Goal: Transaction & Acquisition: Purchase product/service

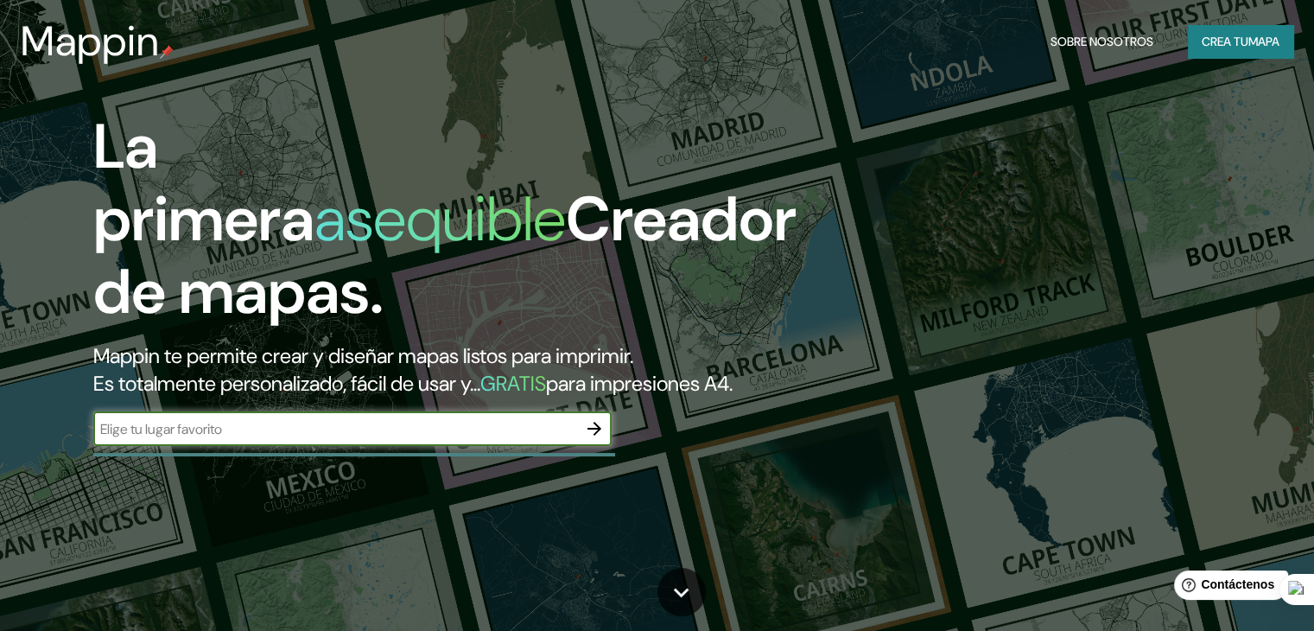
click at [222, 439] on input "text" at bounding box center [335, 429] width 484 height 20
paste input "19°22'07"N 98°12'58"W"
type input "19°22'07"N 98°12'58"W"
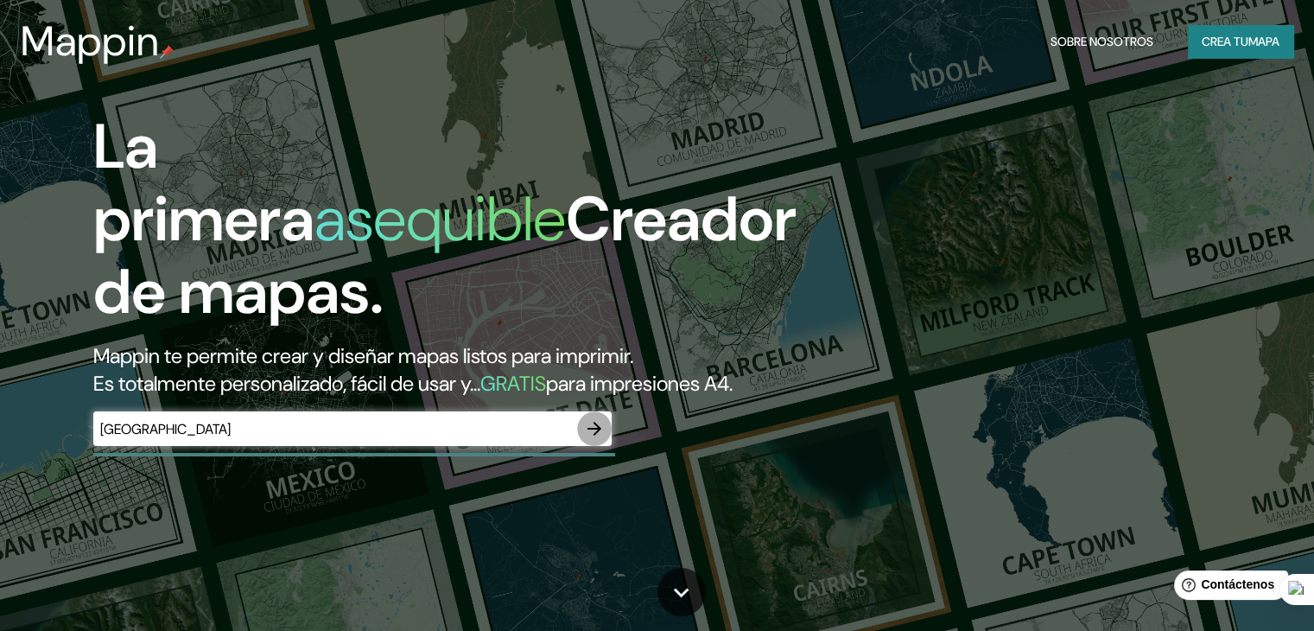
click at [605, 439] on icon "button" at bounding box center [594, 428] width 21 height 21
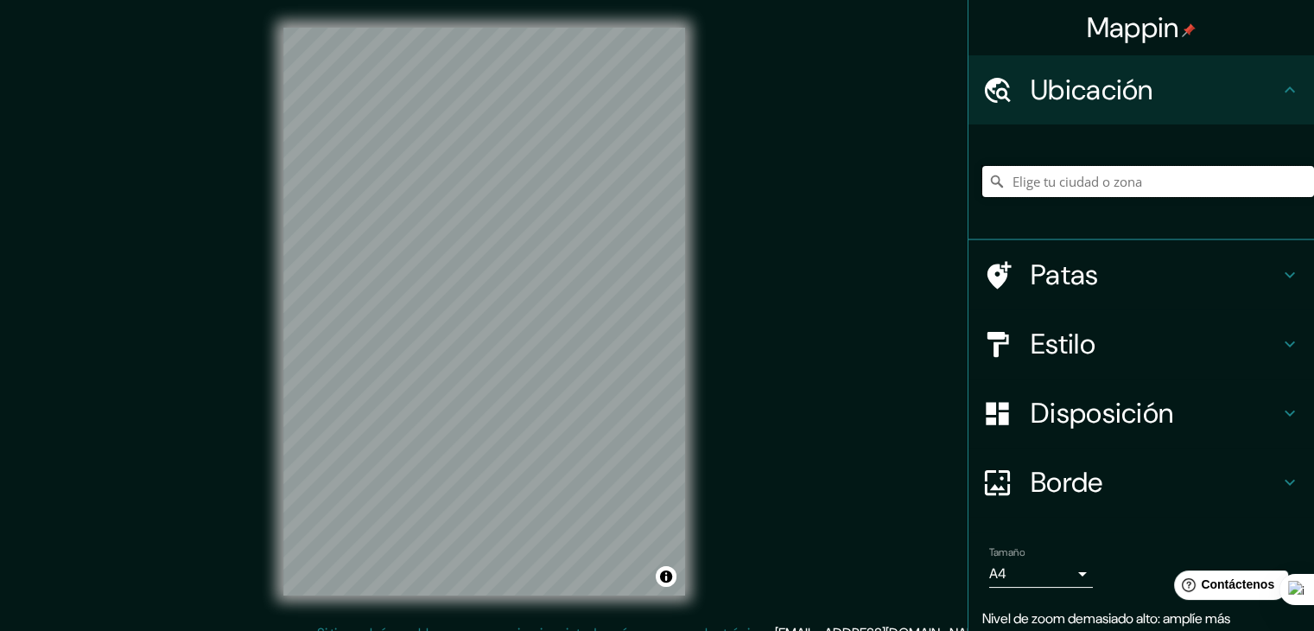
click at [1078, 182] on input "Elige tu ciudad o zona" at bounding box center [1148, 181] width 332 height 31
paste input "19°22'07"N 98°12'58"W"
type input "Noord, Weesp, Holanda Septentrional, Países Bajos"
click at [1086, 295] on div "Patas" at bounding box center [1141, 274] width 346 height 69
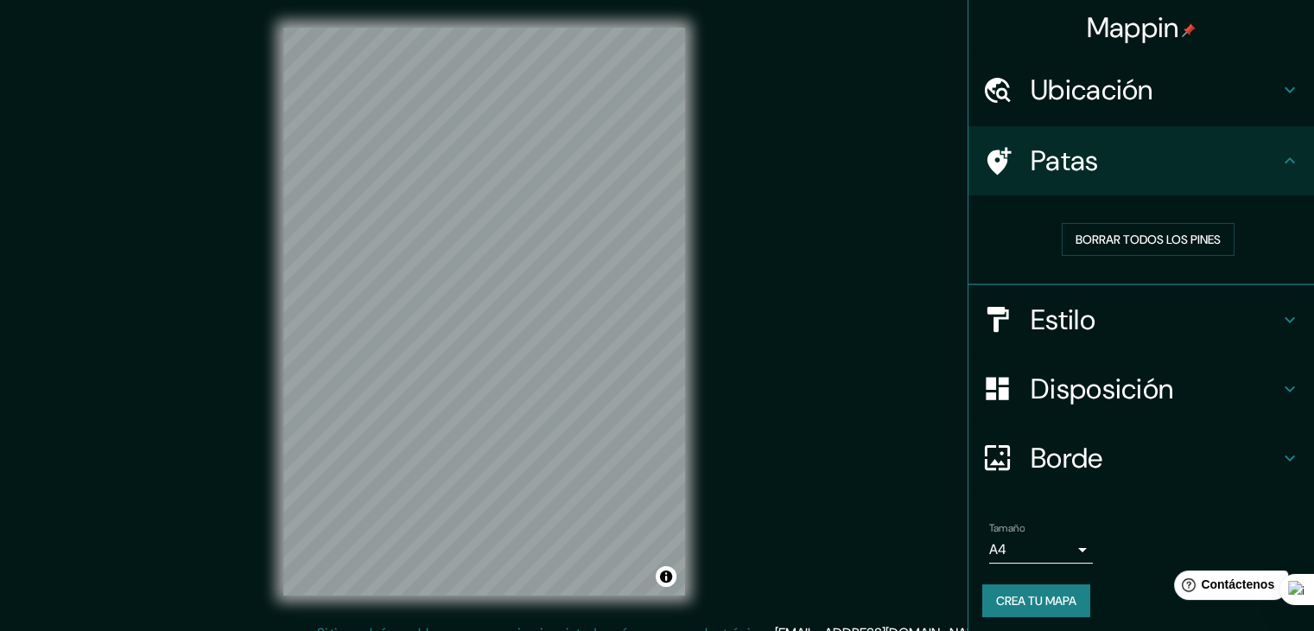
click at [1084, 315] on h4 "Estilo" at bounding box center [1155, 319] width 249 height 35
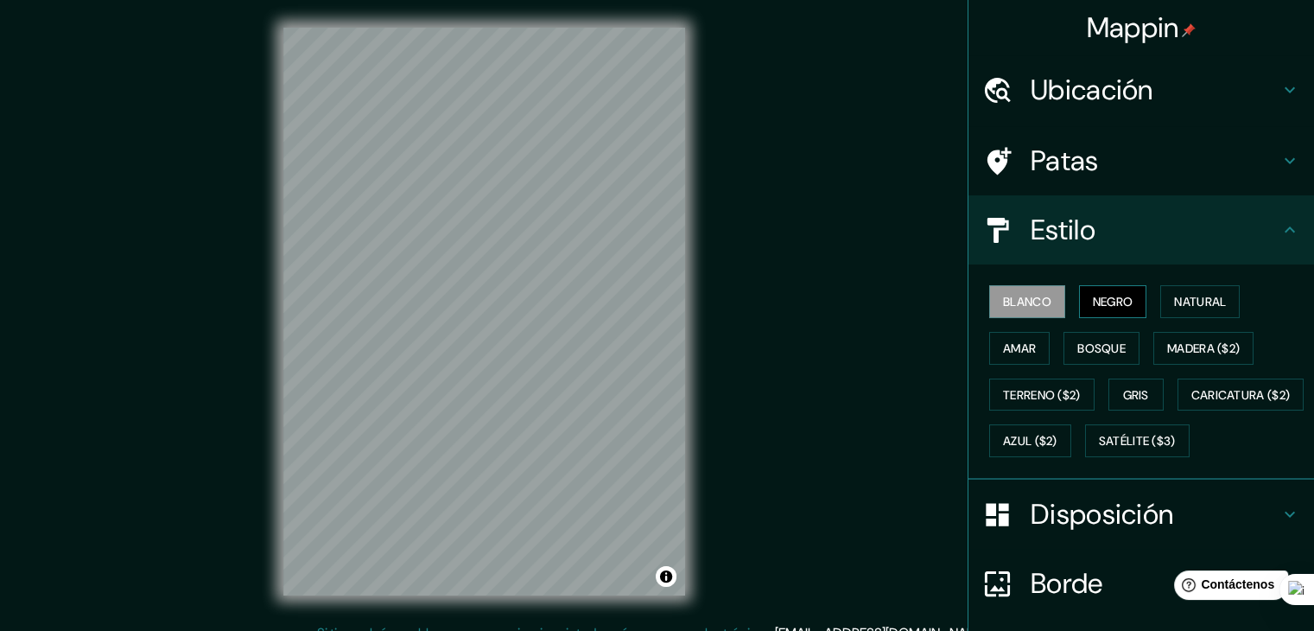
click at [1093, 308] on font "Negro" at bounding box center [1113, 301] width 41 height 22
click at [1036, 302] on font "Blanco" at bounding box center [1027, 302] width 48 height 16
click at [1160, 302] on button "Natural" at bounding box center [1199, 301] width 79 height 33
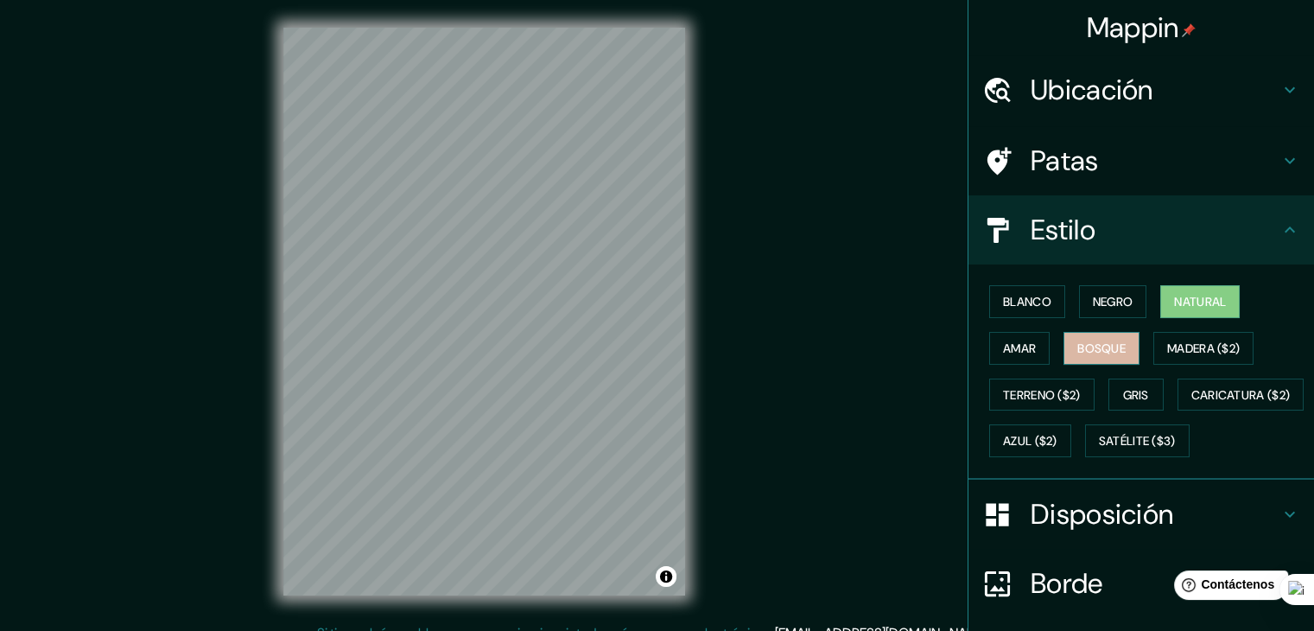
click at [1097, 346] on font "Bosque" at bounding box center [1101, 348] width 48 height 16
click at [1026, 359] on button "Amar" at bounding box center [1019, 348] width 60 height 33
click at [1077, 346] on font "Bosque" at bounding box center [1101, 348] width 48 height 16
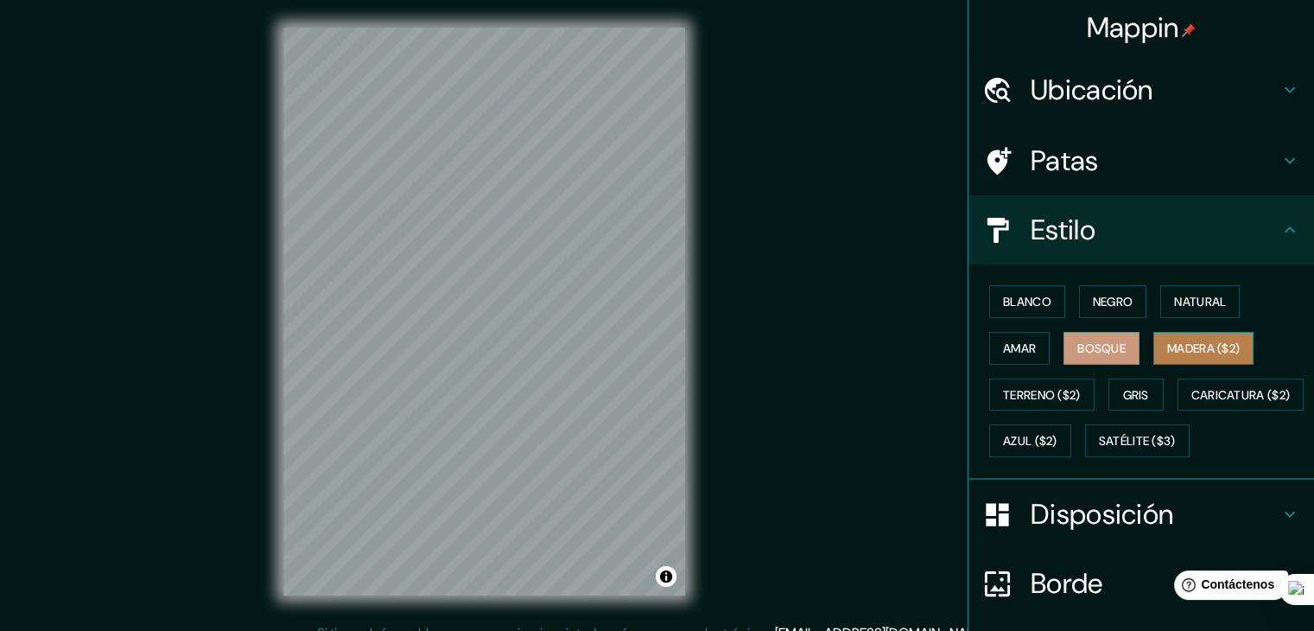
click at [1153, 344] on button "Madera ($2)" at bounding box center [1203, 348] width 100 height 33
click at [1112, 344] on font "Bosque" at bounding box center [1101, 348] width 48 height 16
click at [1123, 390] on font "Gris" at bounding box center [1136, 395] width 26 height 16
click at [1086, 348] on font "Bosque" at bounding box center [1101, 348] width 48 height 16
click at [1174, 302] on font "Natural" at bounding box center [1200, 302] width 52 height 16
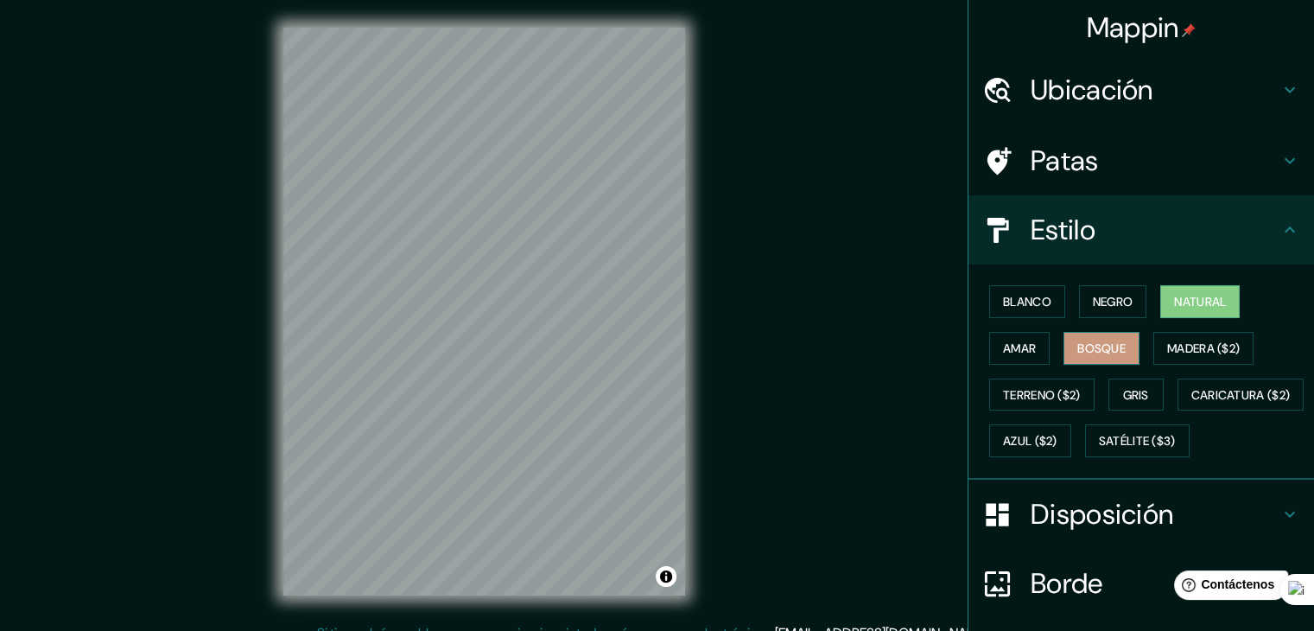
click at [1115, 340] on font "Bosque" at bounding box center [1101, 348] width 48 height 16
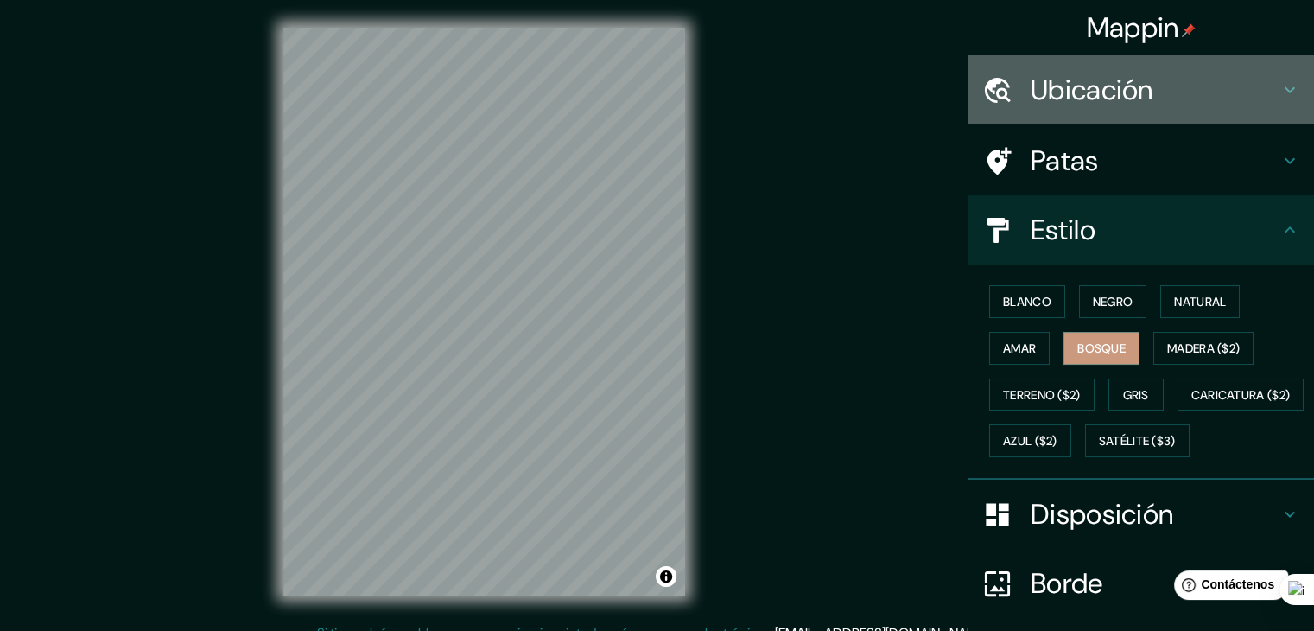
click at [1094, 91] on font "Ubicación" at bounding box center [1092, 90] width 123 height 36
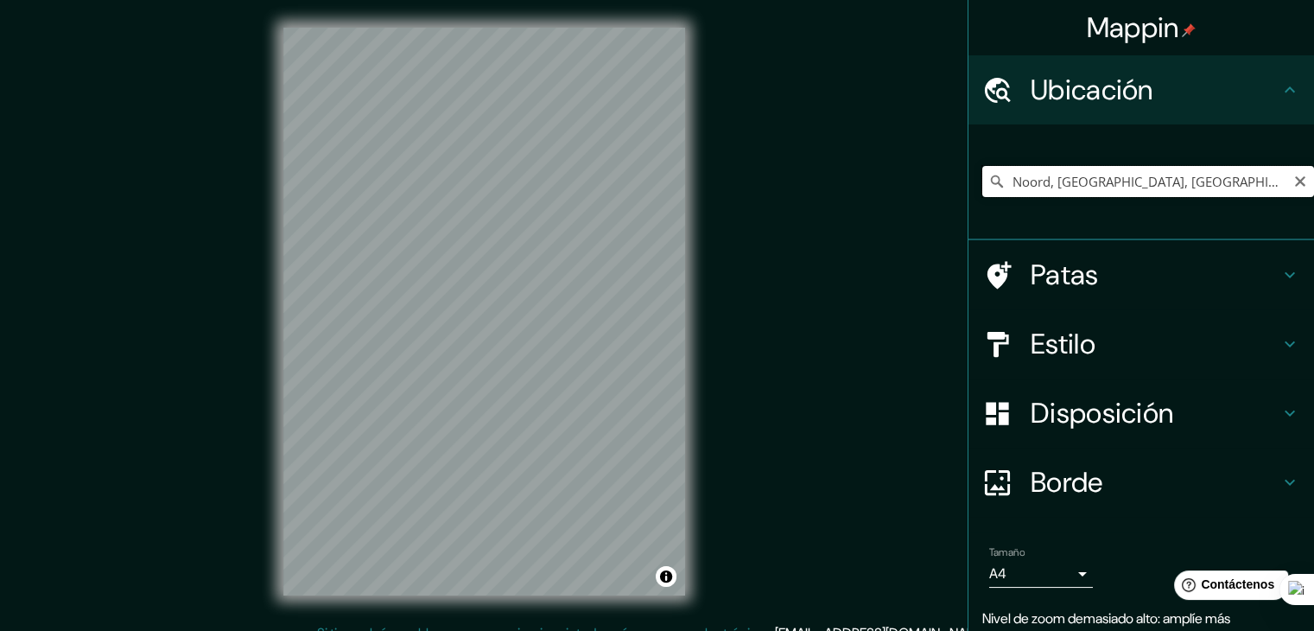
click at [1117, 179] on input "Noord, Weesp, Holanda Septentrional, Países Bajos" at bounding box center [1148, 181] width 332 height 31
click at [1293, 181] on icon "Claro" at bounding box center [1300, 182] width 14 height 14
click at [1175, 181] on input "Elige tu ciudad o zona" at bounding box center [1148, 181] width 332 height 31
click at [1037, 180] on input "Elige tu ciudad o zona" at bounding box center [1148, 181] width 332 height 31
paste input "la, San Matías Tepetomatitlán, Tlax."
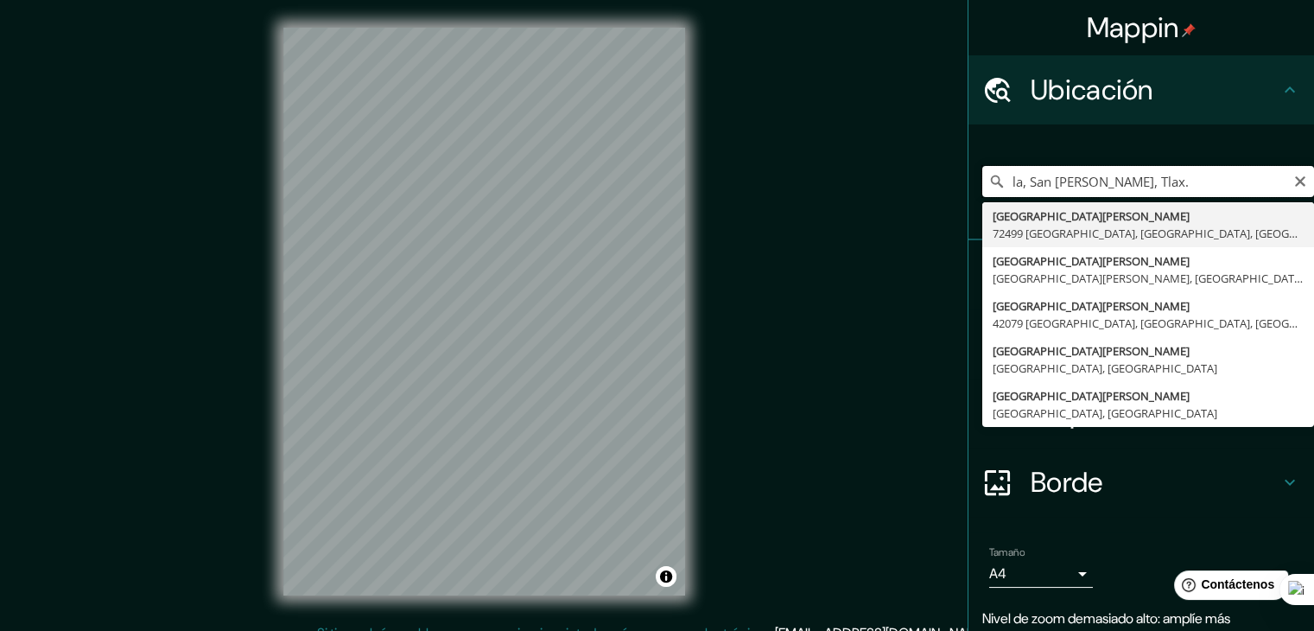
click at [1233, 179] on input "la, San Matías Tepetomatitlán, Tlax." at bounding box center [1148, 181] width 332 height 31
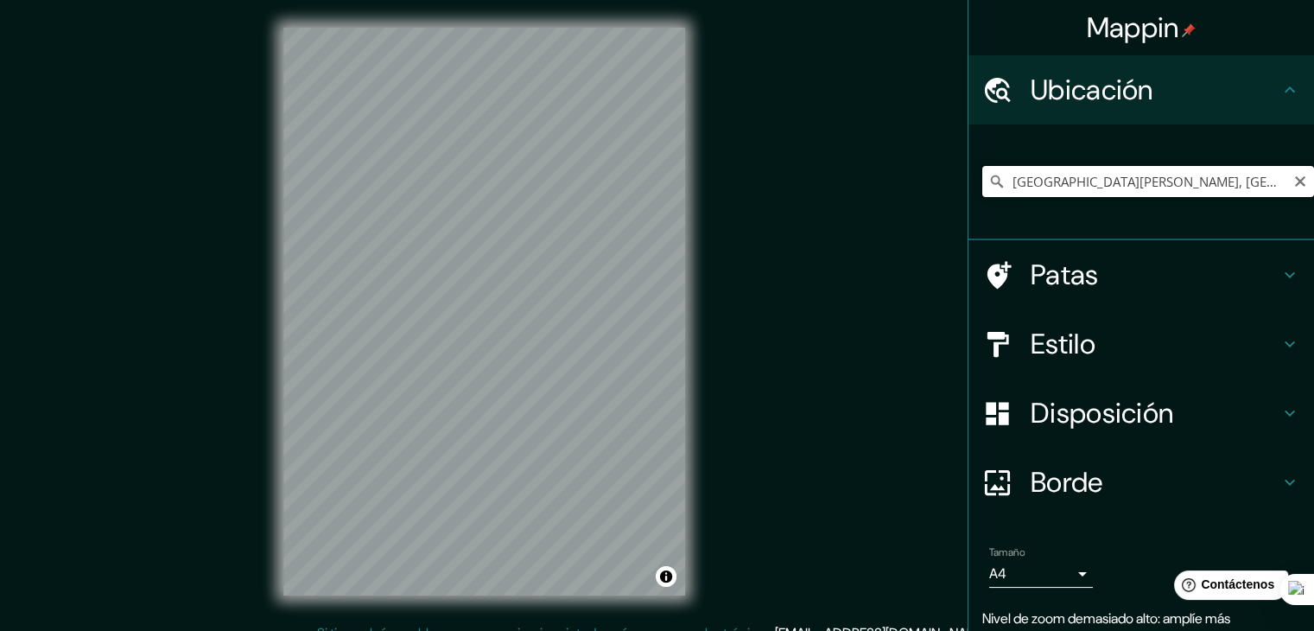
click at [1261, 190] on input "Calle San Matías, 72499 Puebla, Puebla, México" at bounding box center [1148, 181] width 332 height 31
click at [1273, 183] on input "Calle San Matías, 72499 Puebla, Puebla, México" at bounding box center [1148, 181] width 332 height 31
drag, startPoint x: 1232, startPoint y: 181, endPoint x: 1284, endPoint y: 168, distance: 53.4
click at [993, 206] on div "Calle San Matías, 72499 Puebla, Puebla, México Calle San Matías 72499 Puebla, P…" at bounding box center [1148, 181] width 332 height 86
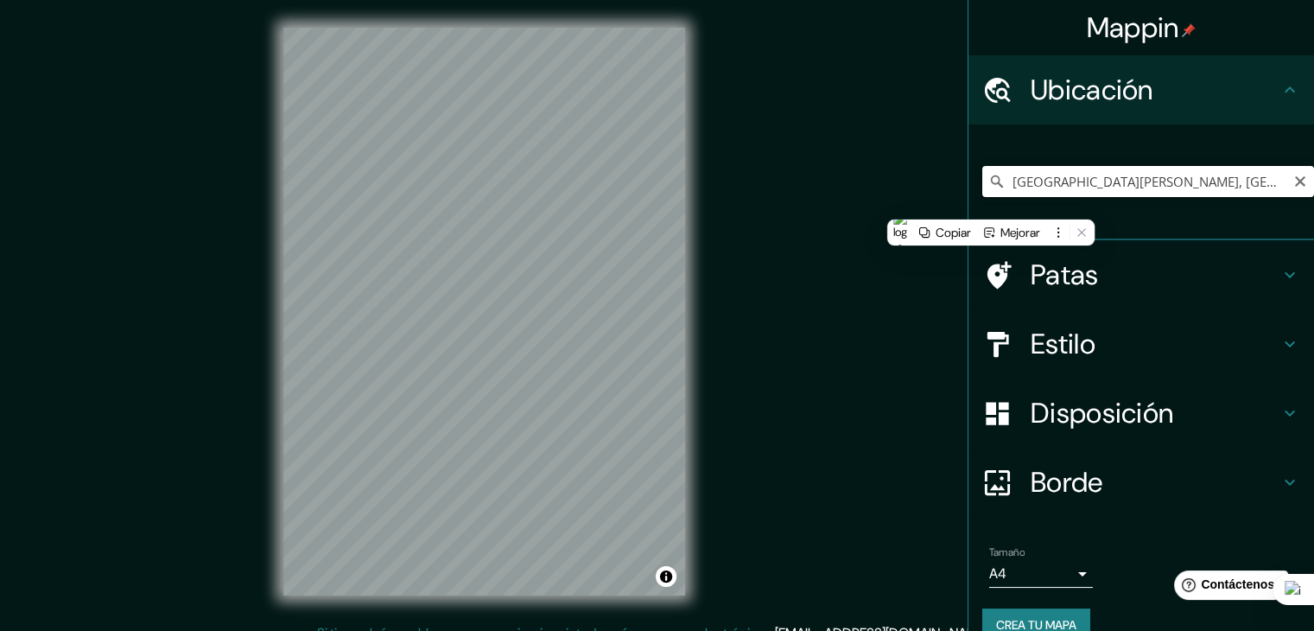
click at [1293, 187] on input "Calle San Matías, 72499 Puebla, Puebla, México" at bounding box center [1148, 181] width 332 height 31
type input "Calle San Matías, 72499 Puebla, Puebla, México"
click at [1295, 185] on icon "Claro" at bounding box center [1300, 181] width 10 height 10
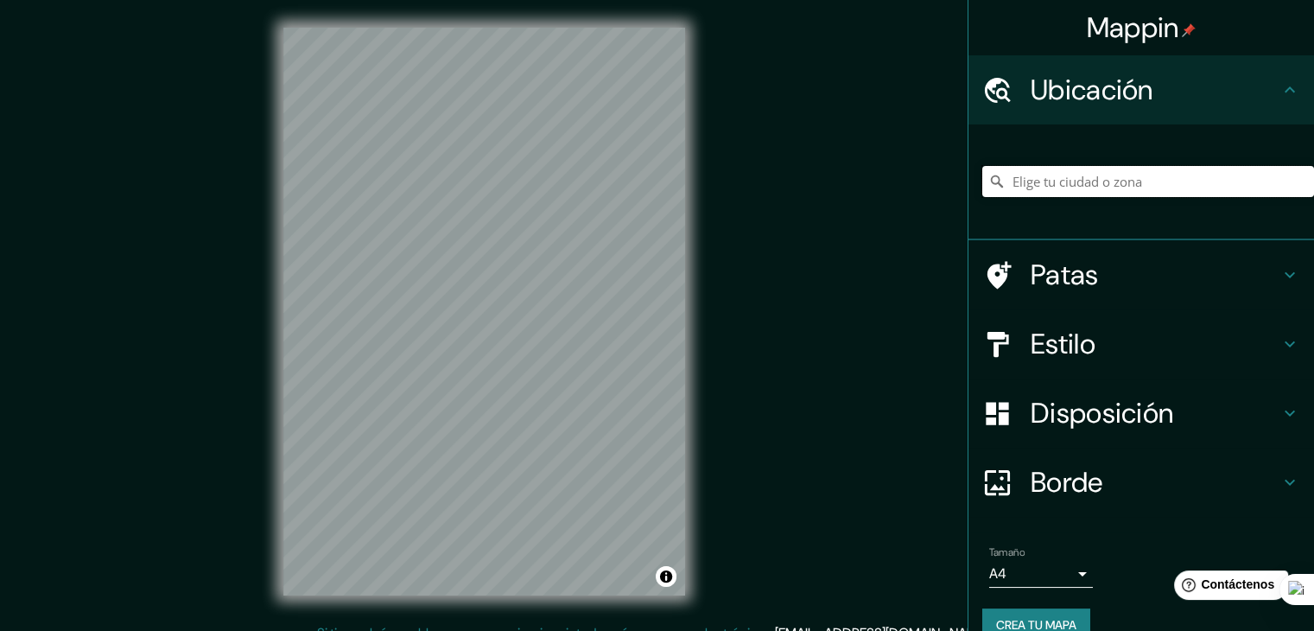
type input "s"
click at [1078, 181] on input "Elige tu ciudad o zona" at bounding box center [1148, 181] width 332 height 31
paste input "San Matías Tepetomatitlán, Tlax."
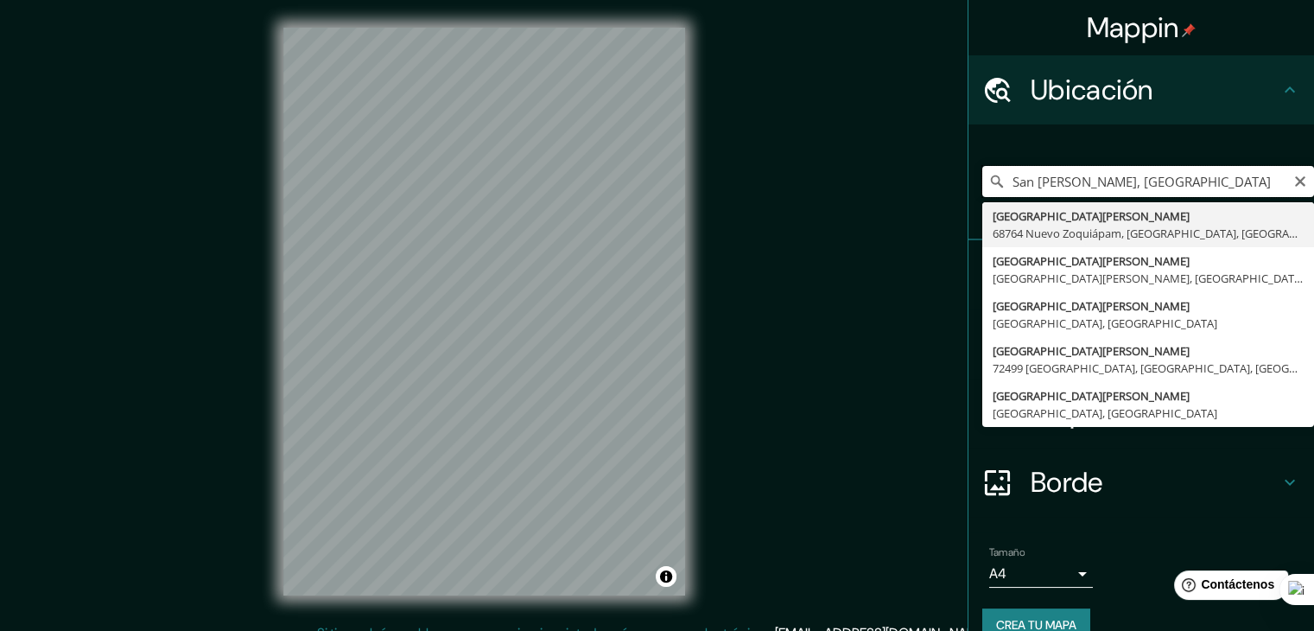
drag, startPoint x: 1165, startPoint y: 194, endPoint x: 930, endPoint y: 187, distance: 234.2
click at [930, 187] on div "Mappin Ubicación San Matías Tepetomatitlán, Tlaxcala Calle San Matías 68764 Nue…" at bounding box center [657, 325] width 1314 height 651
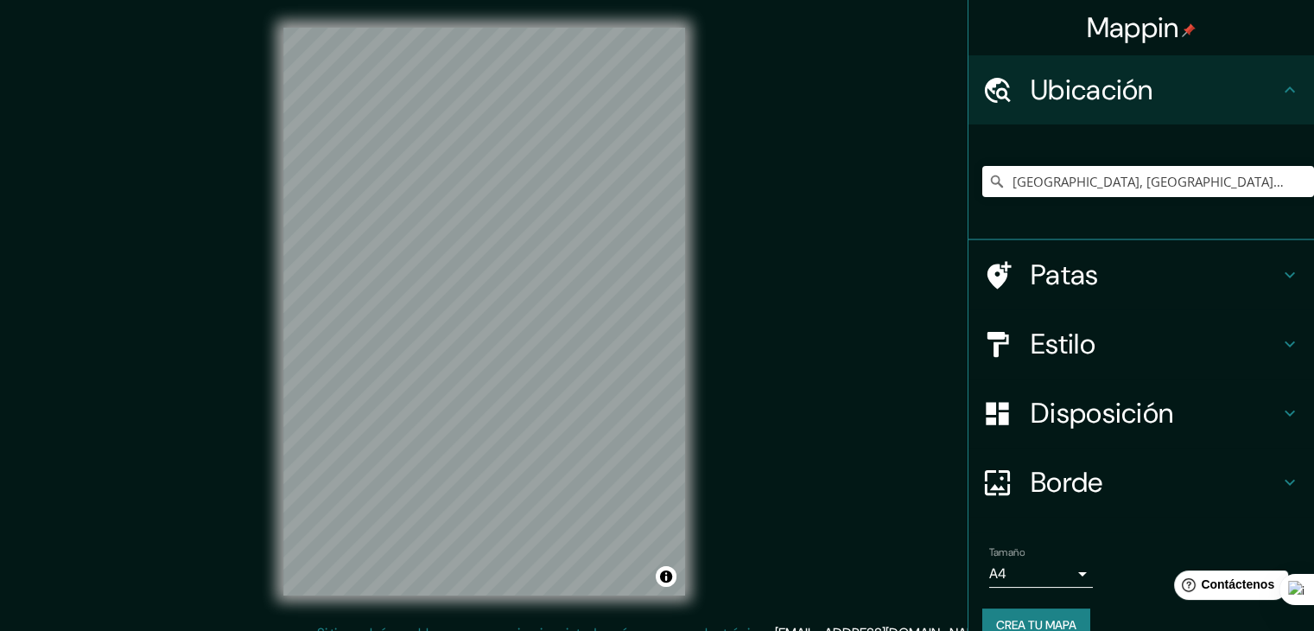
click at [1047, 364] on div "Estilo" at bounding box center [1141, 343] width 346 height 69
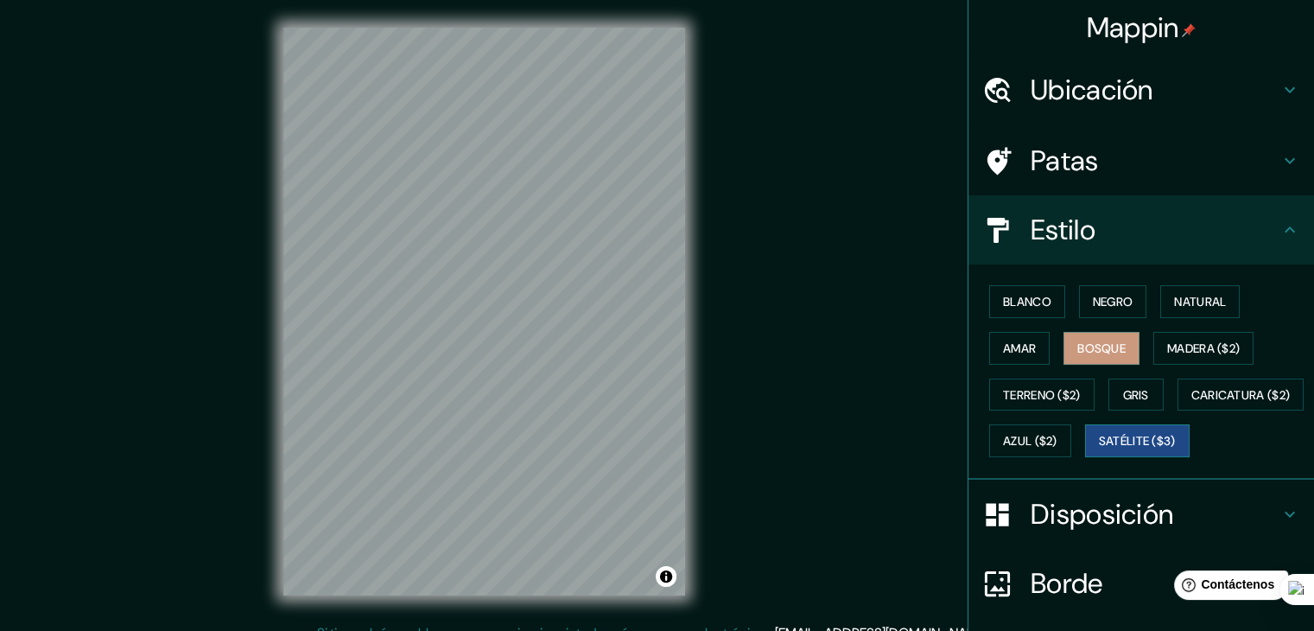
click at [1099, 452] on font "Satélite ($3)" at bounding box center [1137, 440] width 77 height 22
click at [1018, 302] on font "Blanco" at bounding box center [1027, 302] width 48 height 16
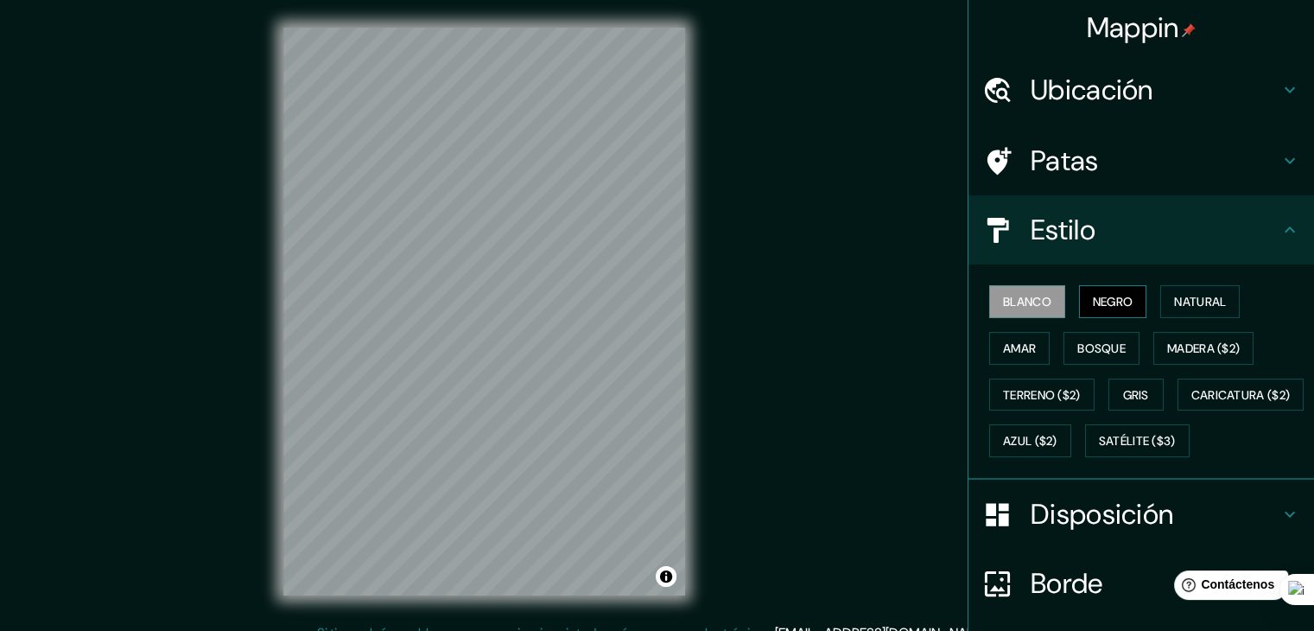
click at [1095, 304] on font "Negro" at bounding box center [1113, 302] width 41 height 16
click at [1160, 304] on button "Natural" at bounding box center [1199, 301] width 79 height 33
click at [989, 299] on button "Blanco" at bounding box center [1027, 301] width 76 height 33
click at [1190, 297] on font "Natural" at bounding box center [1200, 302] width 52 height 16
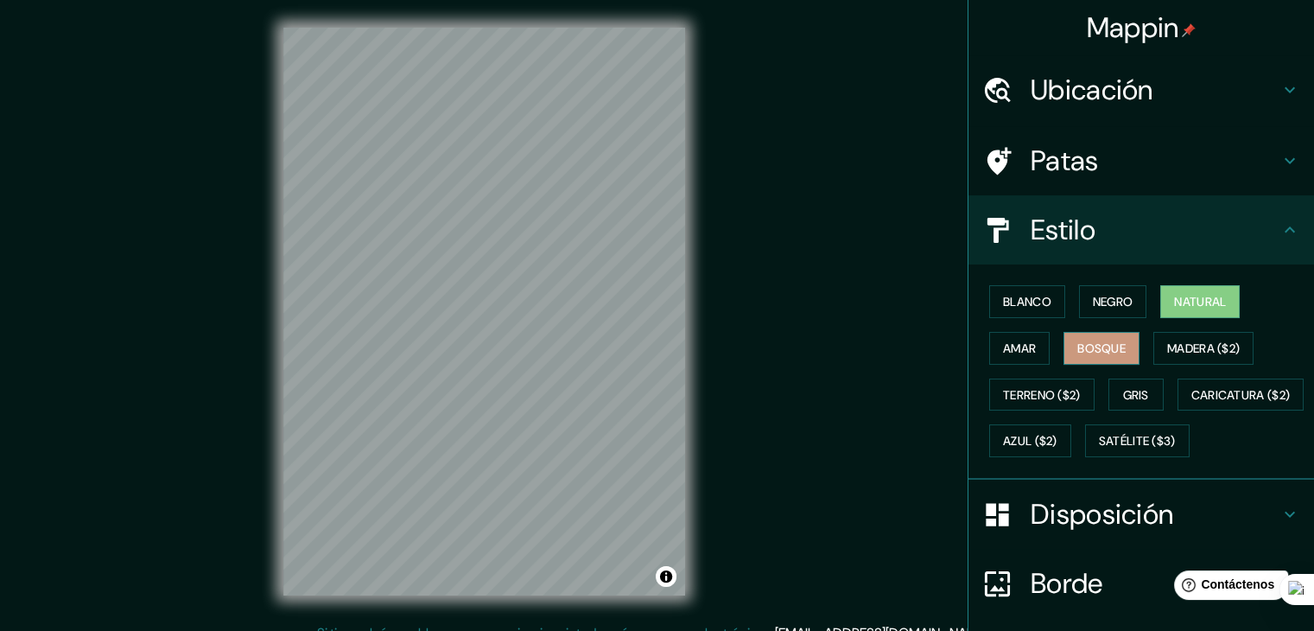
click at [1077, 346] on font "Bosque" at bounding box center [1101, 348] width 48 height 16
click at [1178, 305] on font "Natural" at bounding box center [1200, 302] width 52 height 16
click at [1162, 101] on h4 "Ubicación" at bounding box center [1155, 90] width 249 height 35
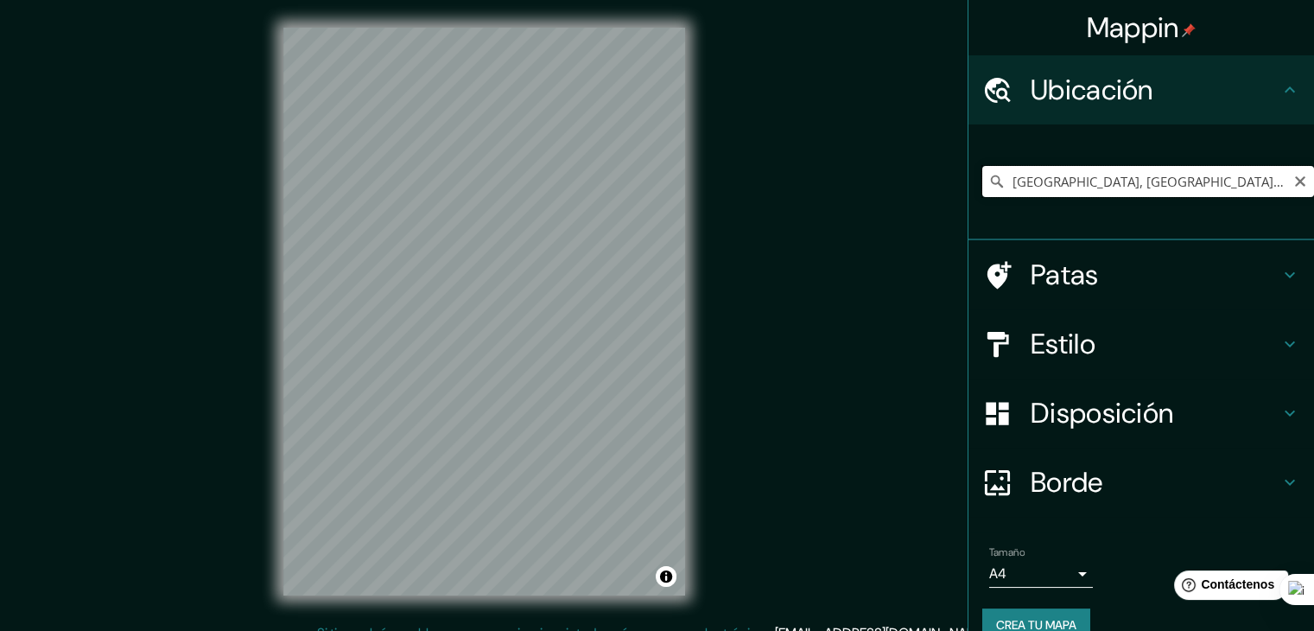
click at [1099, 186] on input "Tlaxcala, Tlaxcala, México" at bounding box center [1148, 181] width 332 height 31
click at [1199, 174] on input "Tlaxcala, Tlaxcala, México" at bounding box center [1148, 181] width 332 height 31
click at [1051, 187] on input "Tlaxcala, Tlaxcala, México" at bounding box center [1148, 181] width 332 height 31
drag, startPoint x: 1102, startPoint y: 181, endPoint x: 1054, endPoint y: 179, distance: 48.4
click at [1054, 179] on input "Tlaxcala, Tlaxcala, México" at bounding box center [1148, 181] width 332 height 31
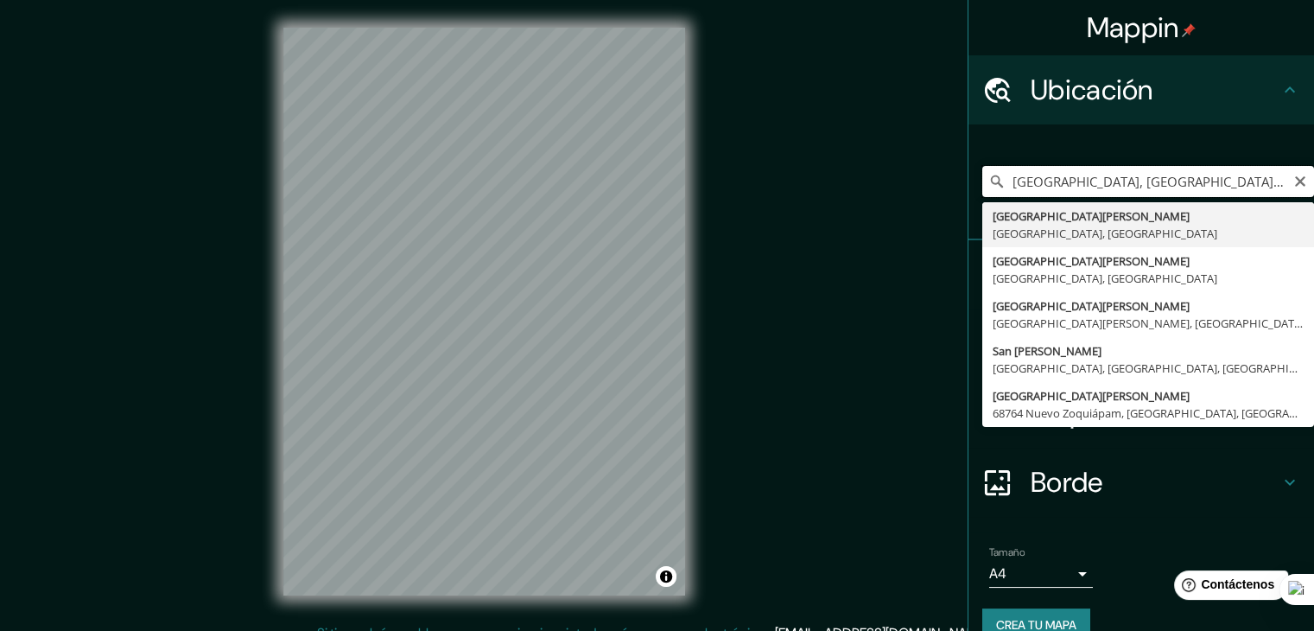
click at [720, 630] on html "Mappin Ubicación Tlaxcala, san matias, México Calle San Matías 04600 Ciudad de …" at bounding box center [657, 315] width 1314 height 631
click at [1133, 189] on input "Tlaxcala, san matias, México" at bounding box center [1148, 181] width 332 height 31
click at [1119, 181] on input "Tlaxcala, san matias, México" at bounding box center [1148, 181] width 332 height 31
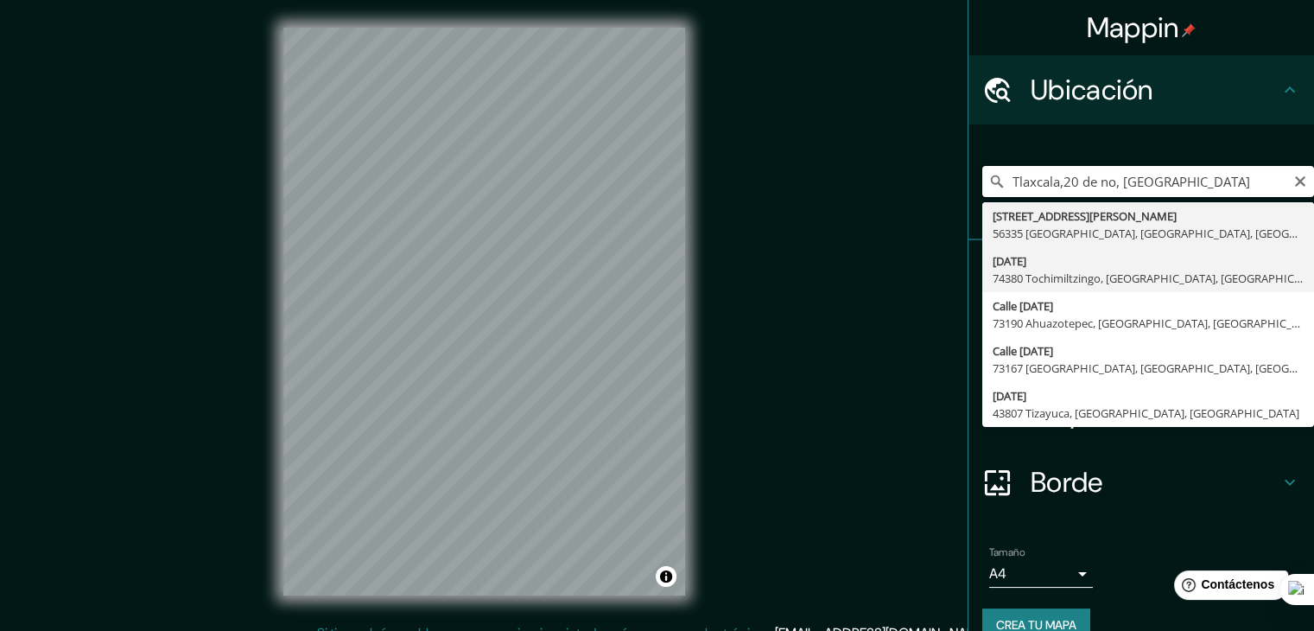
scroll to position [30, 0]
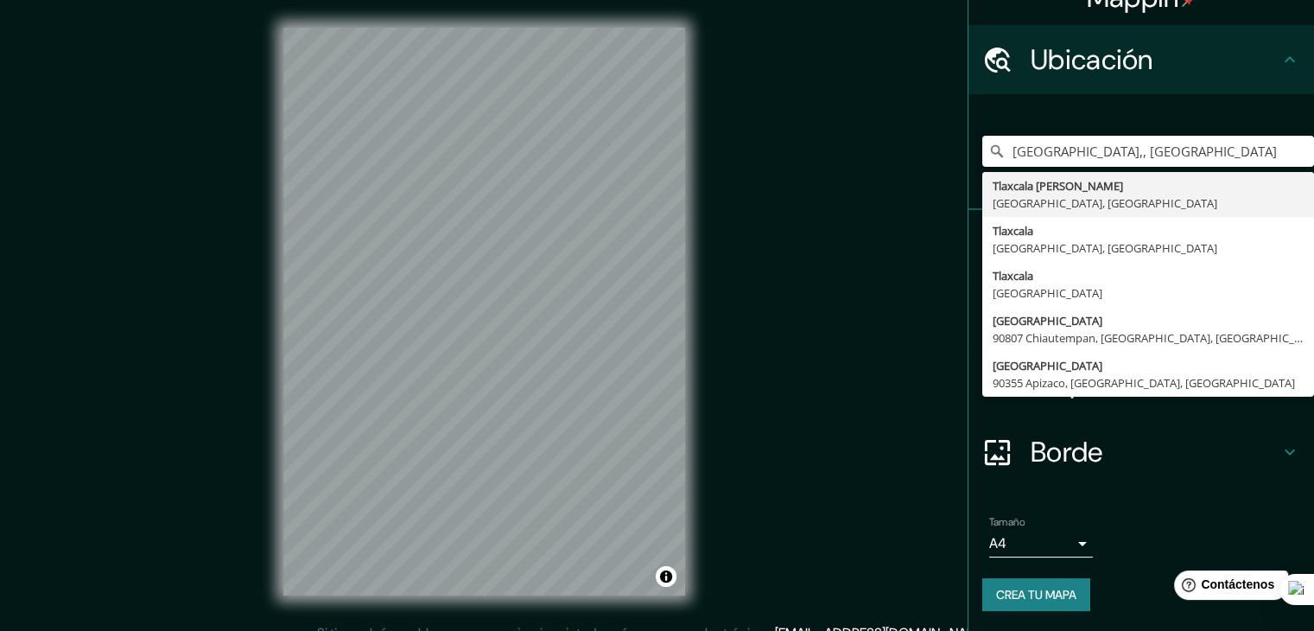
type input "Tlaxcala,, México"
click at [935, 222] on div "Mappin Ubicación Tlaxcala,, México Tlaxcala de Xicohténcatl Tlaxcala, México Tl…" at bounding box center [657, 325] width 1314 height 651
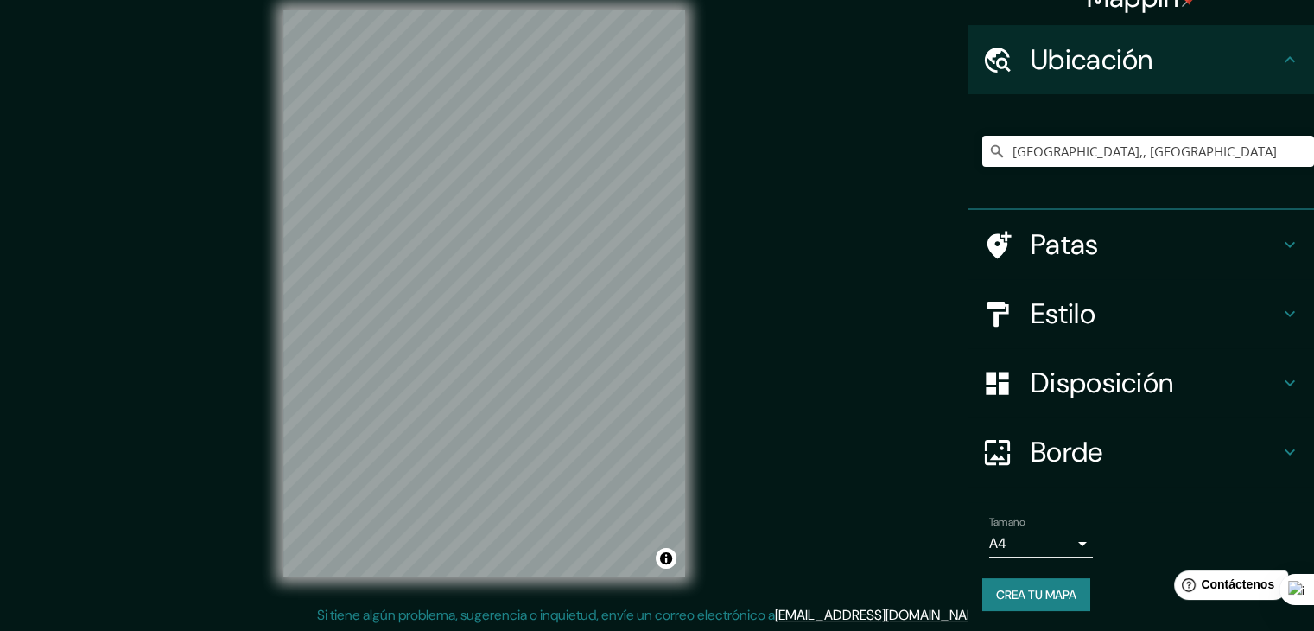
scroll to position [20, 0]
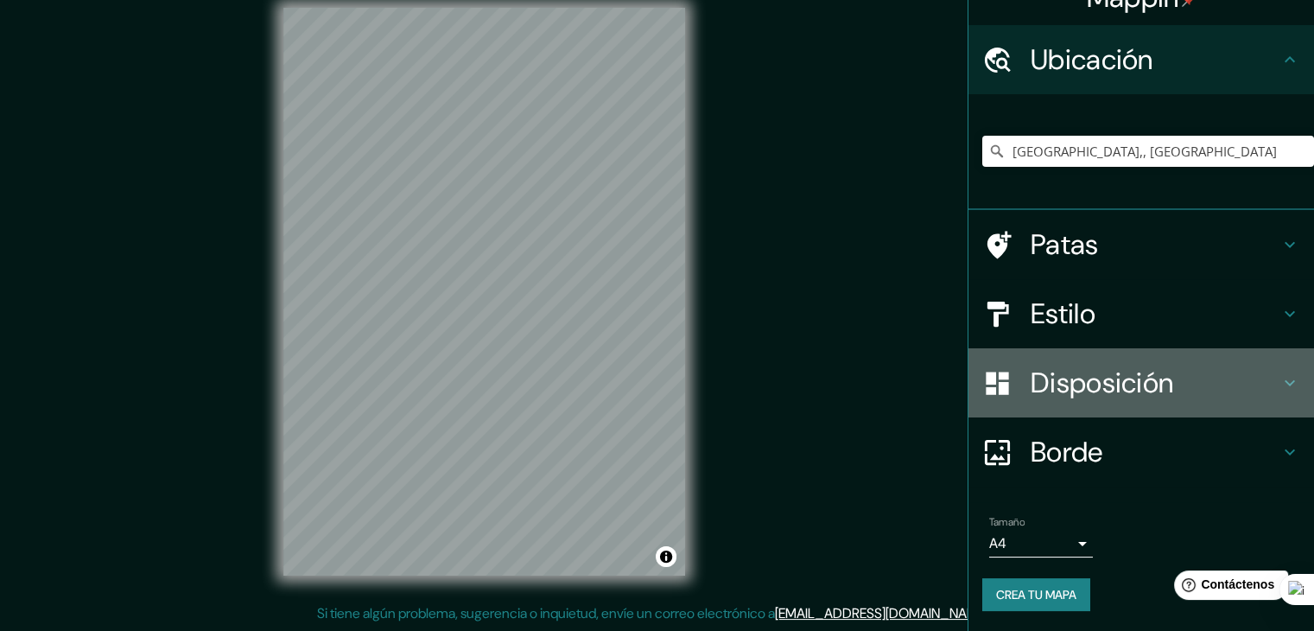
click at [1047, 383] on font "Disposición" at bounding box center [1102, 383] width 143 height 36
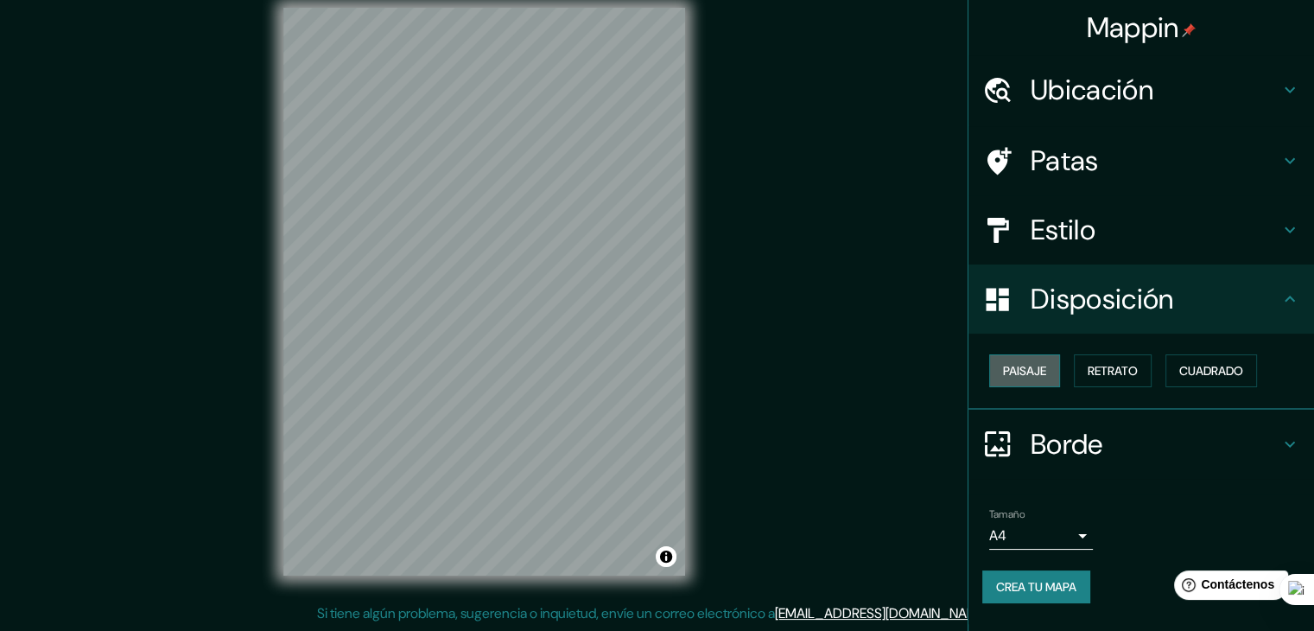
click at [1044, 373] on font "Paisaje" at bounding box center [1024, 371] width 43 height 16
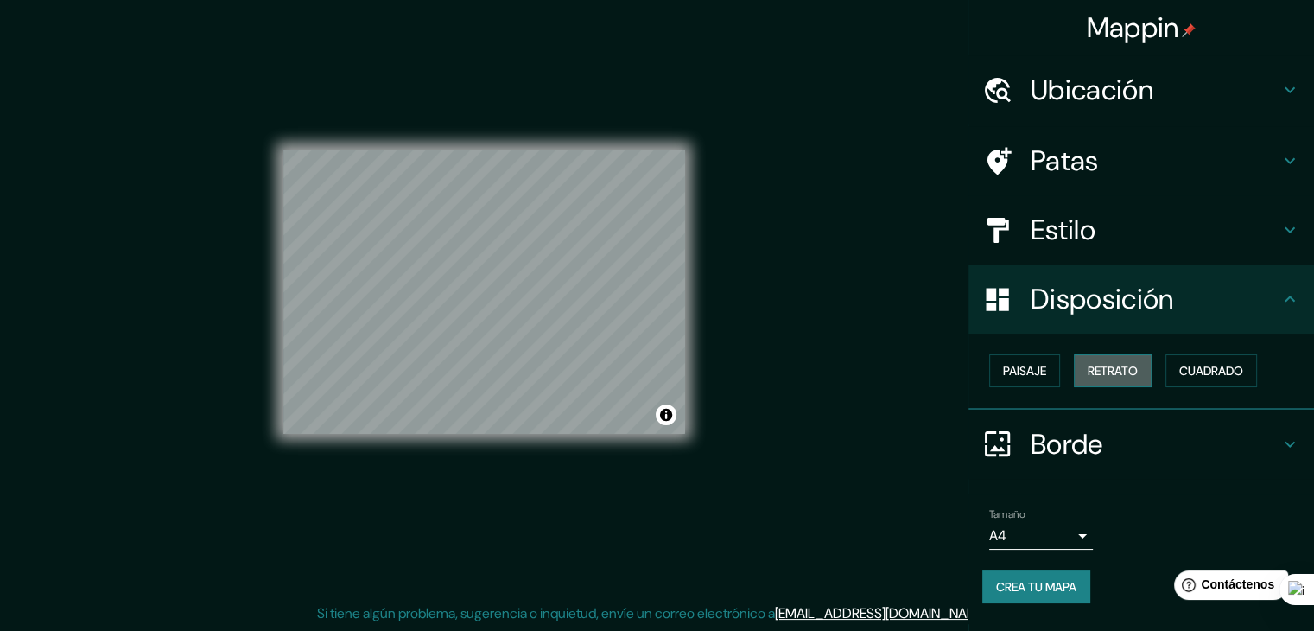
click at [1101, 367] on font "Retrato" at bounding box center [1113, 371] width 50 height 16
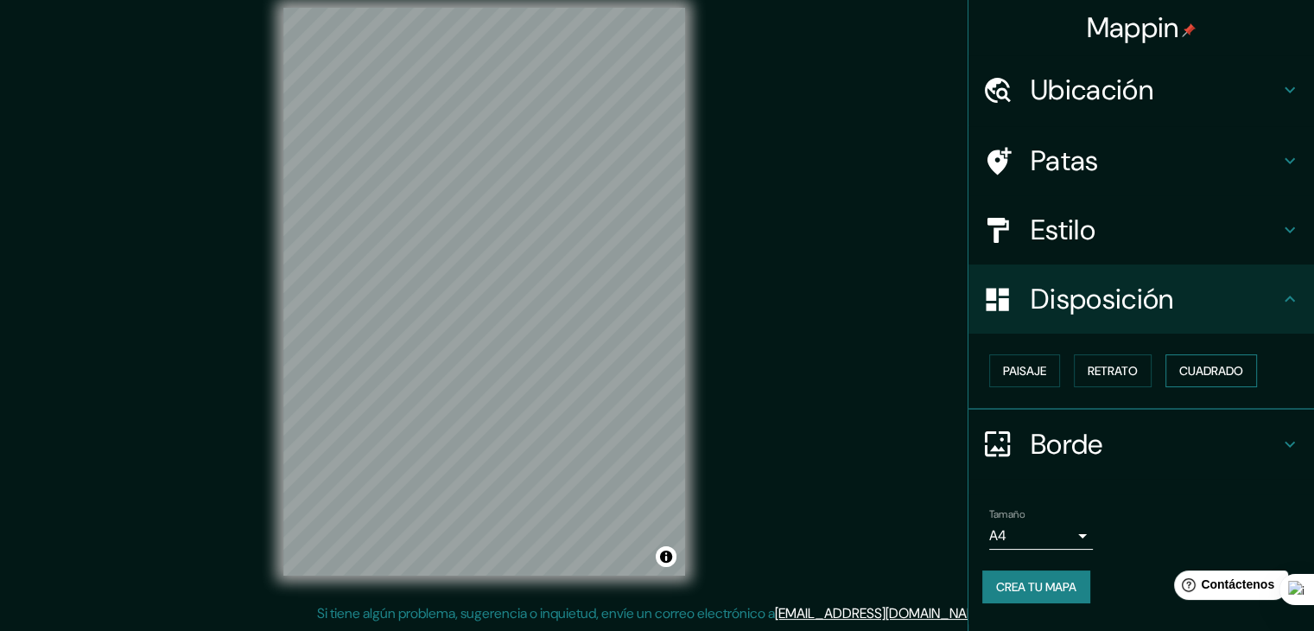
click at [1217, 365] on font "Cuadrado" at bounding box center [1211, 371] width 64 height 16
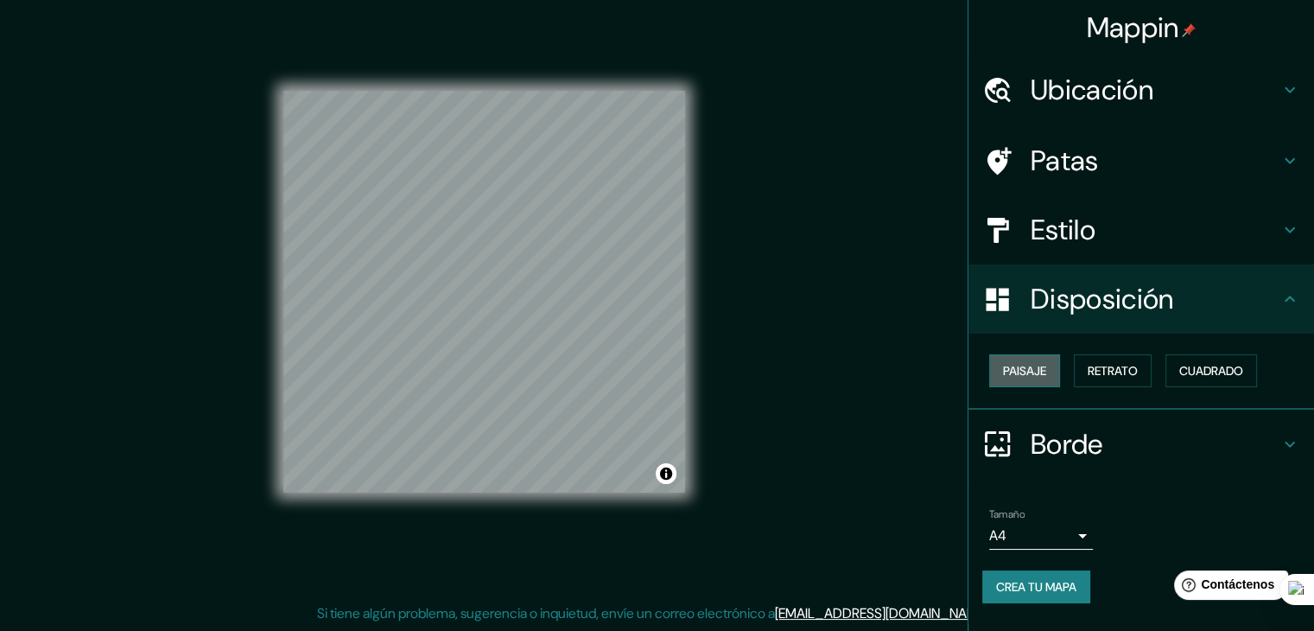
click at [1030, 368] on font "Paisaje" at bounding box center [1024, 371] width 43 height 16
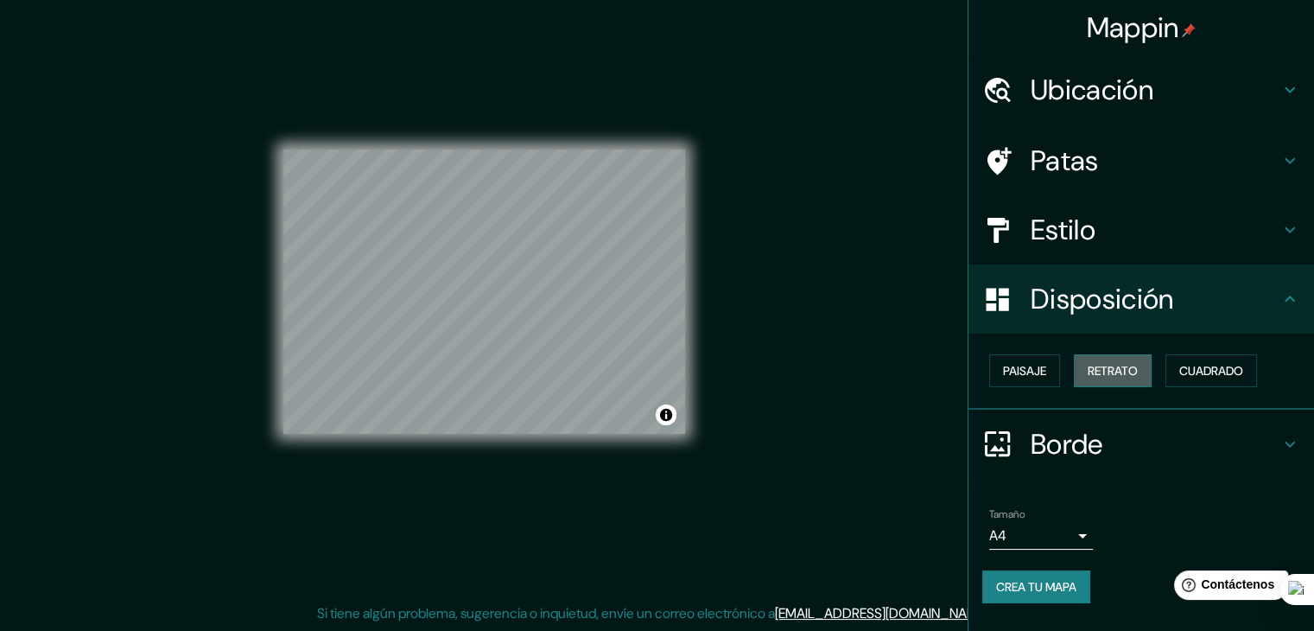
click at [1124, 371] on font "Retrato" at bounding box center [1113, 371] width 50 height 16
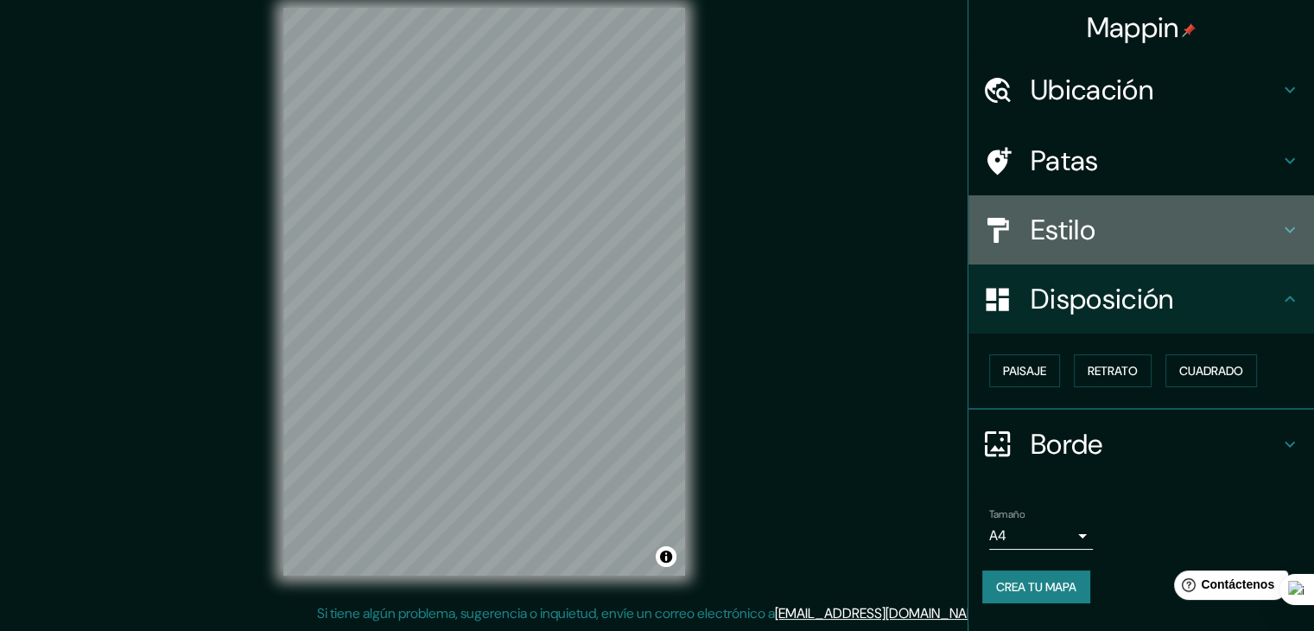
click at [1054, 227] on font "Estilo" at bounding box center [1063, 230] width 65 height 36
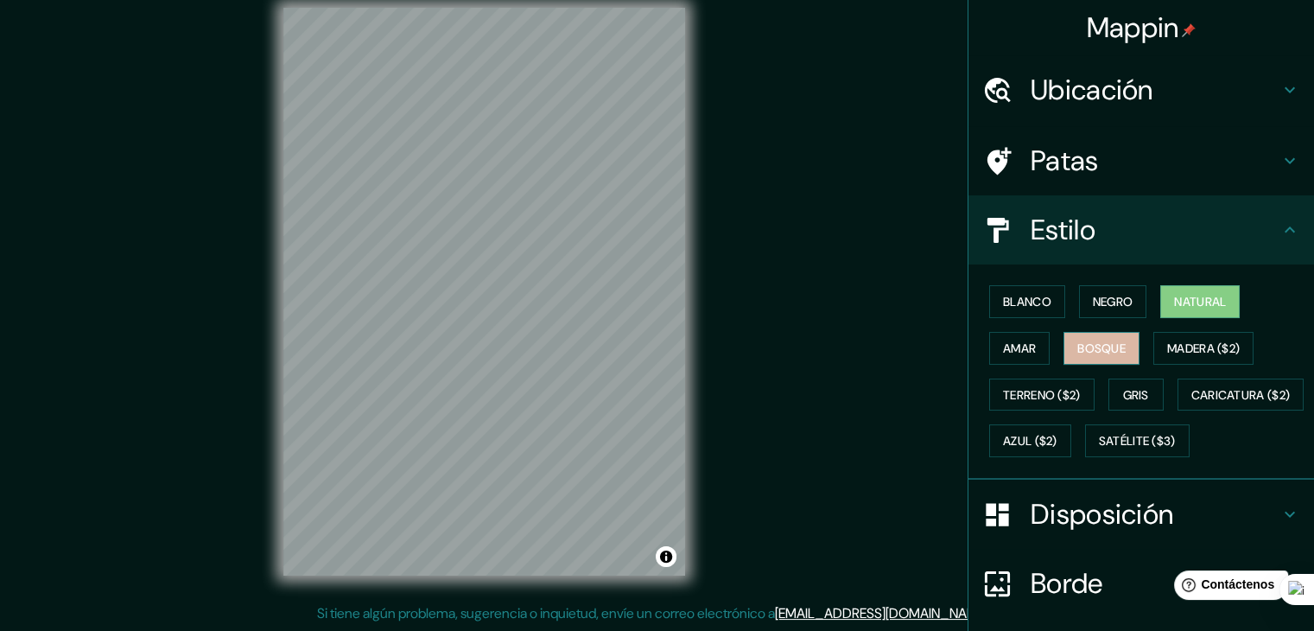
click at [1095, 337] on font "Bosque" at bounding box center [1101, 348] width 48 height 22
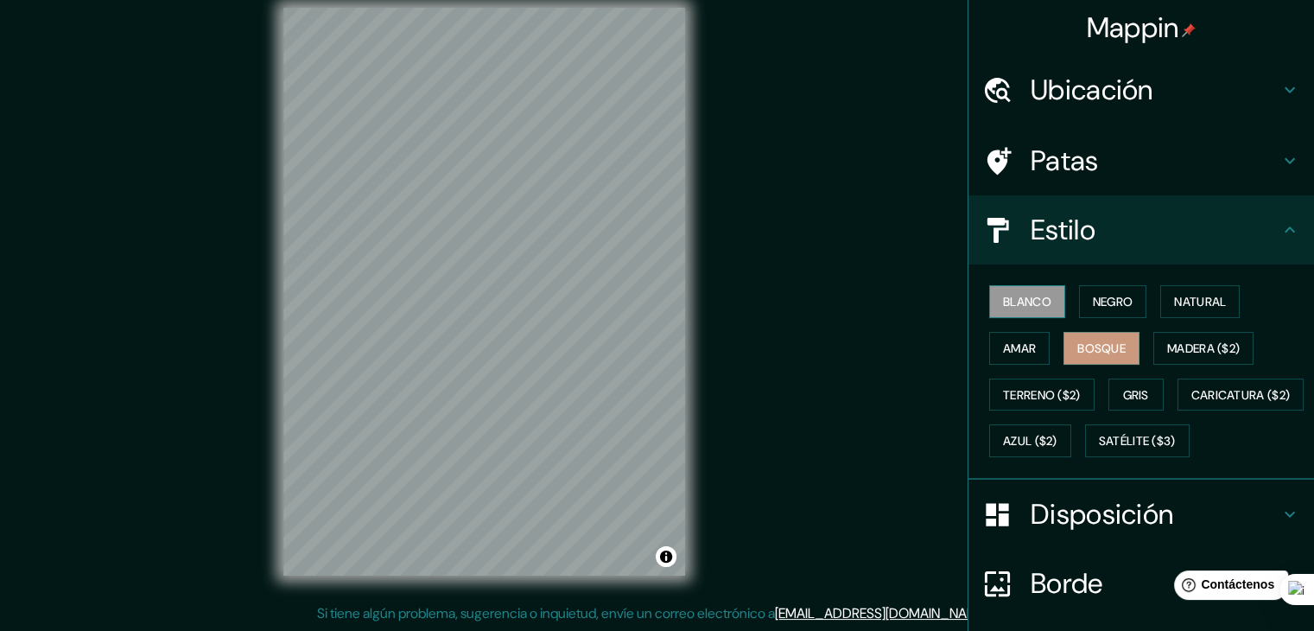
click at [1023, 287] on button "Blanco" at bounding box center [1027, 301] width 76 height 33
click at [1093, 290] on font "Negro" at bounding box center [1113, 301] width 41 height 22
click at [1092, 346] on font "Bosque" at bounding box center [1101, 348] width 48 height 16
click at [1178, 302] on font "Natural" at bounding box center [1200, 302] width 52 height 16
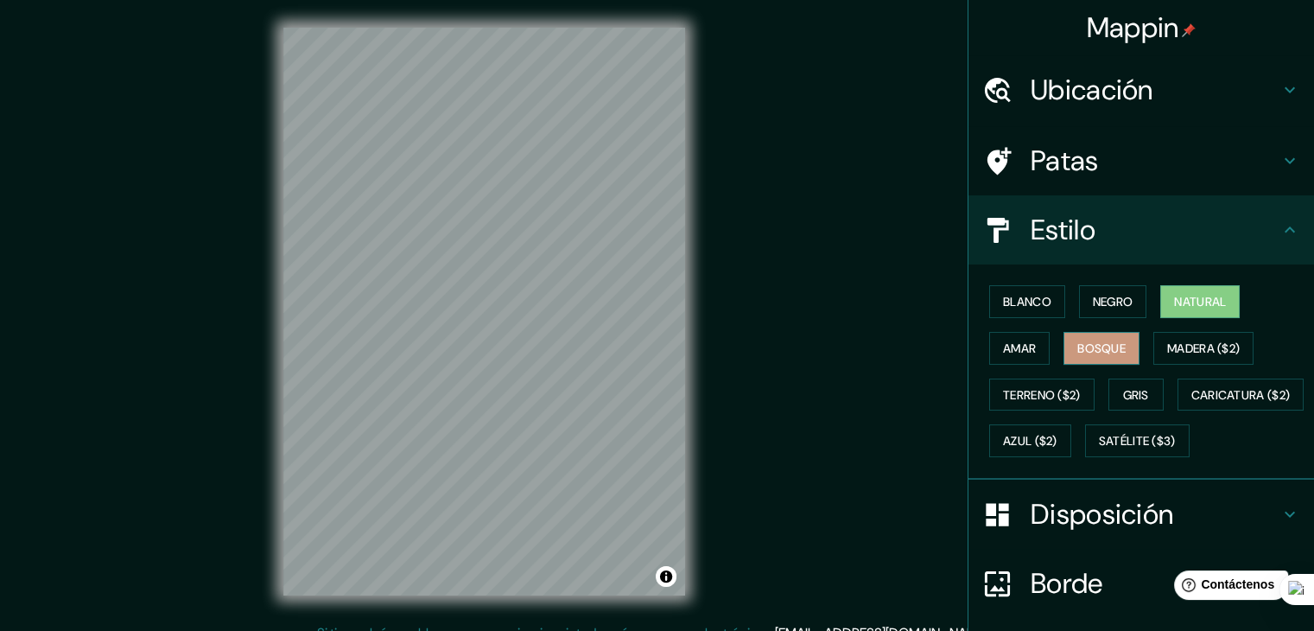
click at [1079, 359] on button "Bosque" at bounding box center [1101, 348] width 76 height 33
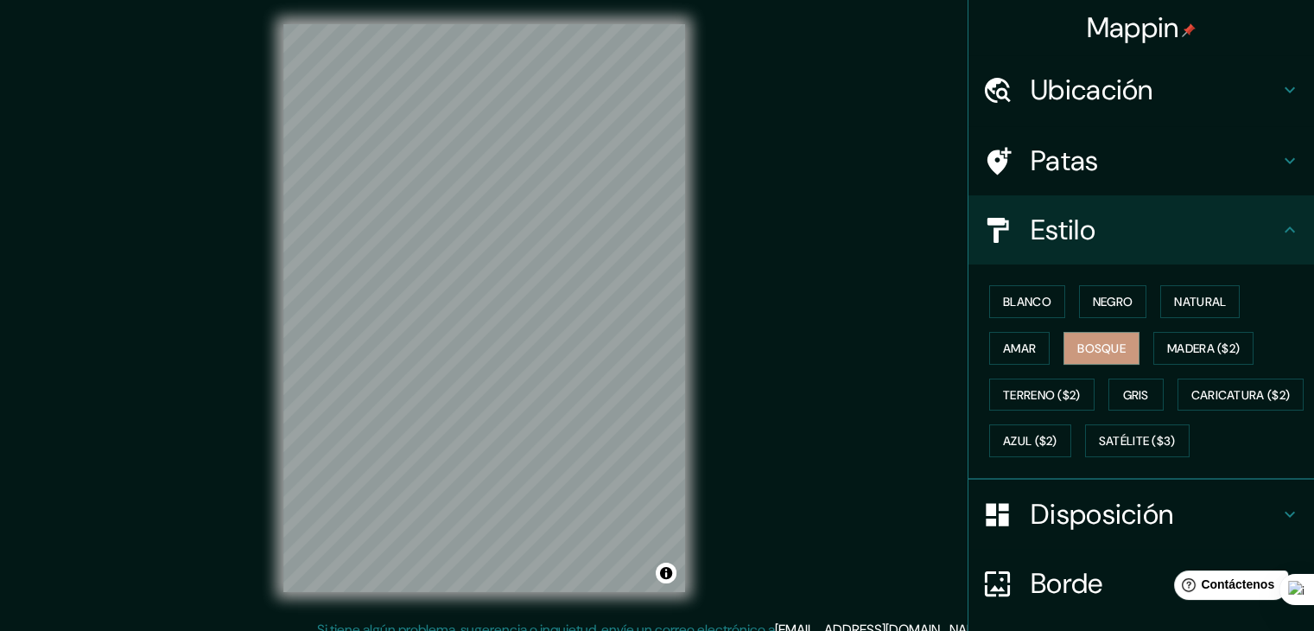
scroll to position [20, 0]
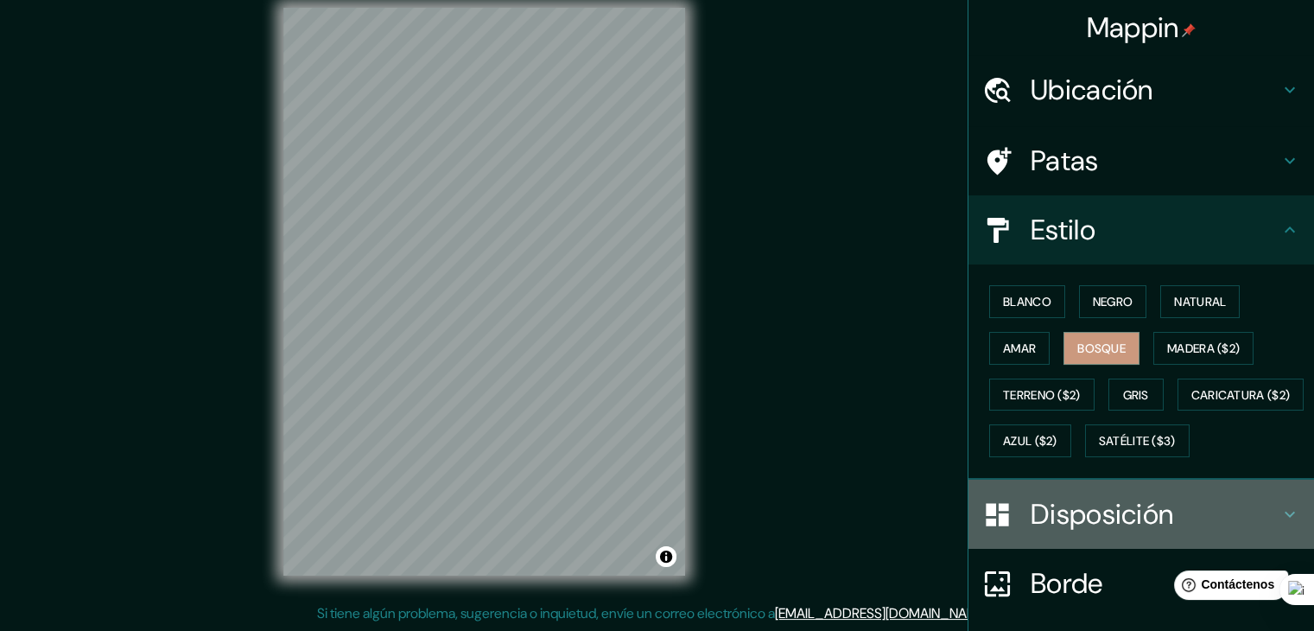
click at [1101, 532] on font "Disposición" at bounding box center [1102, 514] width 143 height 36
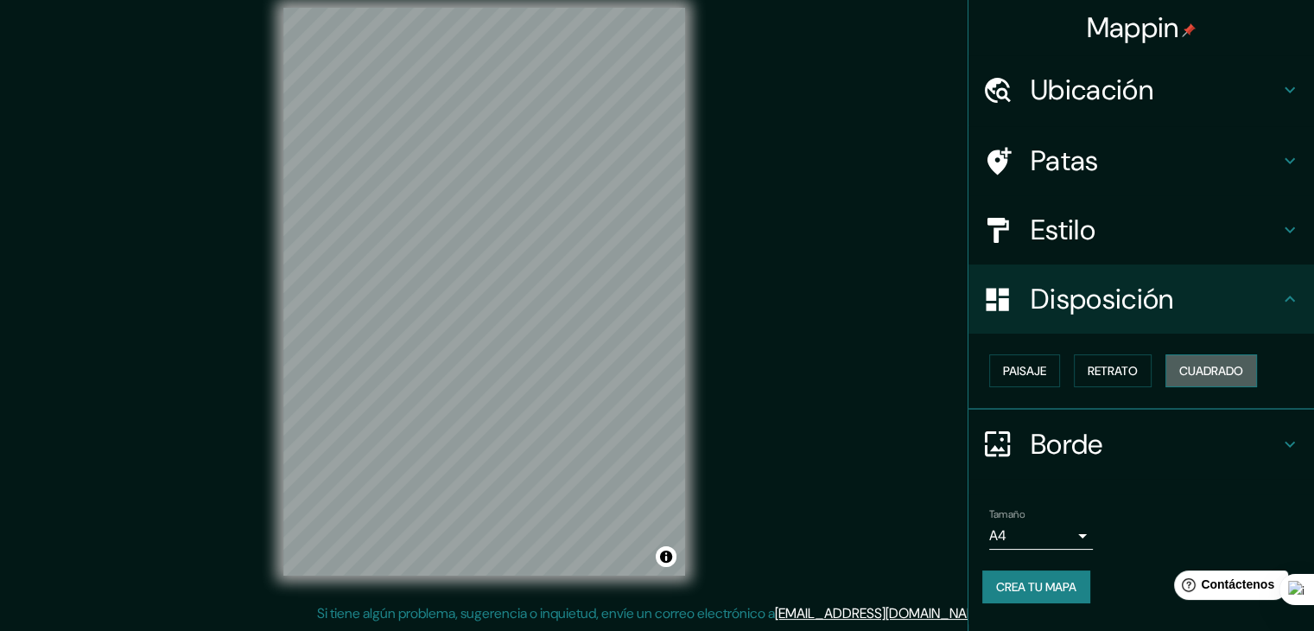
click at [1185, 367] on font "Cuadrado" at bounding box center [1211, 371] width 64 height 16
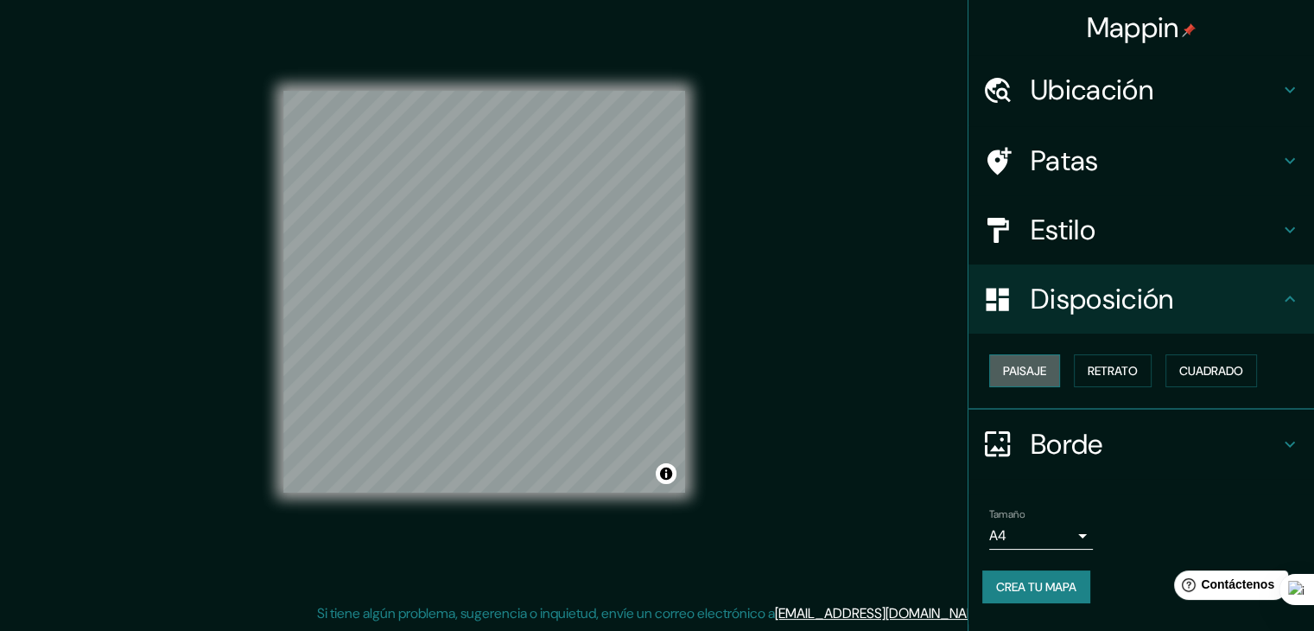
click at [1021, 374] on font "Paisaje" at bounding box center [1024, 371] width 43 height 16
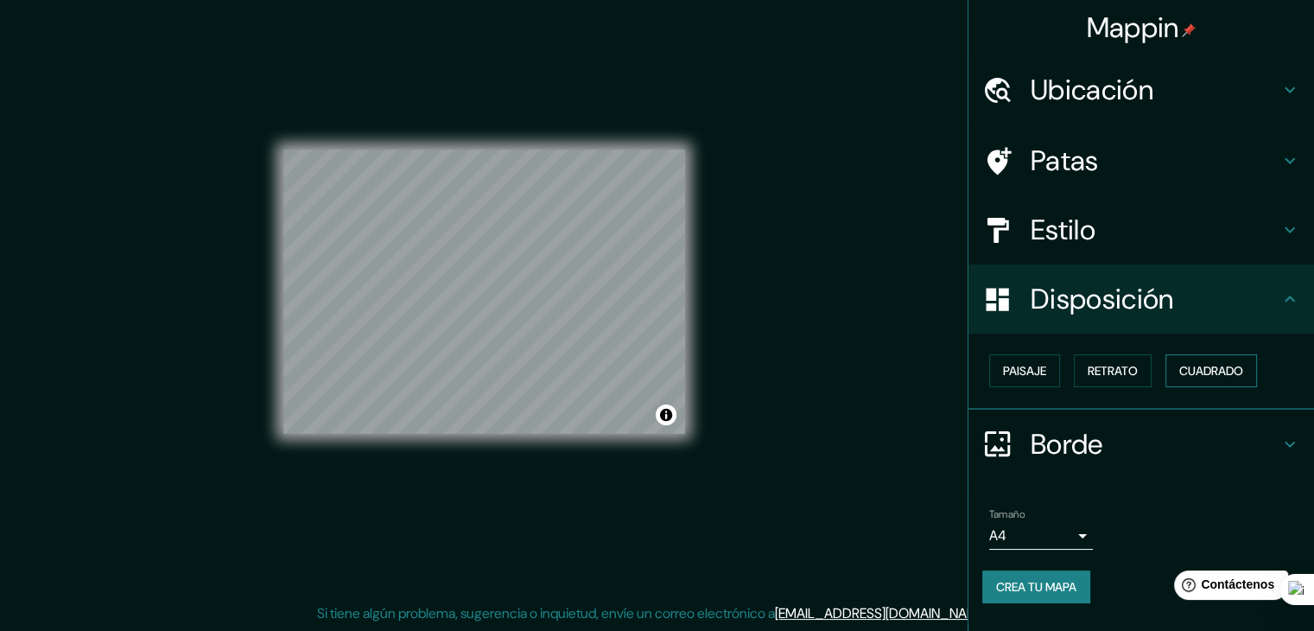
click at [1209, 357] on button "Cuadrado" at bounding box center [1211, 370] width 92 height 33
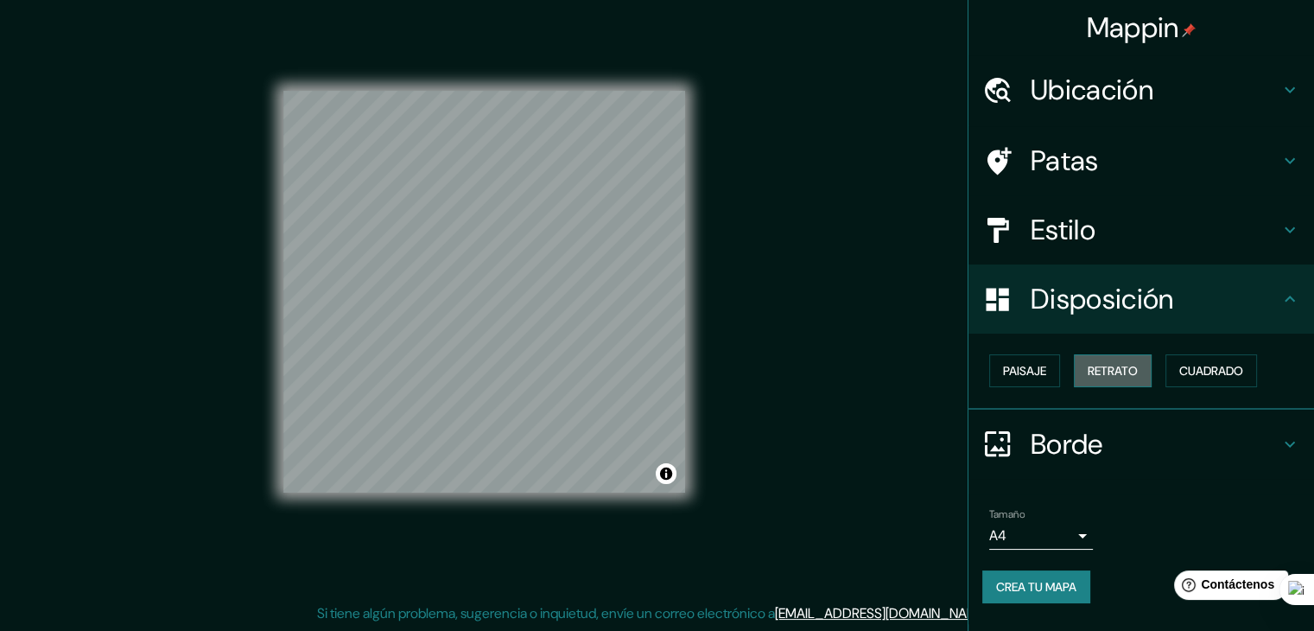
click at [1108, 384] on button "Retrato" at bounding box center [1113, 370] width 78 height 33
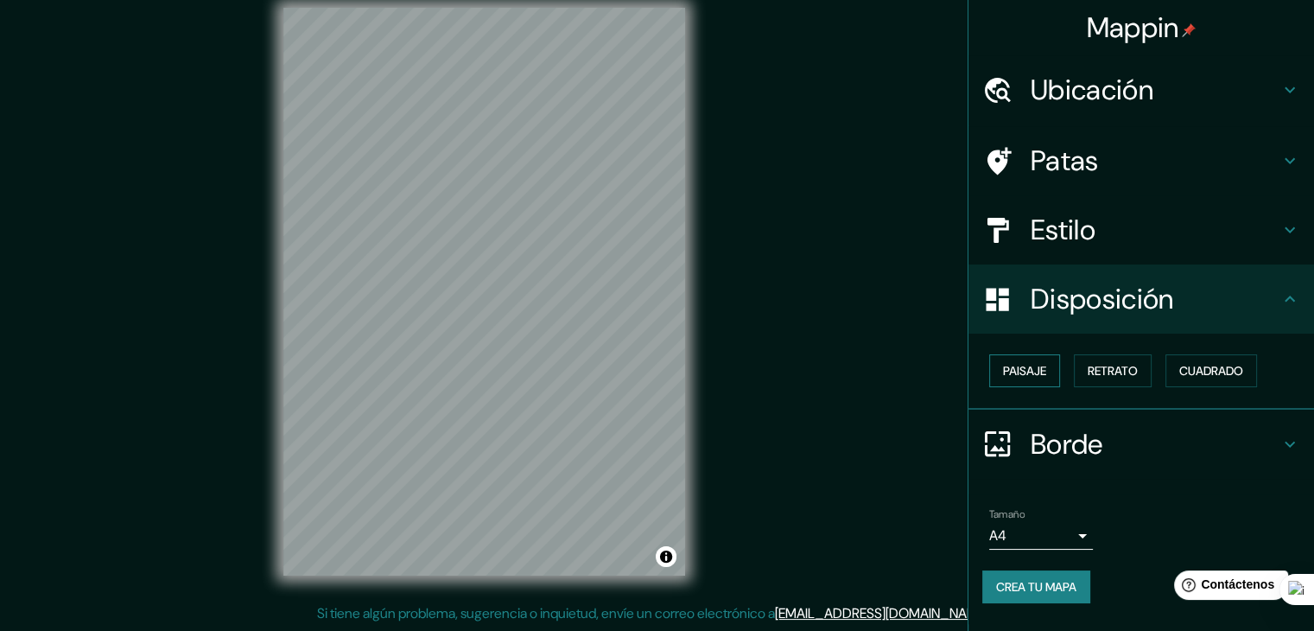
click at [1049, 374] on button "Paisaje" at bounding box center [1024, 370] width 71 height 33
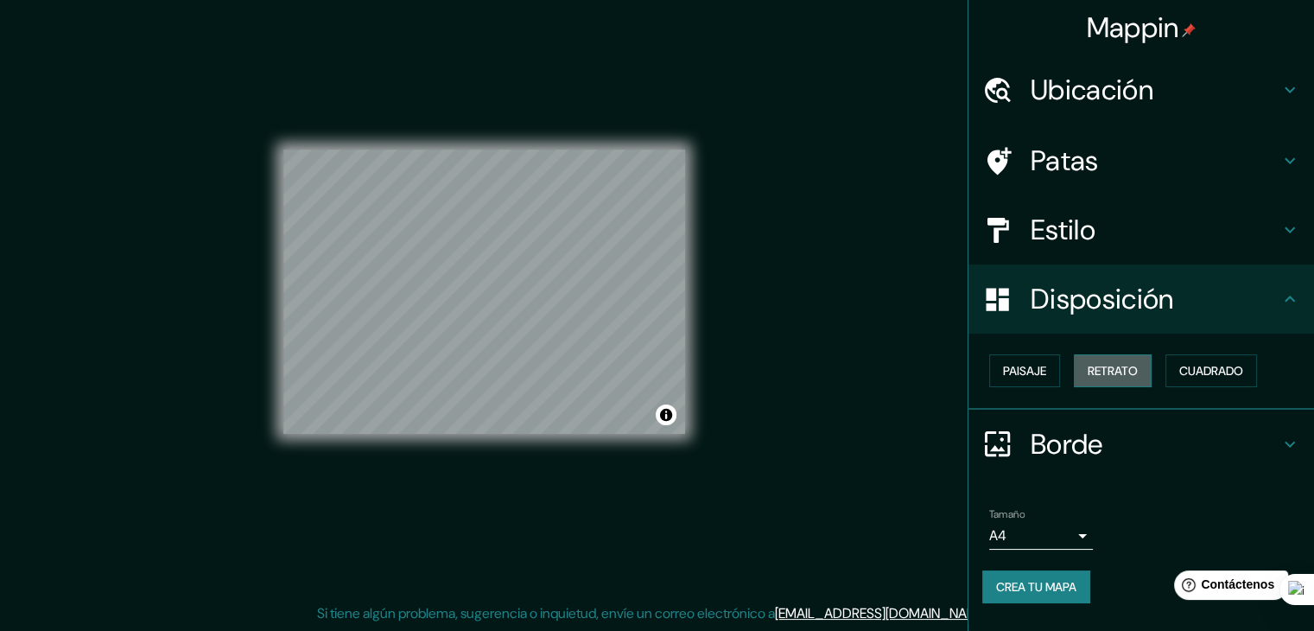
click at [1103, 371] on font "Retrato" at bounding box center [1113, 371] width 50 height 16
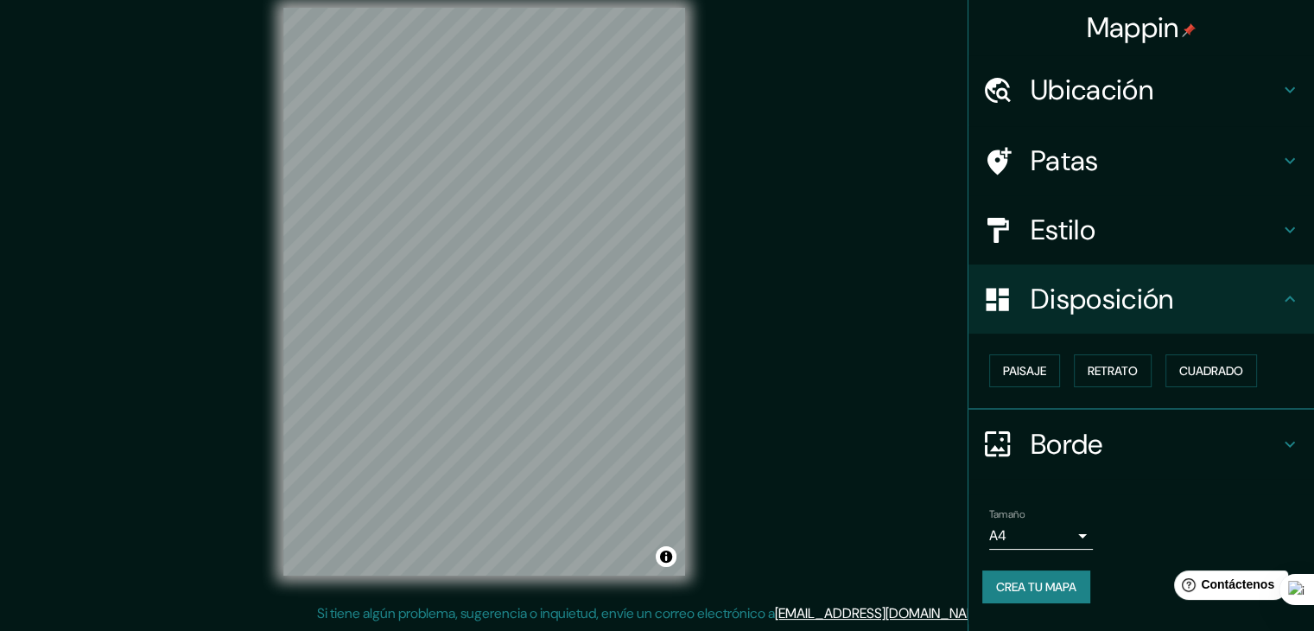
click at [1076, 243] on font "Estilo" at bounding box center [1063, 230] width 65 height 36
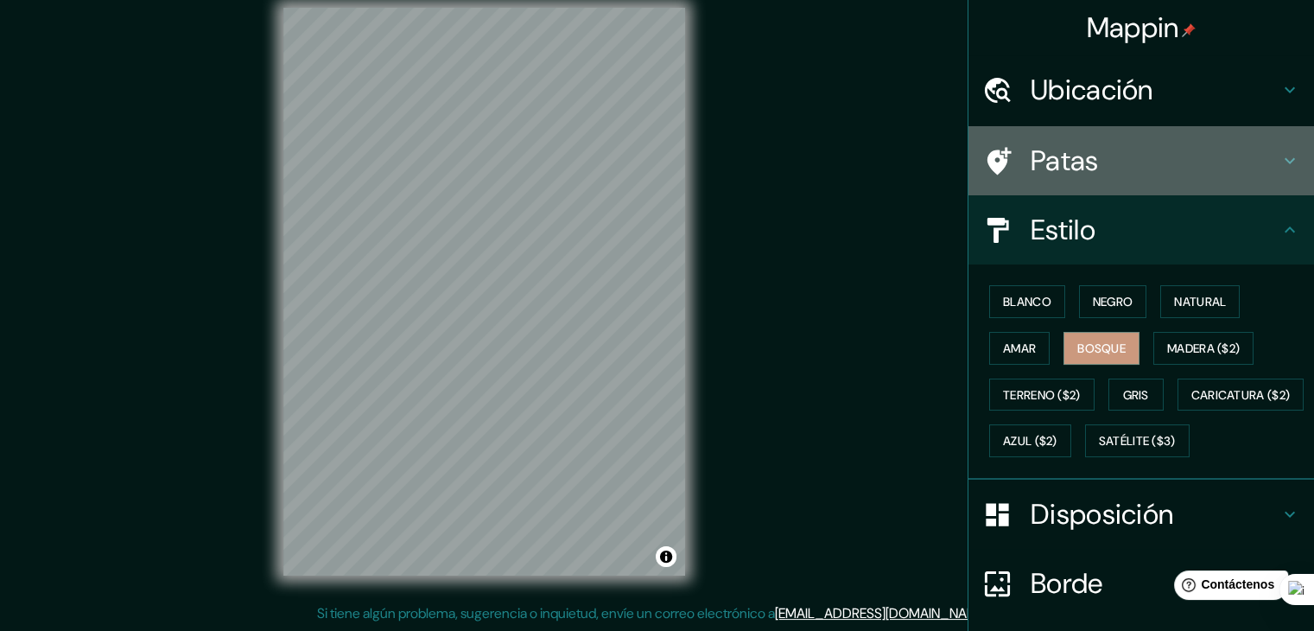
click at [1088, 185] on div "Patas" at bounding box center [1141, 160] width 346 height 69
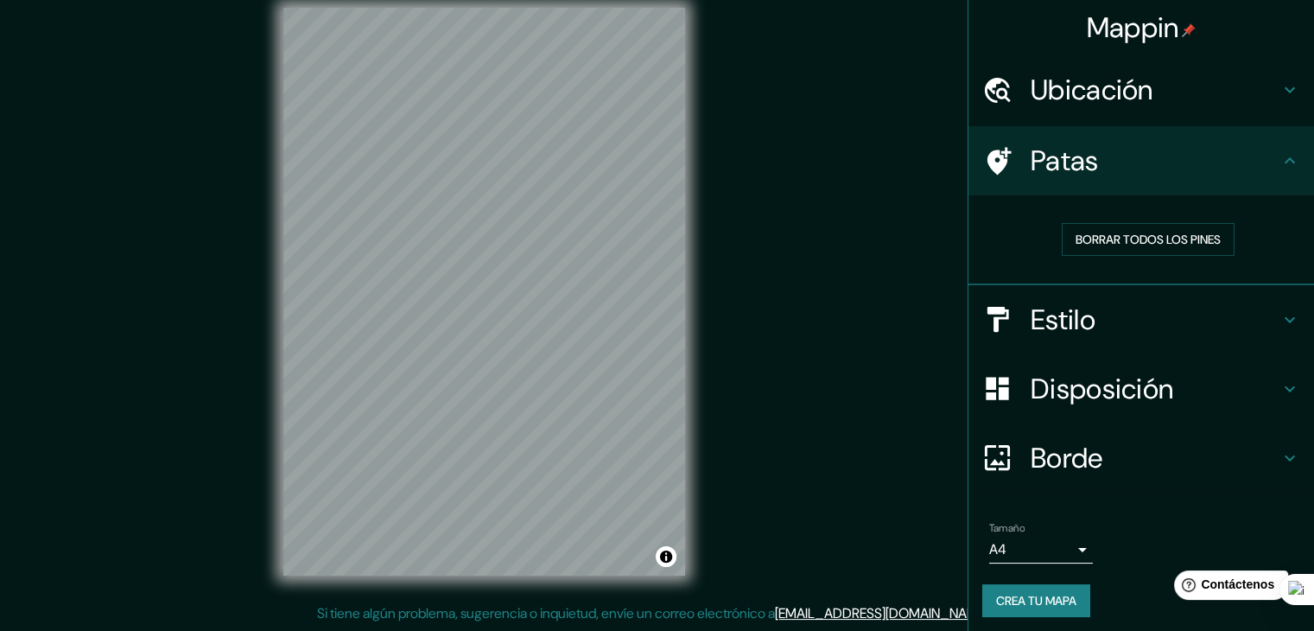
click at [982, 164] on icon at bounding box center [997, 161] width 30 height 30
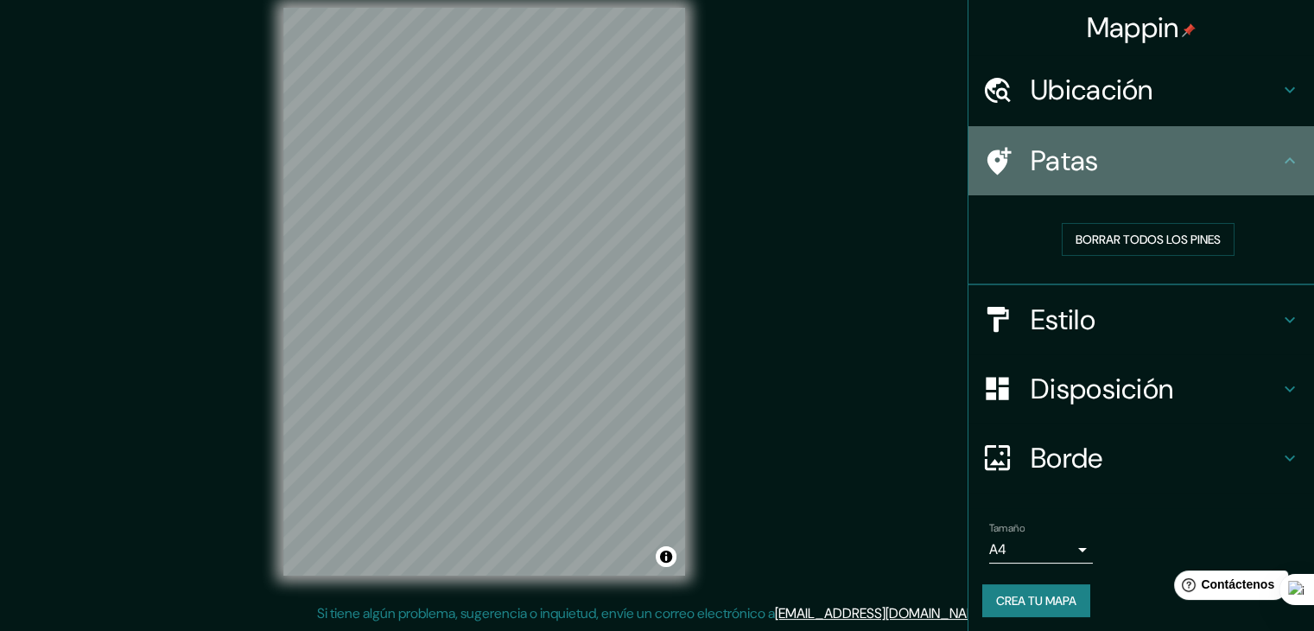
click at [997, 149] on icon at bounding box center [997, 161] width 30 height 30
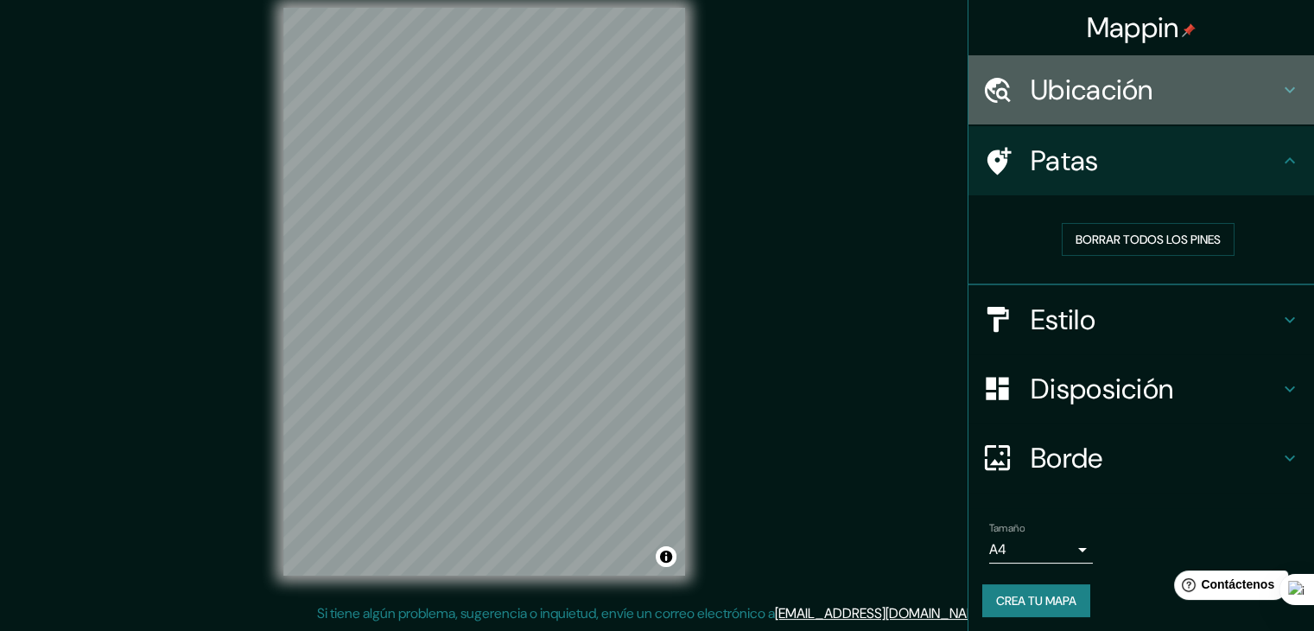
click at [1076, 100] on font "Ubicación" at bounding box center [1092, 90] width 123 height 36
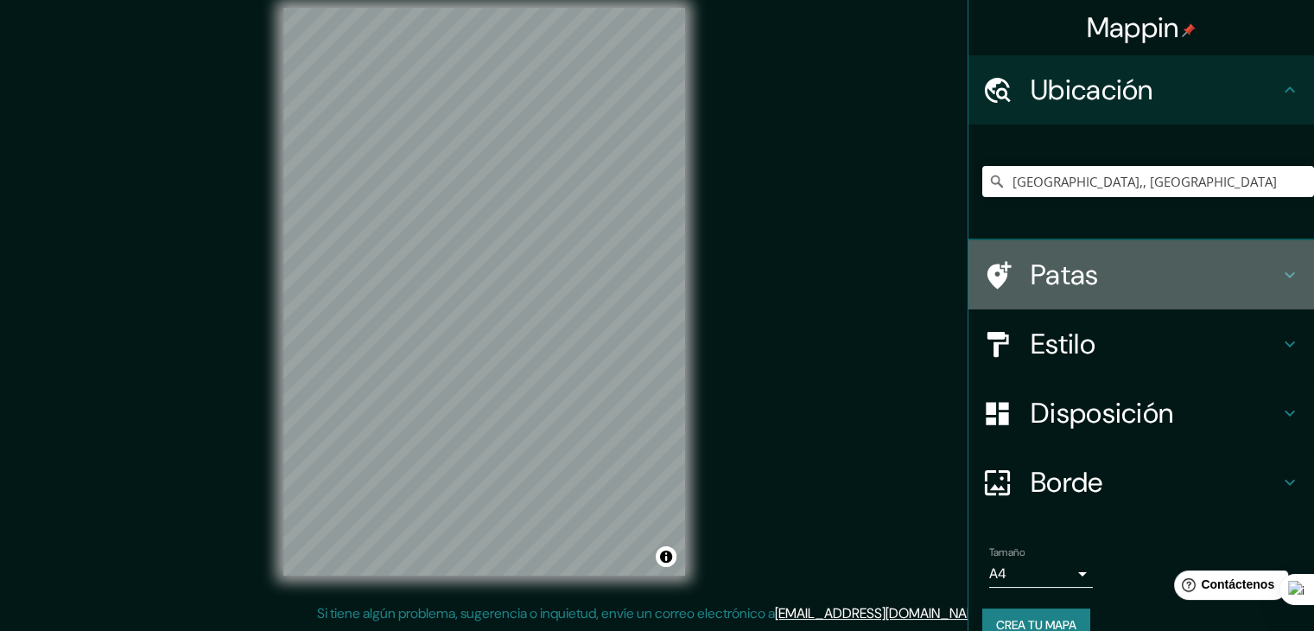
click at [1040, 278] on font "Patas" at bounding box center [1065, 275] width 68 height 36
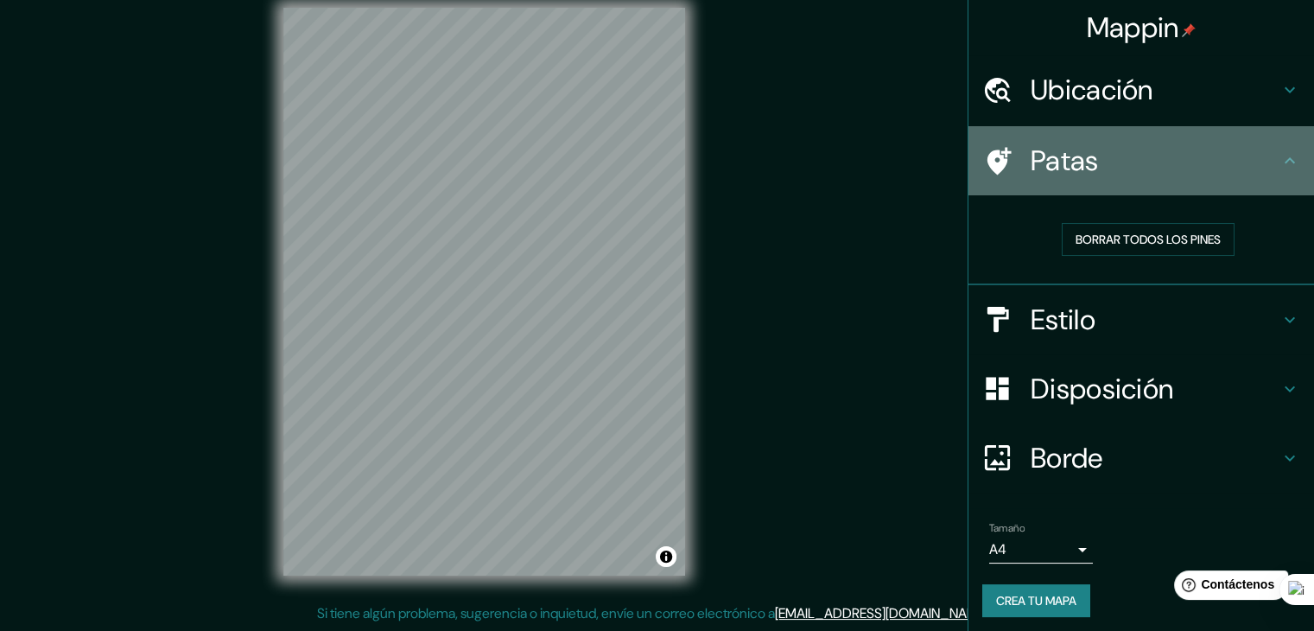
click at [987, 156] on icon at bounding box center [999, 161] width 24 height 28
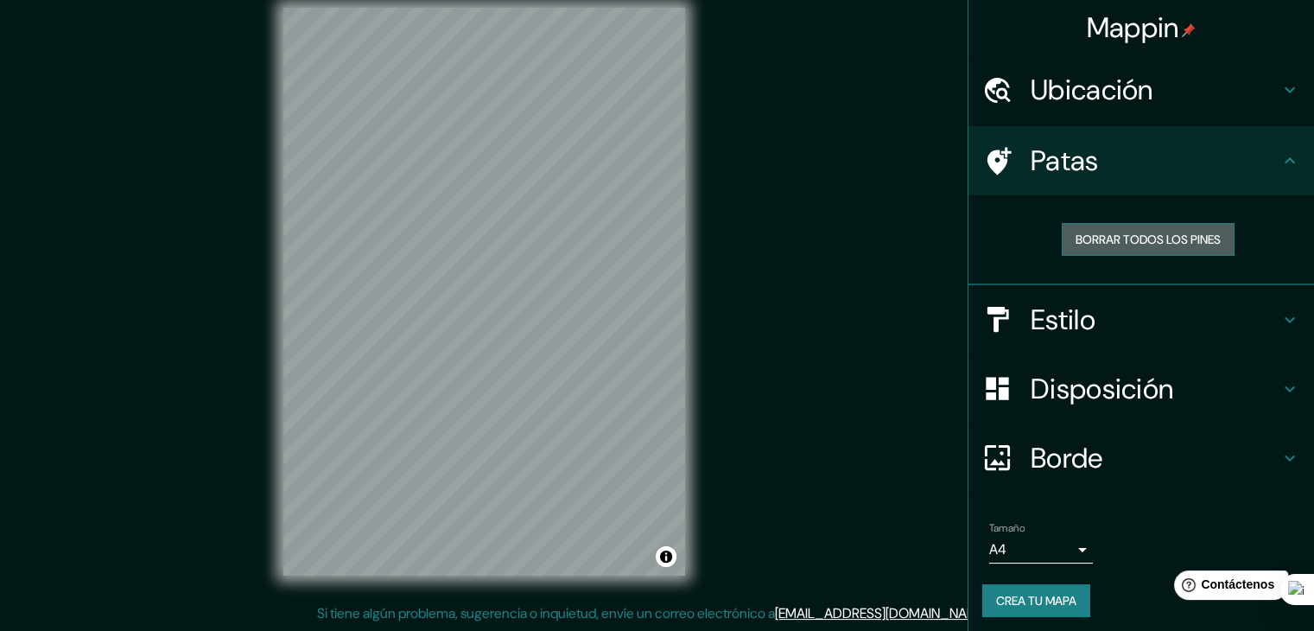
click at [1144, 230] on font "Borrar todos los pines" at bounding box center [1148, 239] width 145 height 22
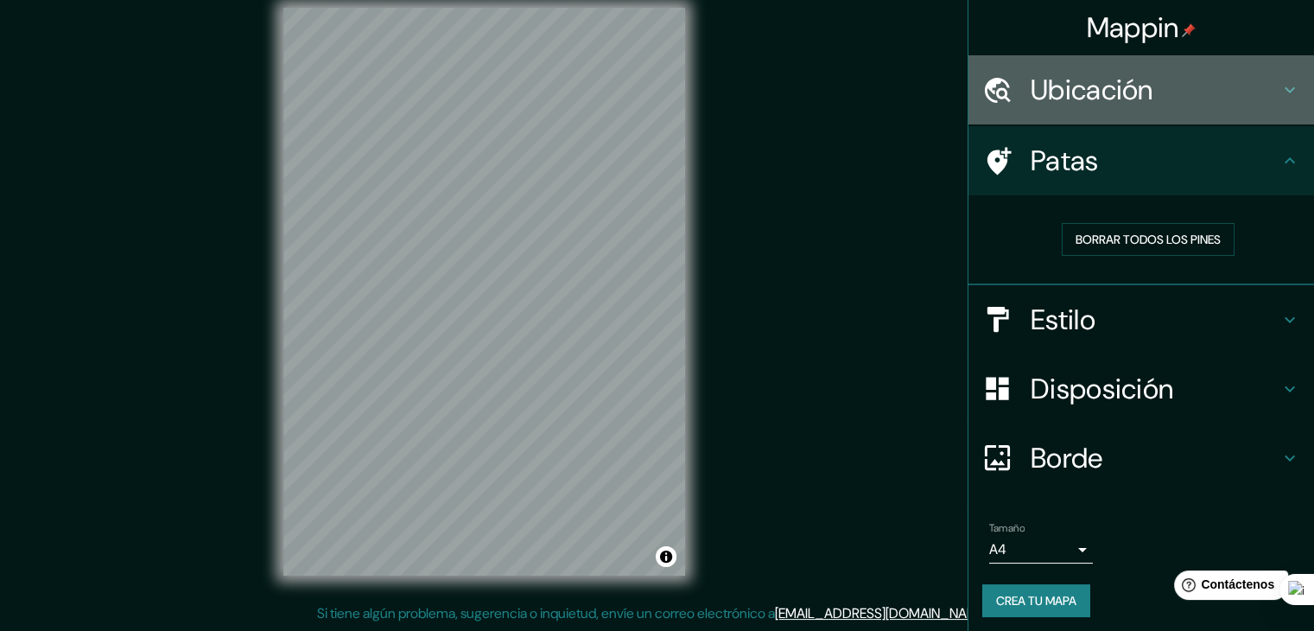
click at [1082, 110] on div "Ubicación" at bounding box center [1141, 89] width 346 height 69
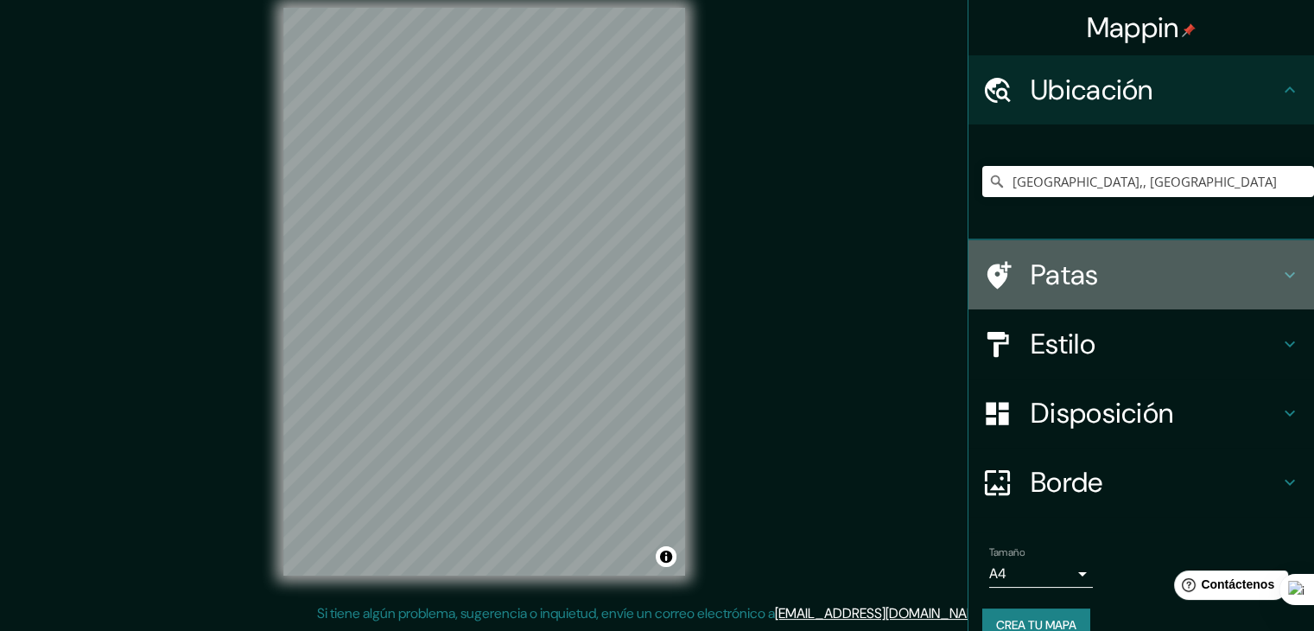
click at [1082, 278] on font "Patas" at bounding box center [1065, 275] width 68 height 36
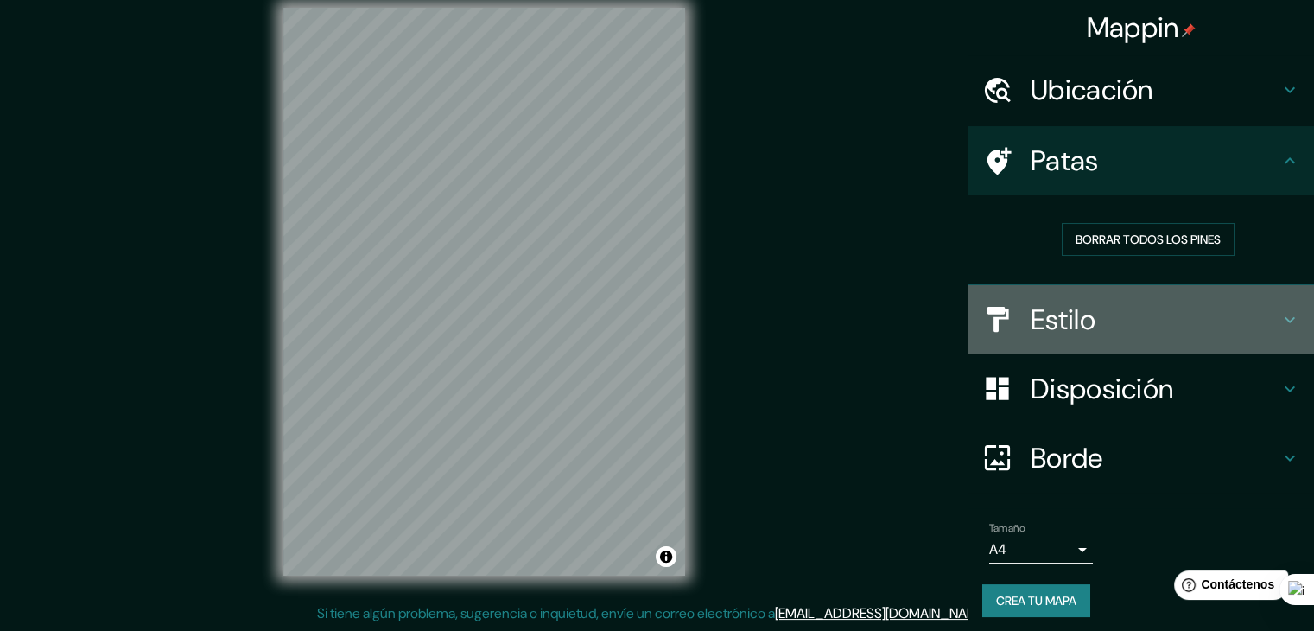
click at [1070, 306] on font "Estilo" at bounding box center [1063, 320] width 65 height 36
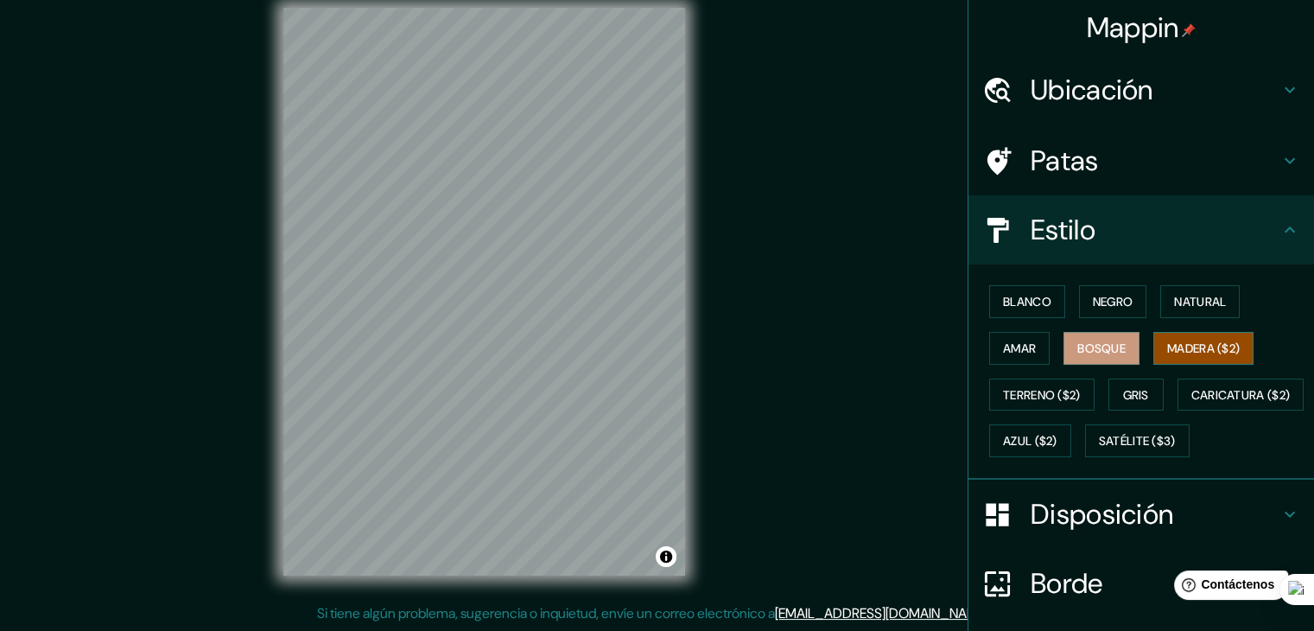
click at [1167, 349] on font "Madera ($2)" at bounding box center [1203, 348] width 73 height 16
click at [1061, 402] on font "Terreno ($2)" at bounding box center [1042, 395] width 78 height 22
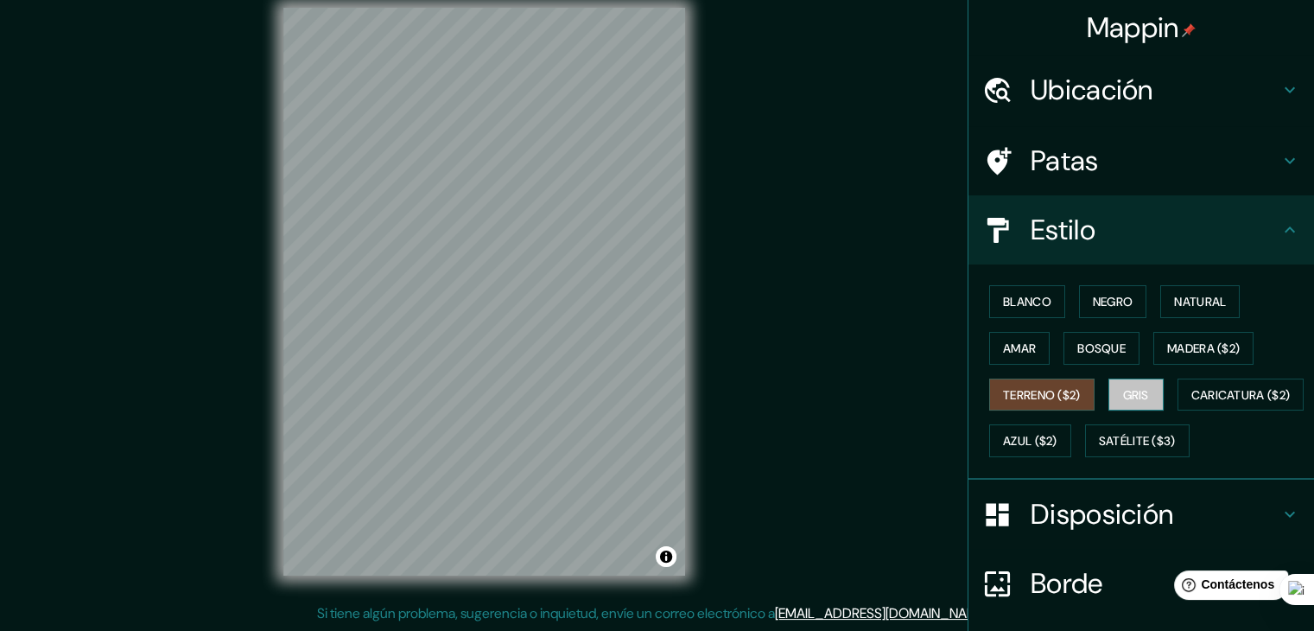
click at [1136, 391] on font "Gris" at bounding box center [1136, 395] width 26 height 16
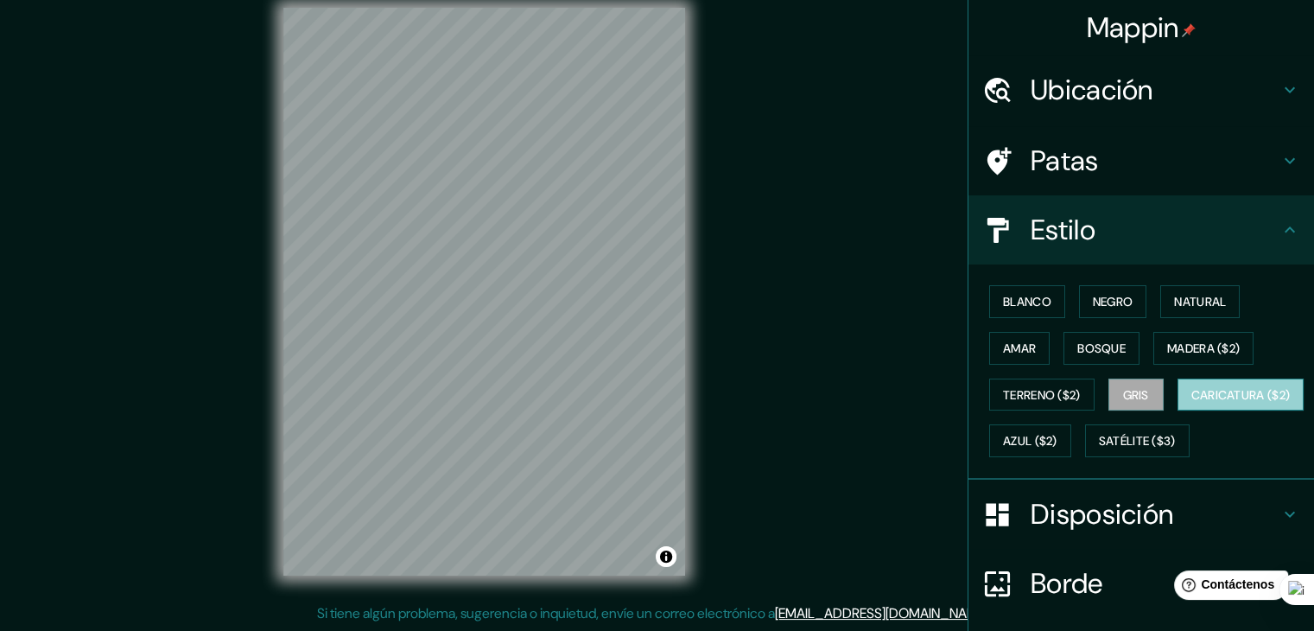
click at [1191, 403] on font "Caricatura ($2)" at bounding box center [1240, 395] width 99 height 16
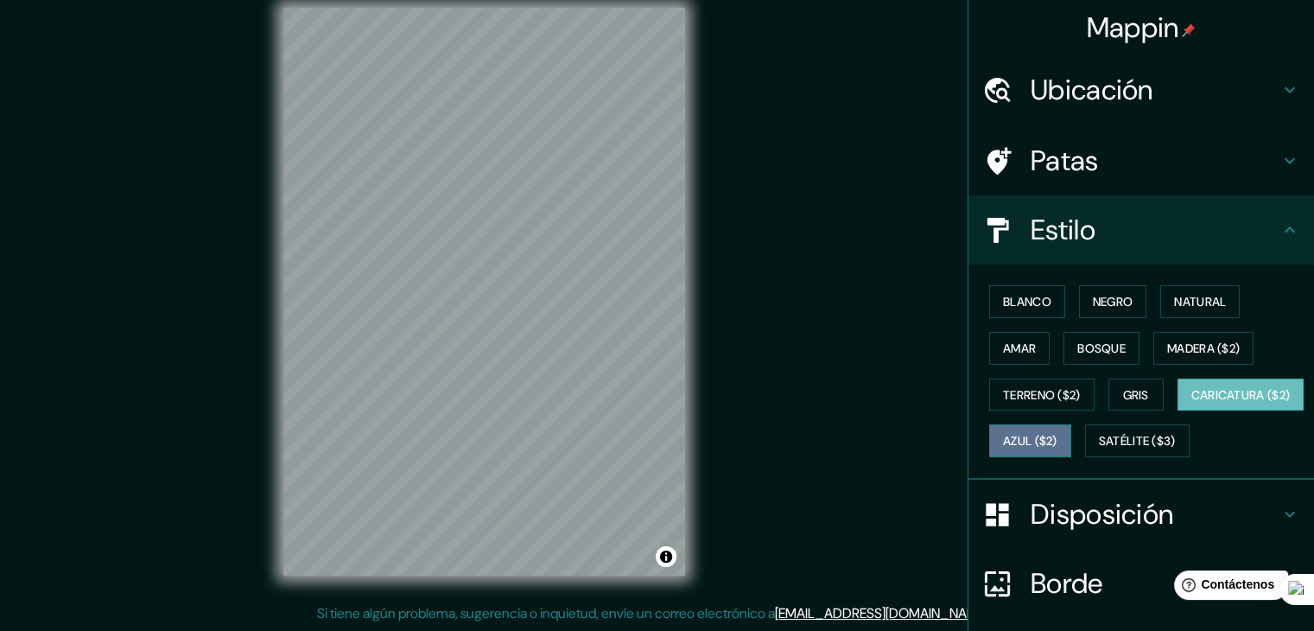
click at [1057, 443] on font "Azul ($2)" at bounding box center [1030, 442] width 54 height 16
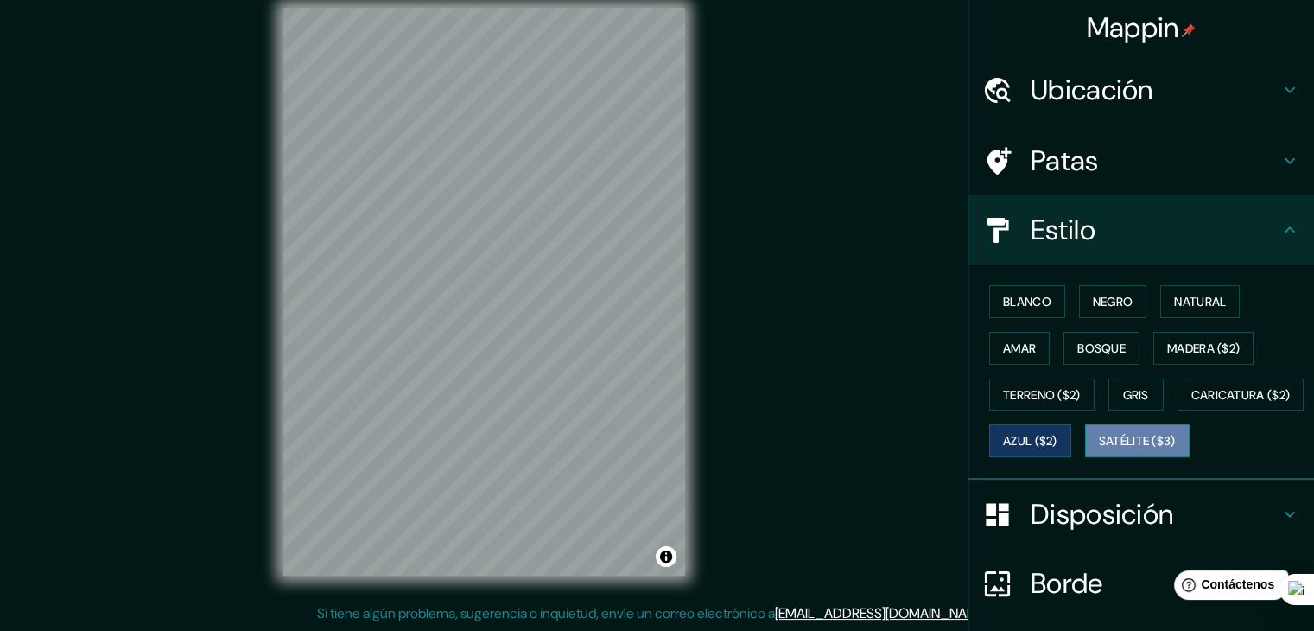
click at [1099, 449] on font "Satélite ($3)" at bounding box center [1137, 442] width 77 height 16
click at [1116, 446] on div "Blanco Negro Natural Amar Bosque Madera ($2) Terreno ($2) Gris Caricatura ($2) …" at bounding box center [1148, 371] width 332 height 186
click at [1071, 443] on button "Azul ($2)" at bounding box center [1030, 440] width 82 height 33
click at [1077, 340] on font "Bosque" at bounding box center [1101, 348] width 48 height 16
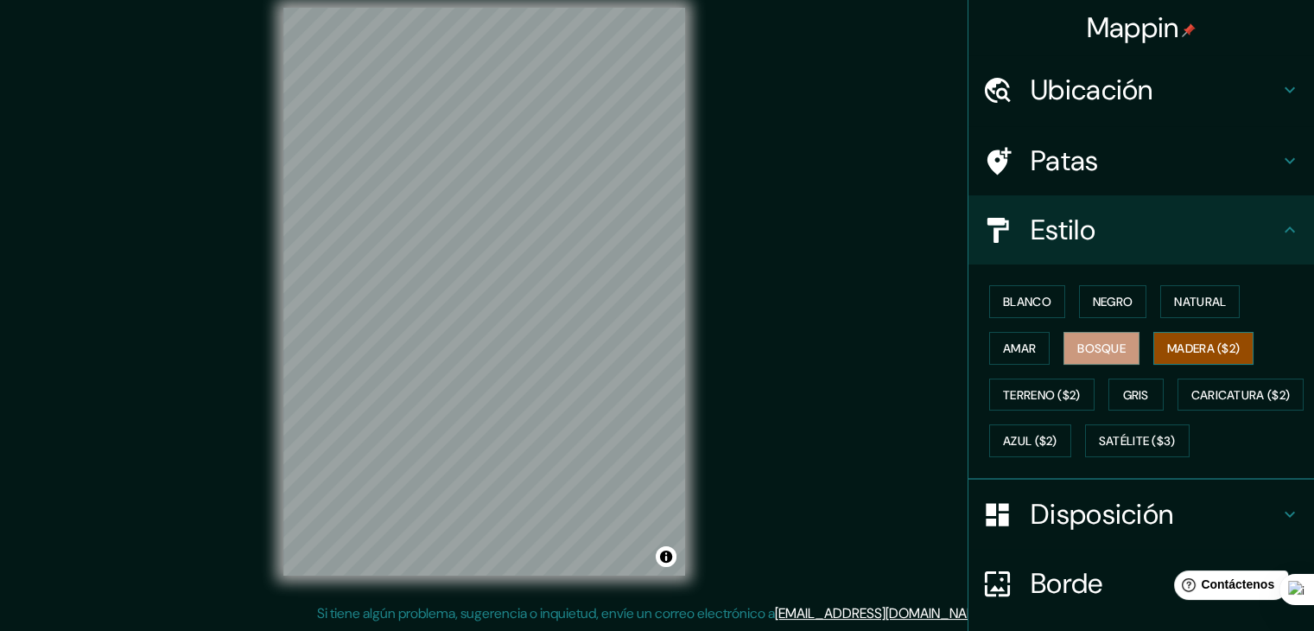
click at [1171, 340] on font "Madera ($2)" at bounding box center [1203, 348] width 73 height 16
click at [1075, 386] on button "Terreno ($2)" at bounding box center [1041, 394] width 105 height 33
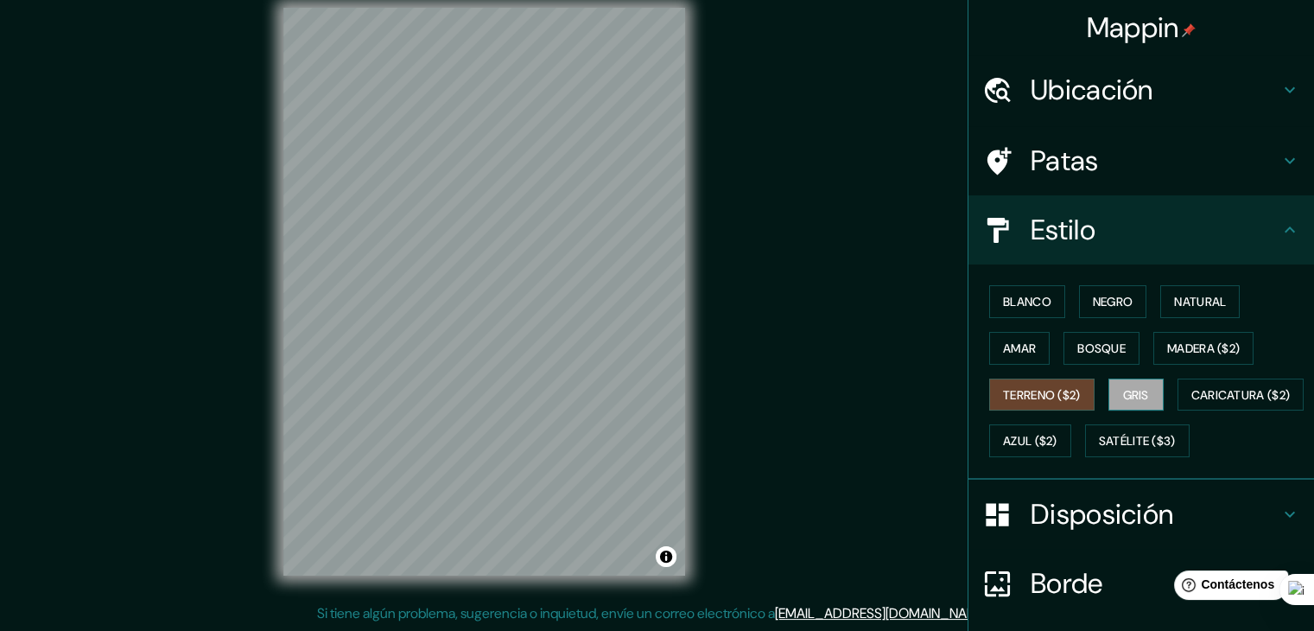
click at [1123, 388] on font "Gris" at bounding box center [1136, 395] width 26 height 16
click at [1109, 357] on font "Bosque" at bounding box center [1101, 348] width 48 height 22
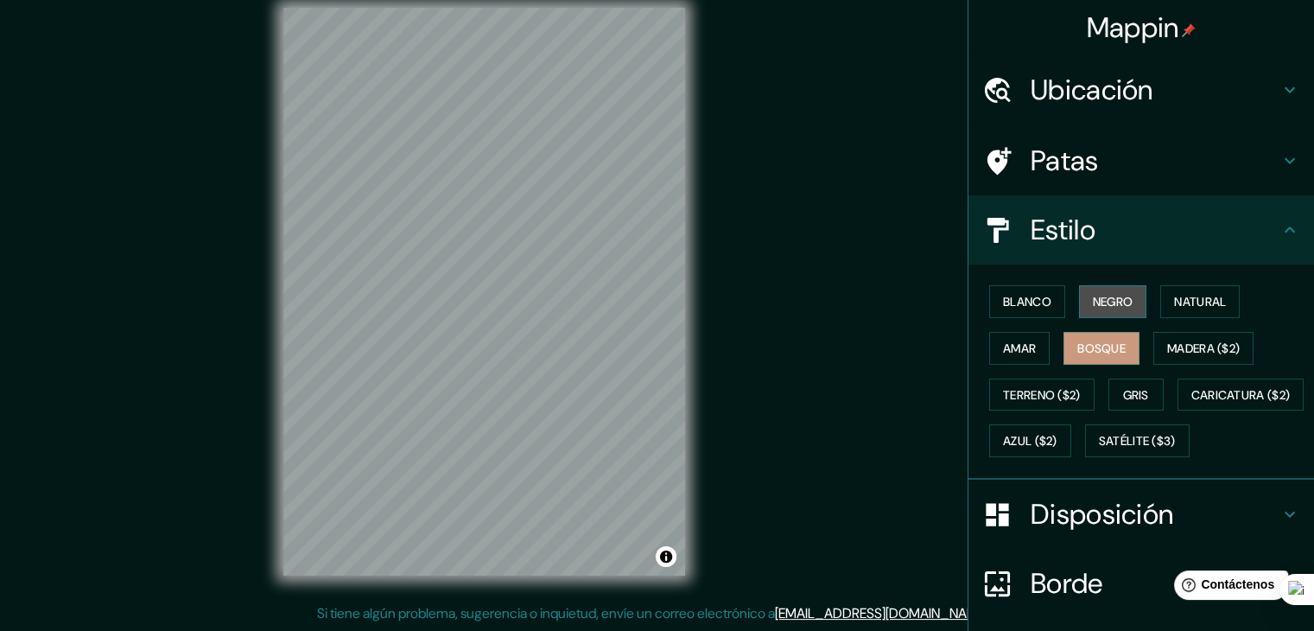
click at [1098, 302] on font "Negro" at bounding box center [1113, 302] width 41 height 16
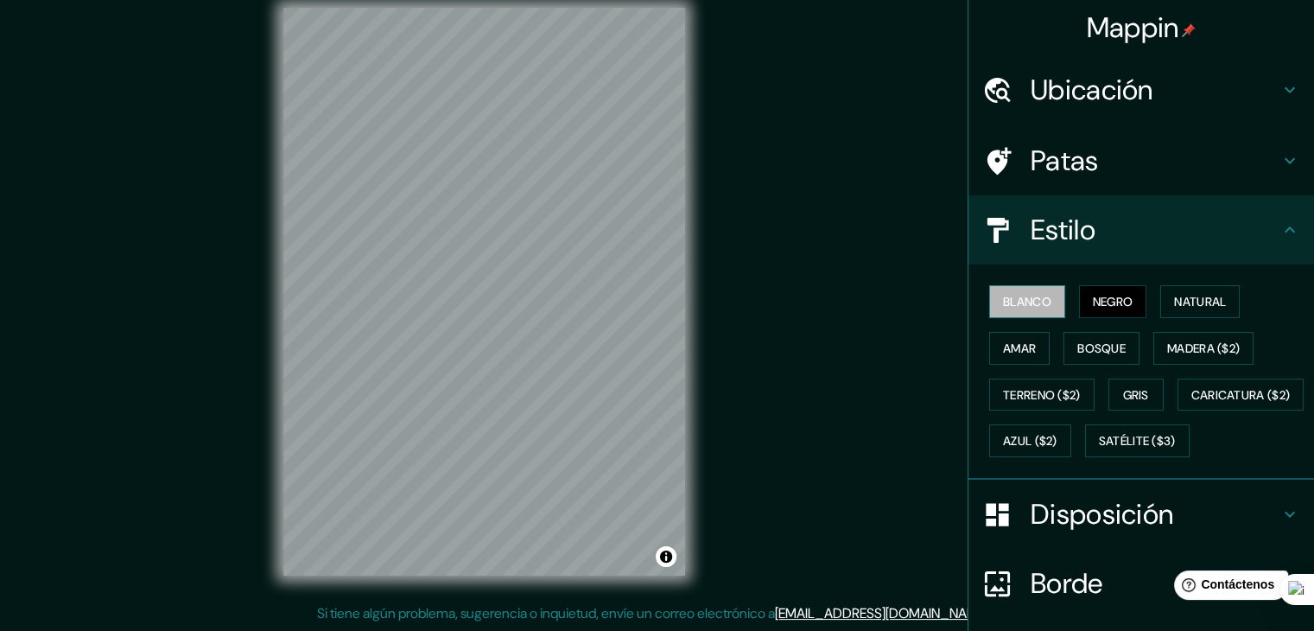
click at [1030, 302] on font "Blanco" at bounding box center [1027, 302] width 48 height 16
click at [1185, 299] on font "Natural" at bounding box center [1200, 302] width 52 height 16
click at [1079, 303] on button "Negro" at bounding box center [1113, 301] width 68 height 33
click at [1174, 306] on font "Natural" at bounding box center [1200, 302] width 52 height 16
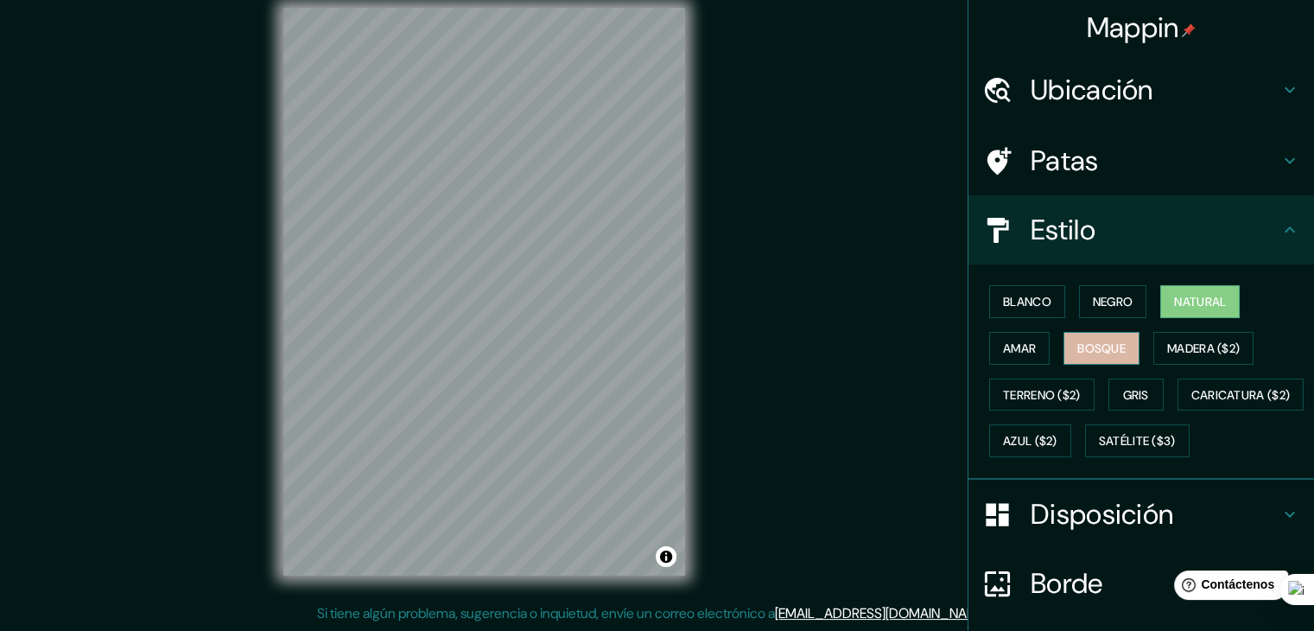
click at [1085, 361] on button "Bosque" at bounding box center [1101, 348] width 76 height 33
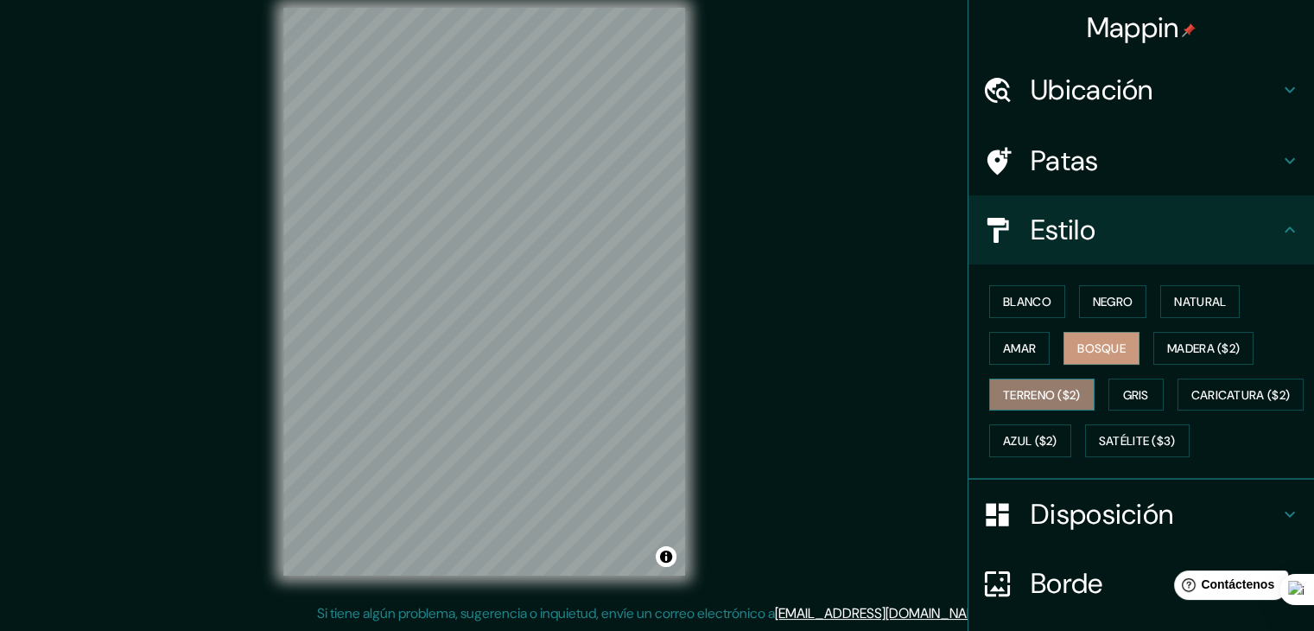
click at [1064, 391] on font "Terreno ($2)" at bounding box center [1042, 395] width 78 height 16
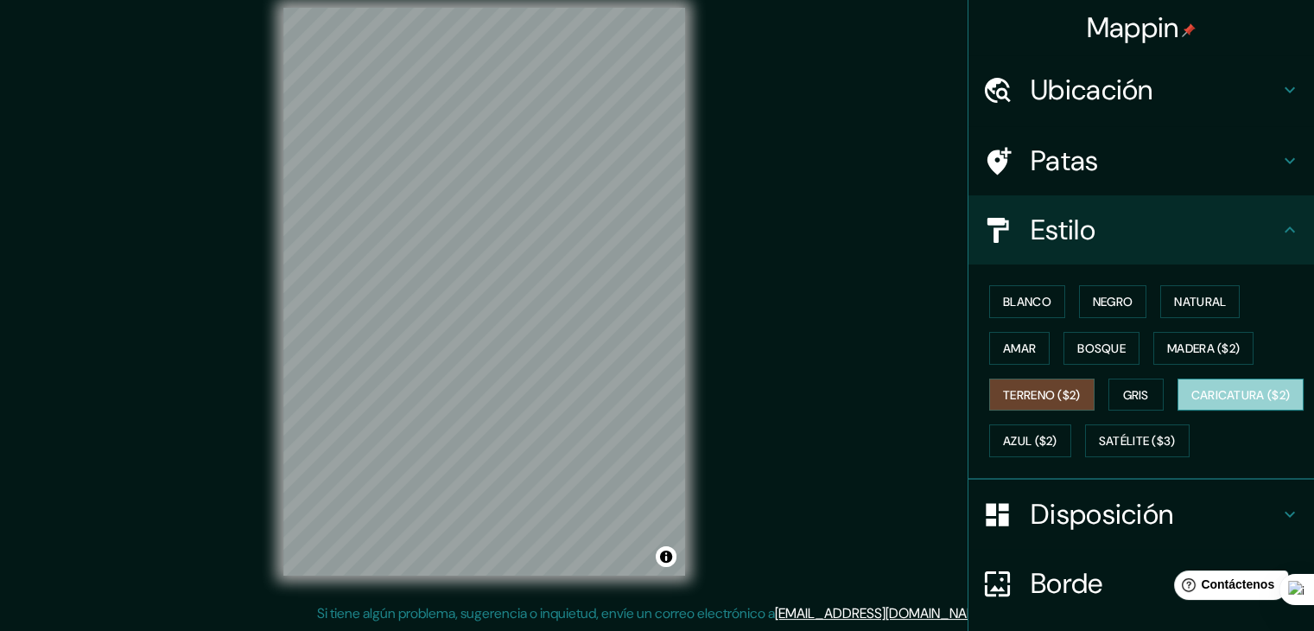
click at [1191, 403] on font "Caricatura ($2)" at bounding box center [1240, 395] width 99 height 16
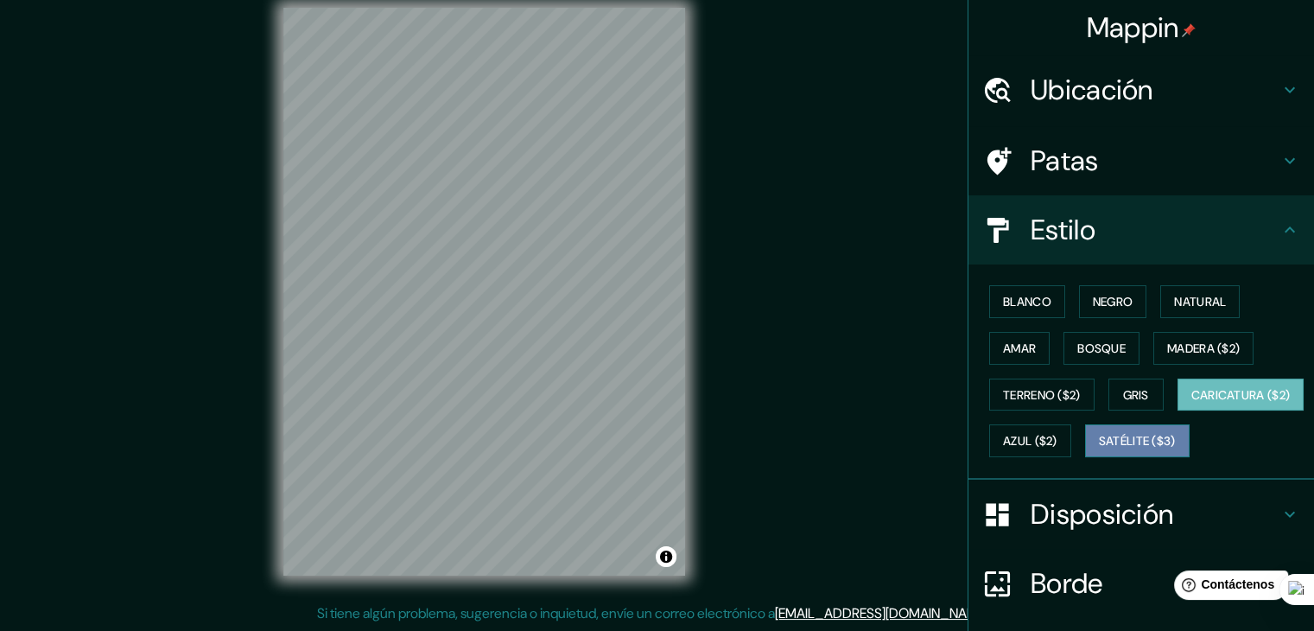
click at [1099, 449] on font "Satélite ($3)" at bounding box center [1137, 442] width 77 height 16
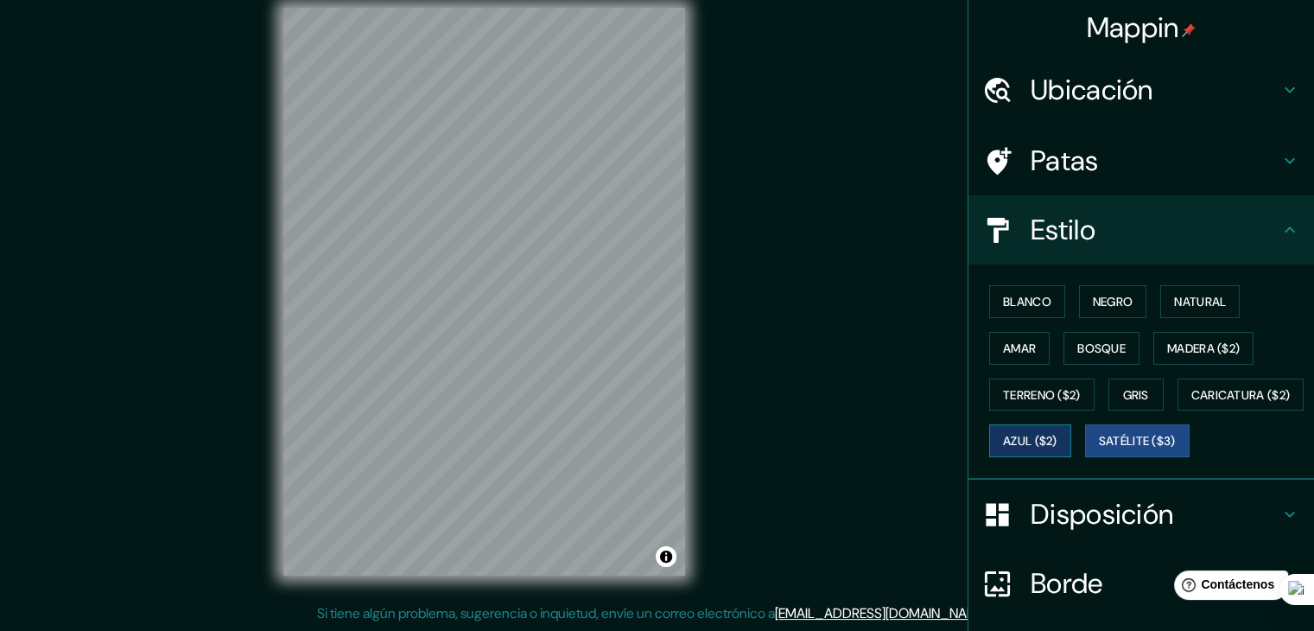
click at [1057, 434] on font "Azul ($2)" at bounding box center [1030, 442] width 54 height 16
click at [1013, 308] on font "Blanco" at bounding box center [1027, 302] width 48 height 16
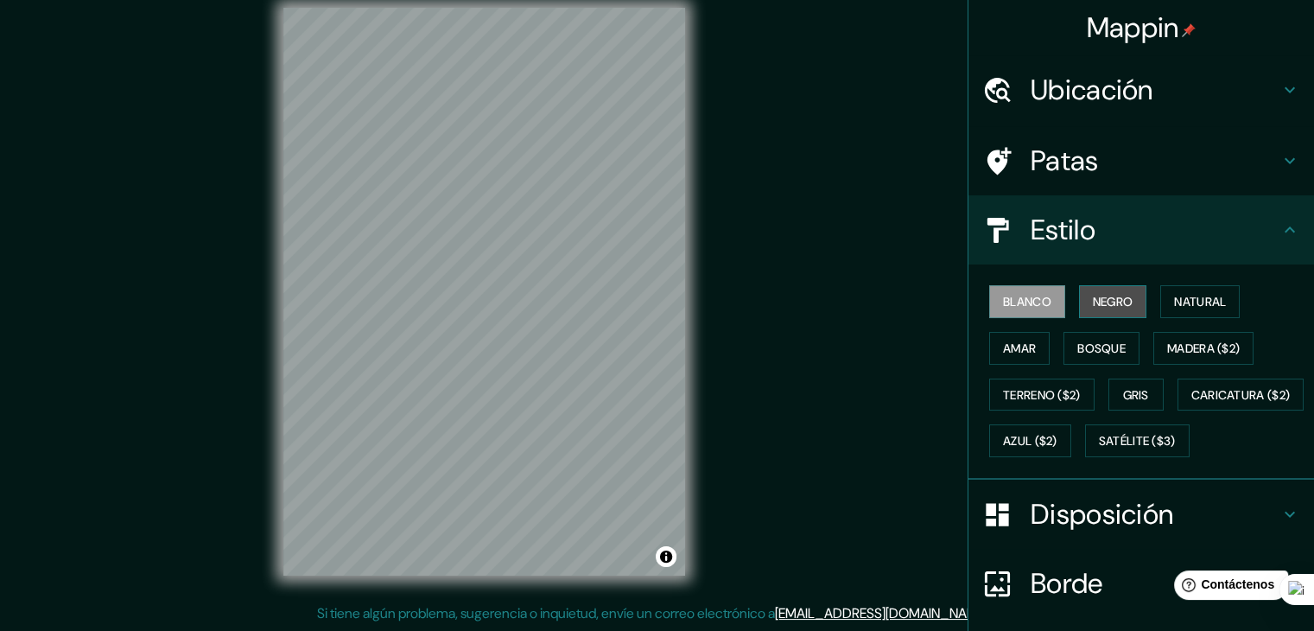
click at [1103, 305] on font "Negro" at bounding box center [1113, 302] width 41 height 16
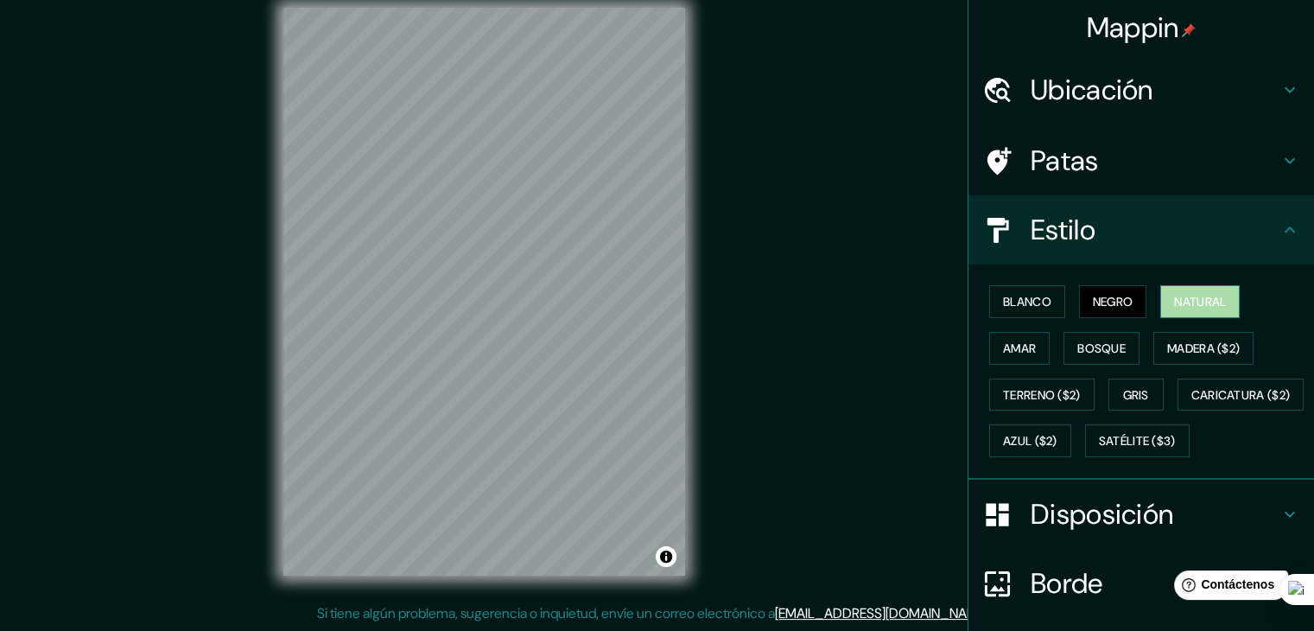
click at [1177, 298] on font "Natural" at bounding box center [1200, 302] width 52 height 16
click at [1168, 346] on font "Madera ($2)" at bounding box center [1203, 348] width 73 height 16
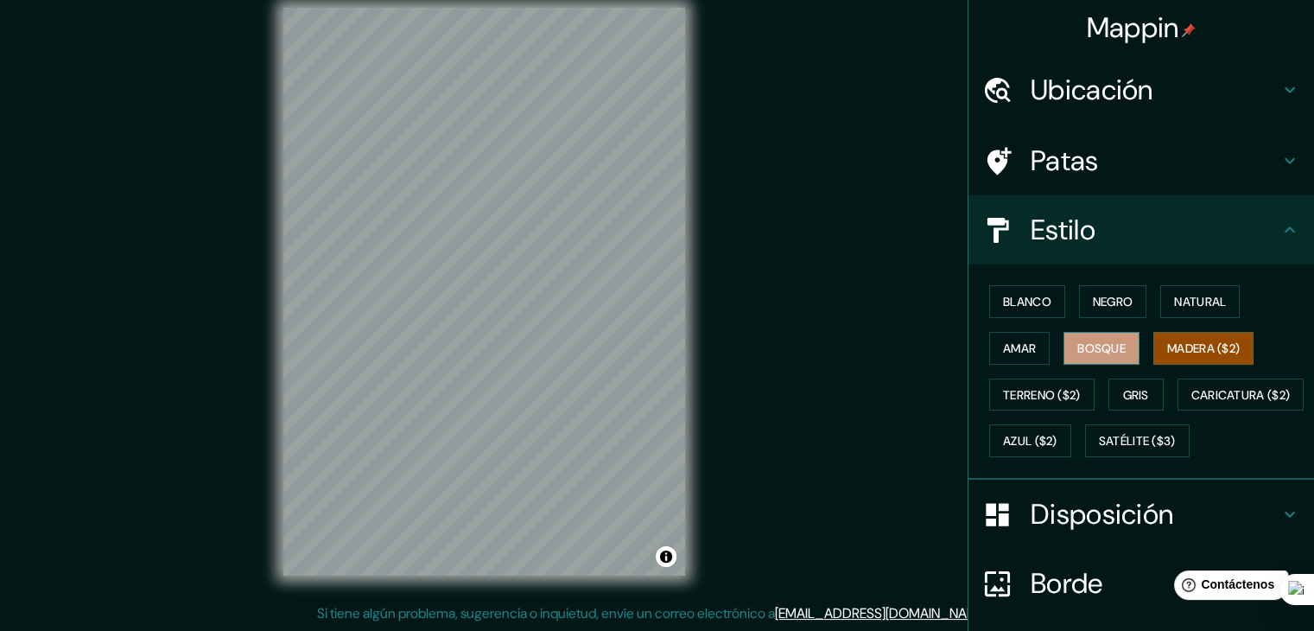
click at [1114, 357] on font "Bosque" at bounding box center [1101, 348] width 48 height 22
click at [1023, 362] on button "Amar" at bounding box center [1019, 348] width 60 height 33
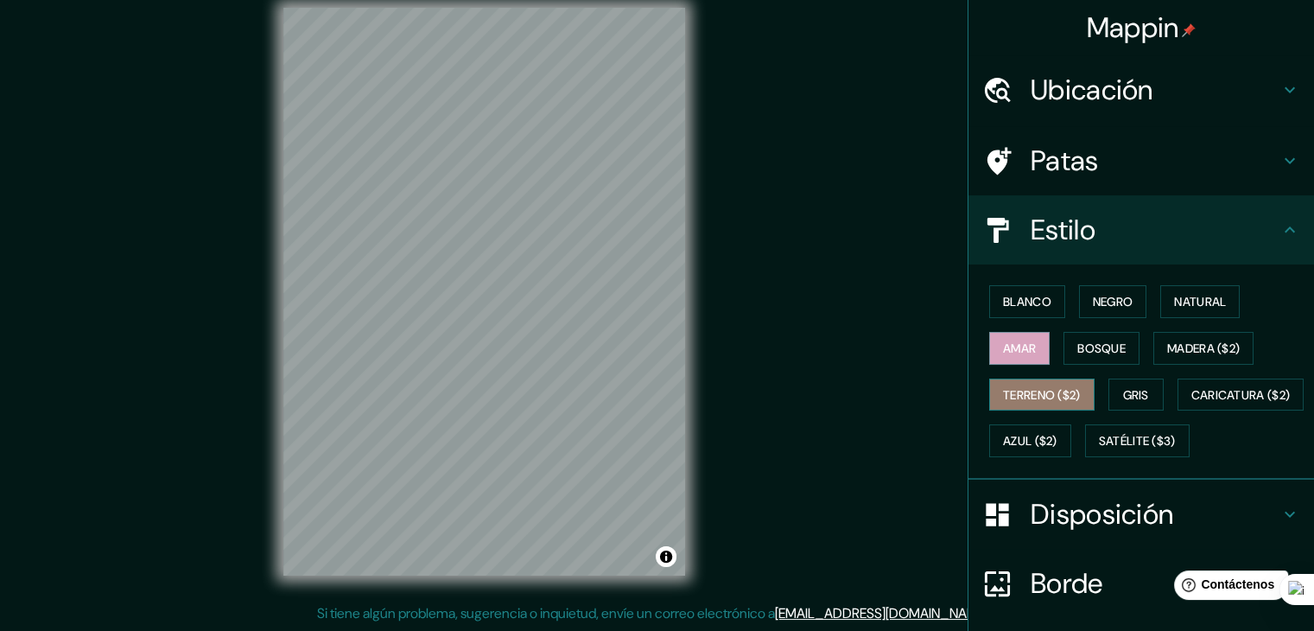
click at [1003, 388] on font "Terreno ($2)" at bounding box center [1042, 395] width 78 height 16
click at [1123, 398] on font "Gris" at bounding box center [1136, 395] width 26 height 16
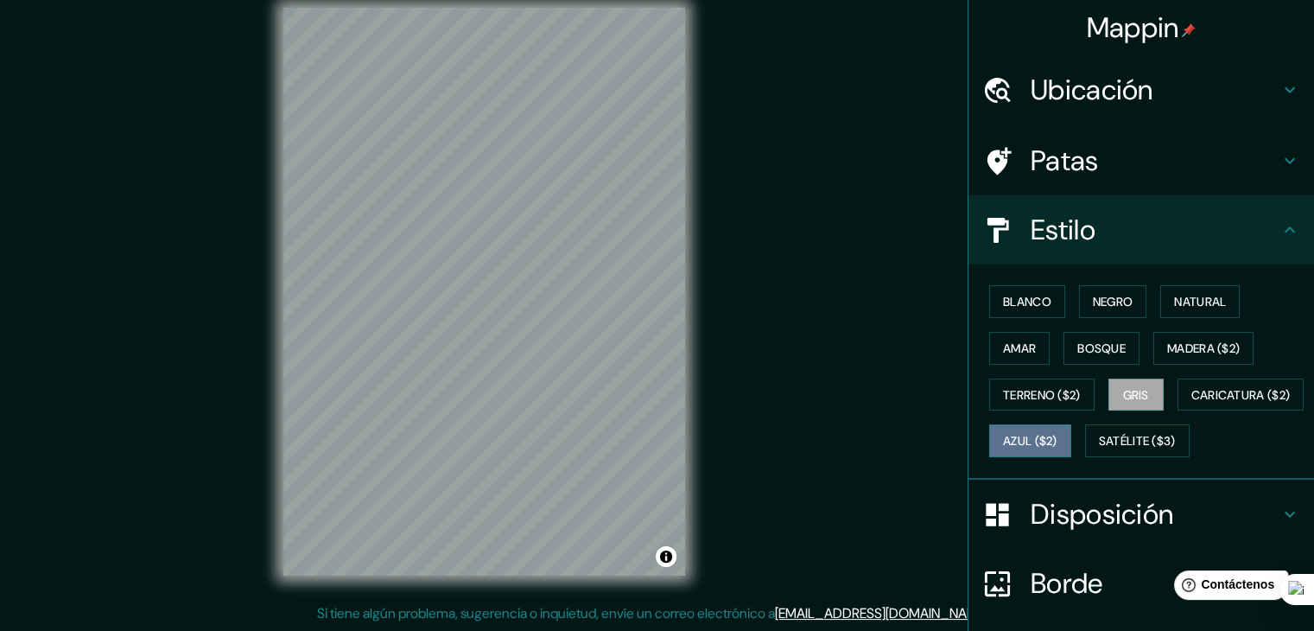
click at [1071, 443] on button "Azul ($2)" at bounding box center [1030, 440] width 82 height 33
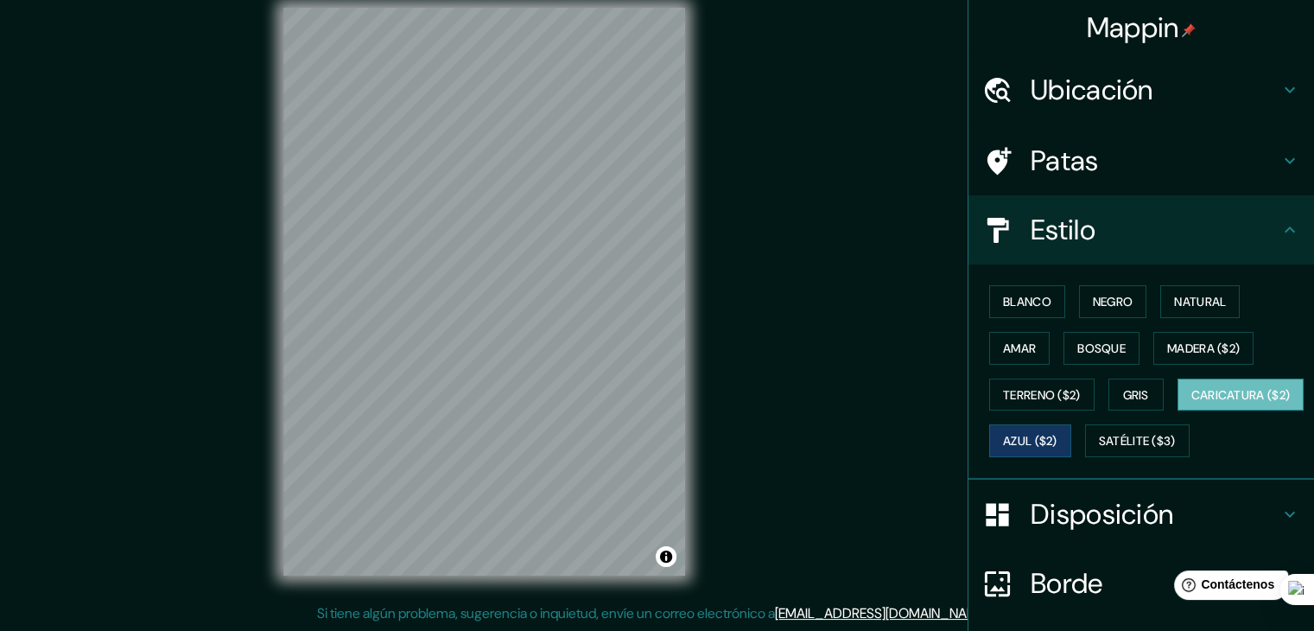
click at [1191, 403] on font "Caricatura ($2)" at bounding box center [1240, 395] width 99 height 16
click at [1099, 449] on font "Satélite ($3)" at bounding box center [1137, 442] width 77 height 16
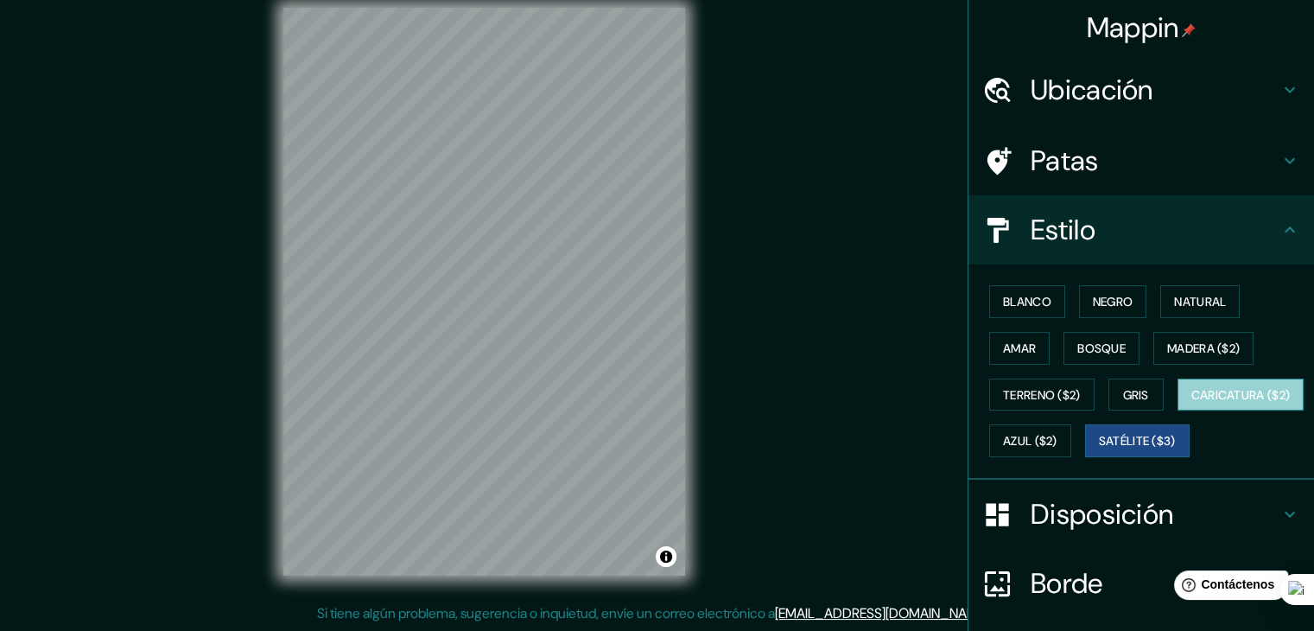
click at [1178, 411] on button "Caricatura ($2)" at bounding box center [1241, 394] width 127 height 33
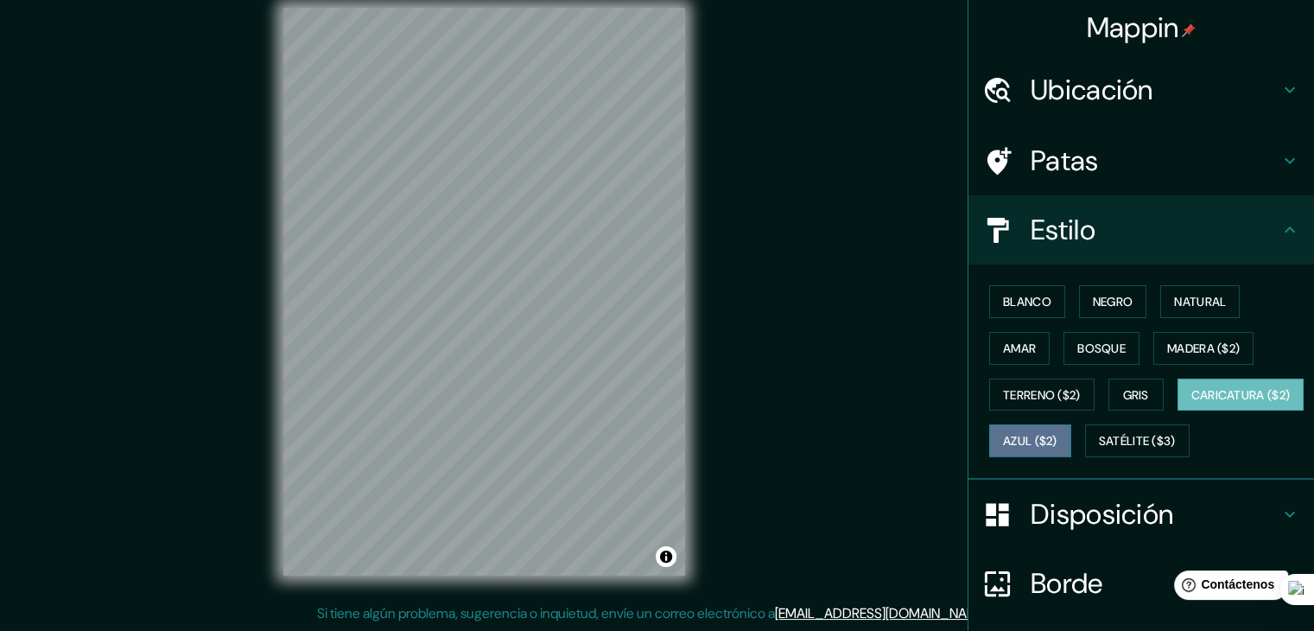
click at [1057, 439] on font "Azul ($2)" at bounding box center [1030, 442] width 54 height 16
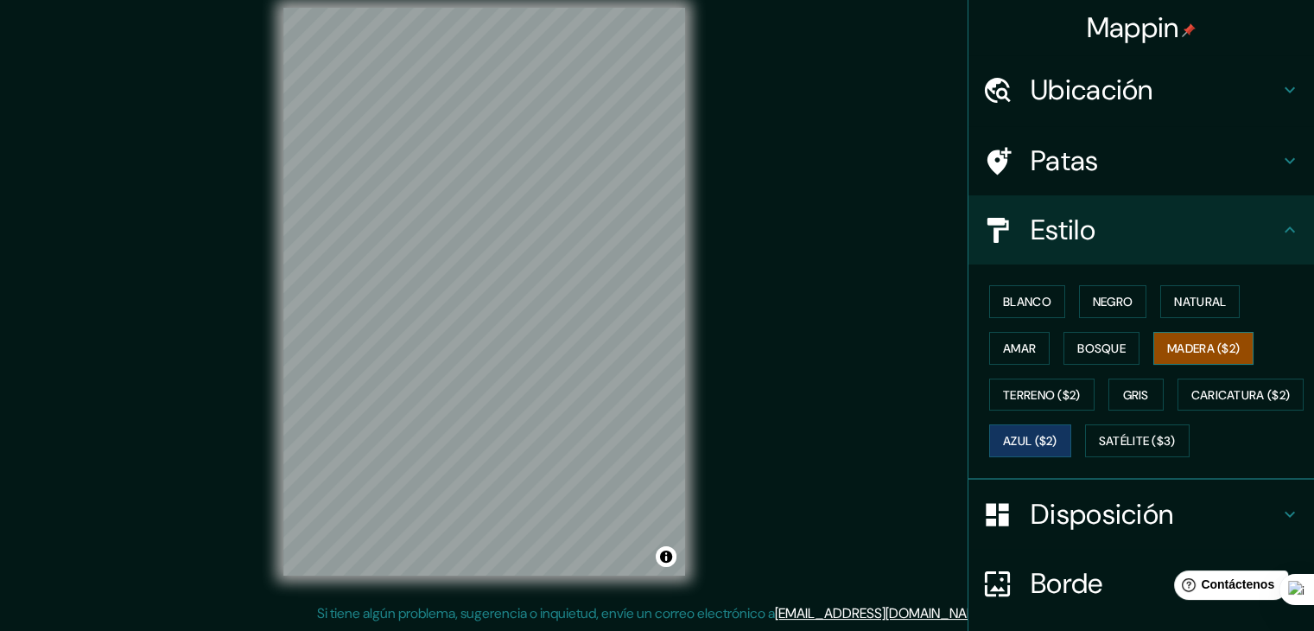
click at [1207, 351] on font "Madera ($2)" at bounding box center [1203, 348] width 73 height 16
click at [1106, 360] on button "Bosque" at bounding box center [1101, 348] width 76 height 33
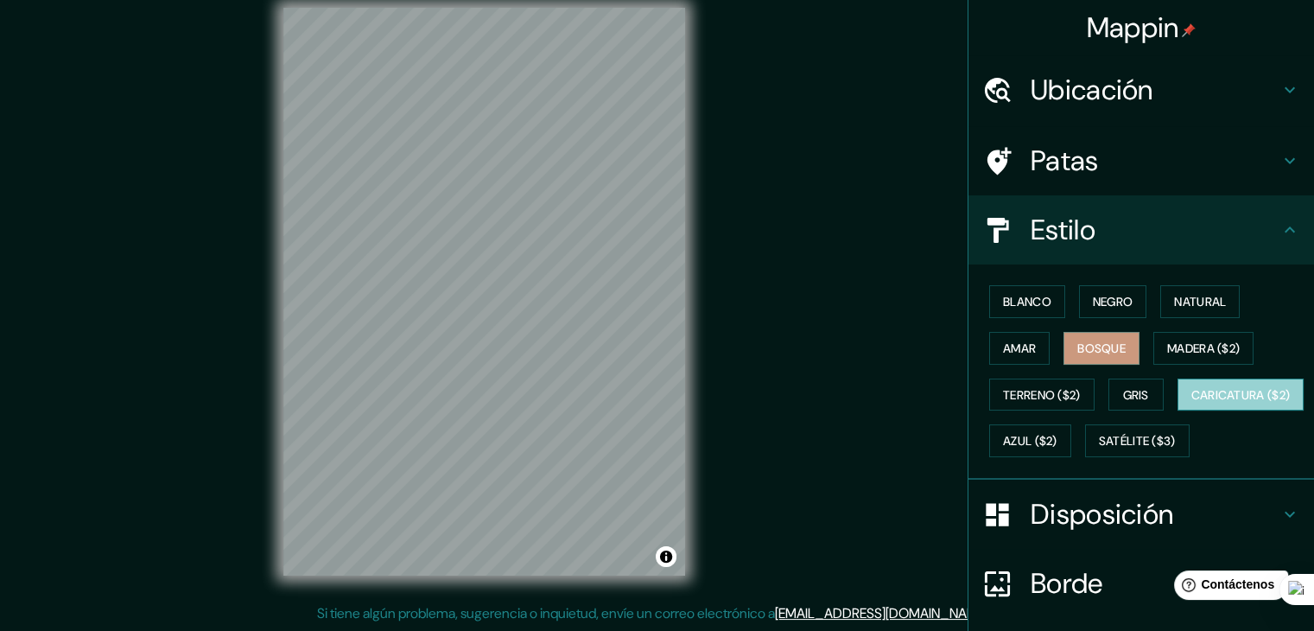
click at [1191, 403] on font "Caricatura ($2)" at bounding box center [1240, 395] width 99 height 16
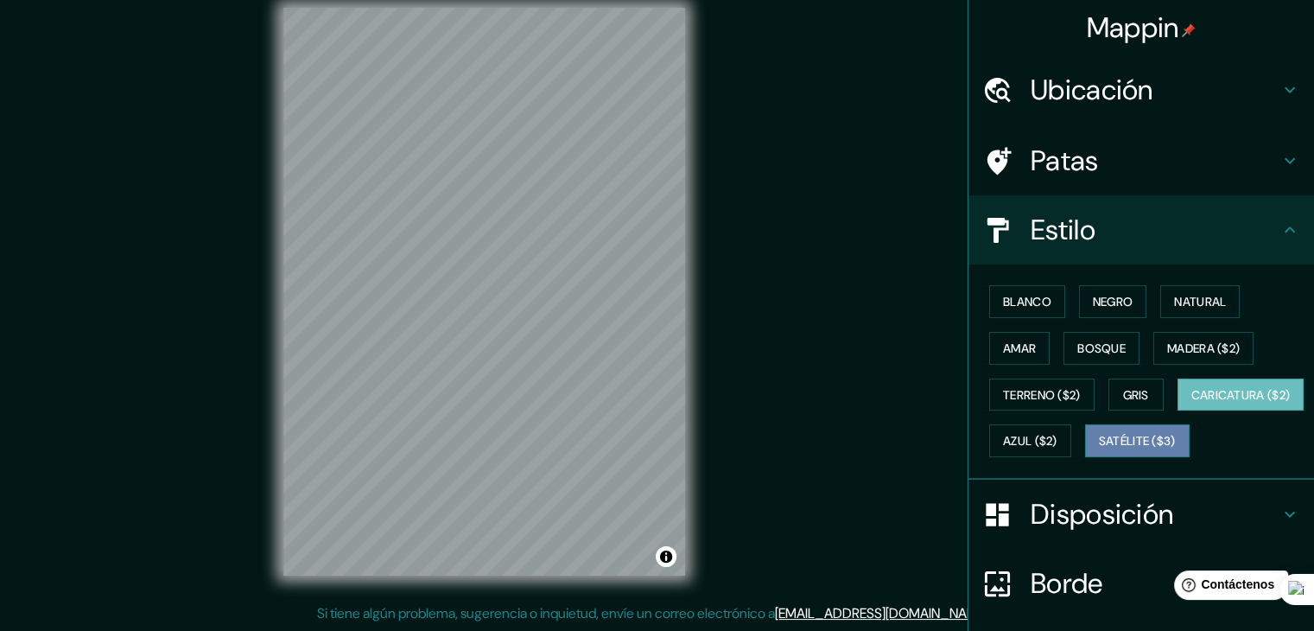
click at [1085, 457] on button "Satélite ($3)" at bounding box center [1137, 440] width 105 height 33
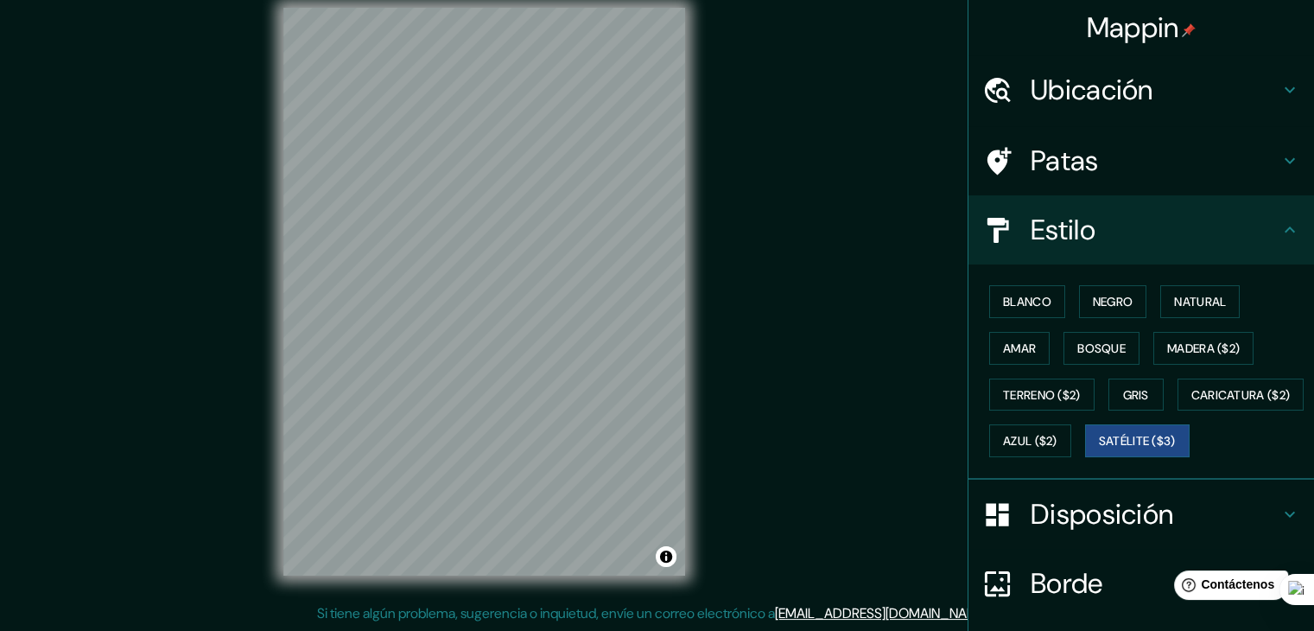
click at [1001, 410] on div "Blanco Negro Natural Amar Bosque Madera ($2) Terreno ($2) Gris Caricatura ($2) …" at bounding box center [1148, 371] width 332 height 186
click at [1008, 399] on font "Terreno ($2)" at bounding box center [1042, 395] width 78 height 16
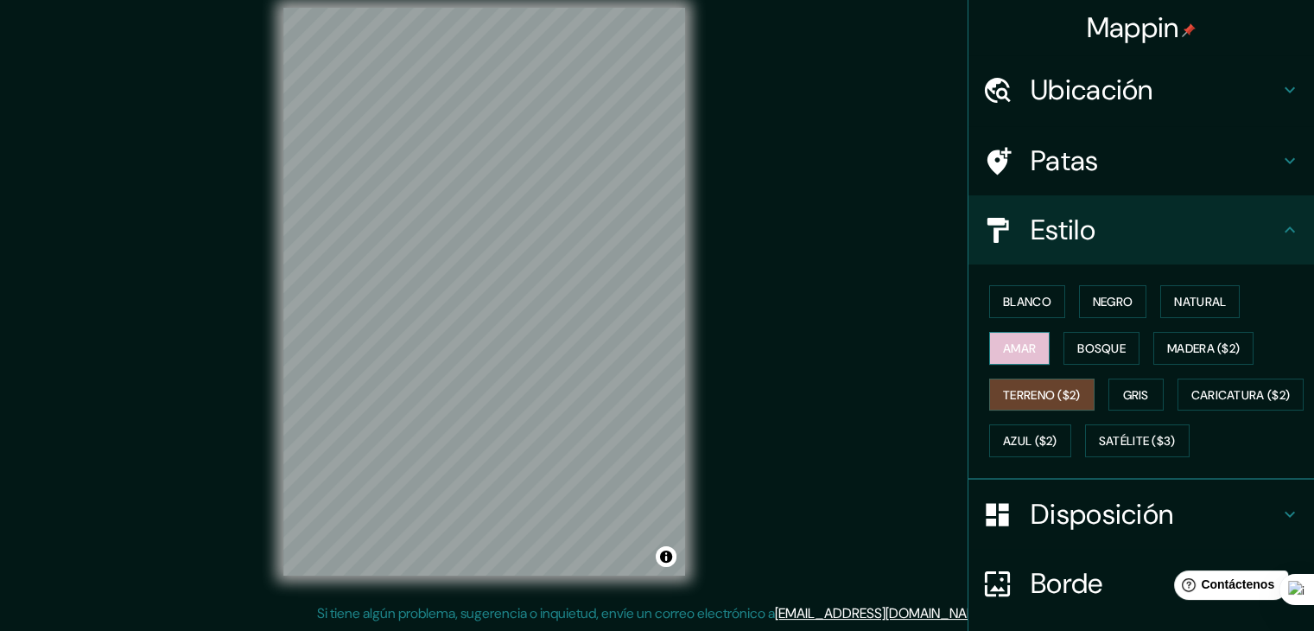
click at [1009, 349] on font "Amar" at bounding box center [1019, 348] width 33 height 16
click at [775, 103] on div "Mappin Ubicación Tlaxcala,, México Tlaxcala de Xicohténcatl Tlaxcala, México Tl…" at bounding box center [657, 305] width 1314 height 651
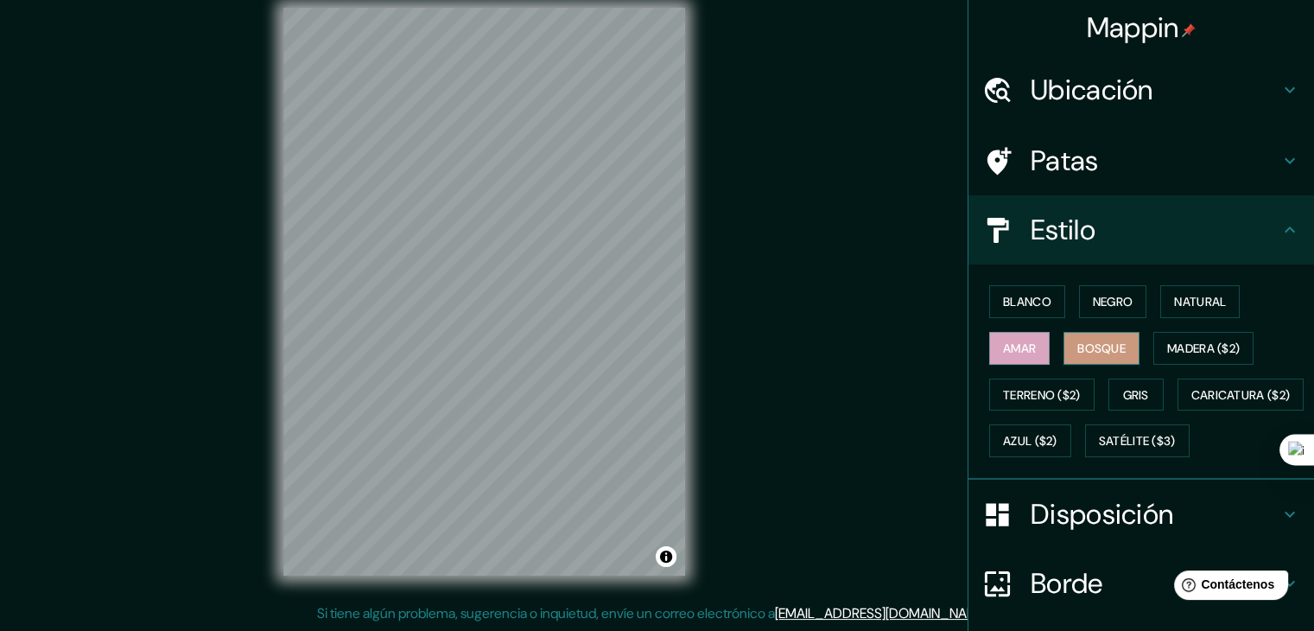
click at [1095, 350] on font "Bosque" at bounding box center [1101, 348] width 48 height 16
click at [1170, 347] on font "Madera ($2)" at bounding box center [1203, 348] width 73 height 16
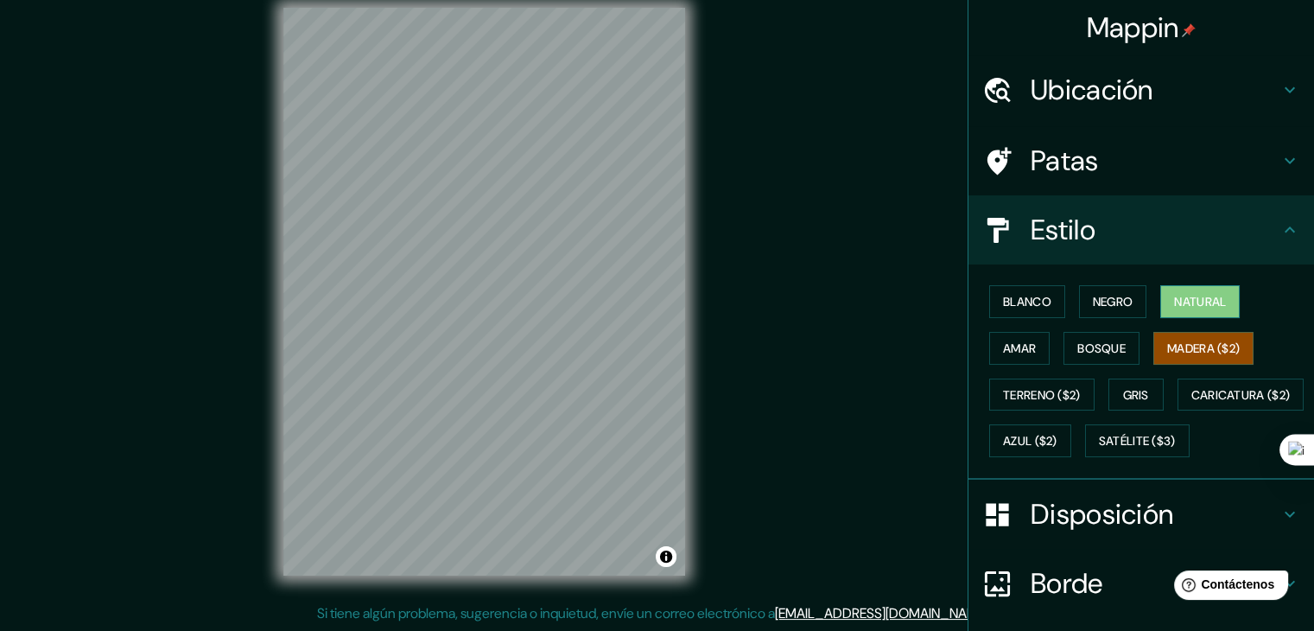
click at [1174, 301] on font "Natural" at bounding box center [1200, 302] width 52 height 16
click at [1127, 301] on button "Negro" at bounding box center [1113, 301] width 68 height 33
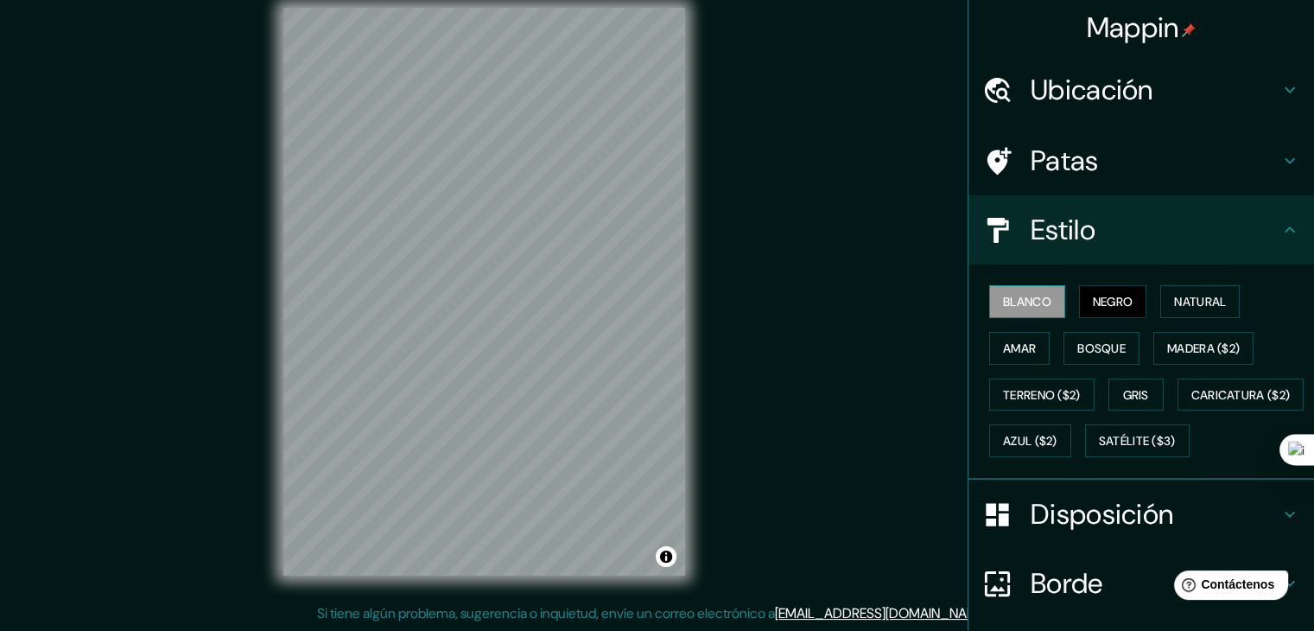
click at [1009, 308] on font "Blanco" at bounding box center [1027, 301] width 48 height 22
click at [1029, 400] on font "Terreno ($2)" at bounding box center [1042, 395] width 78 height 16
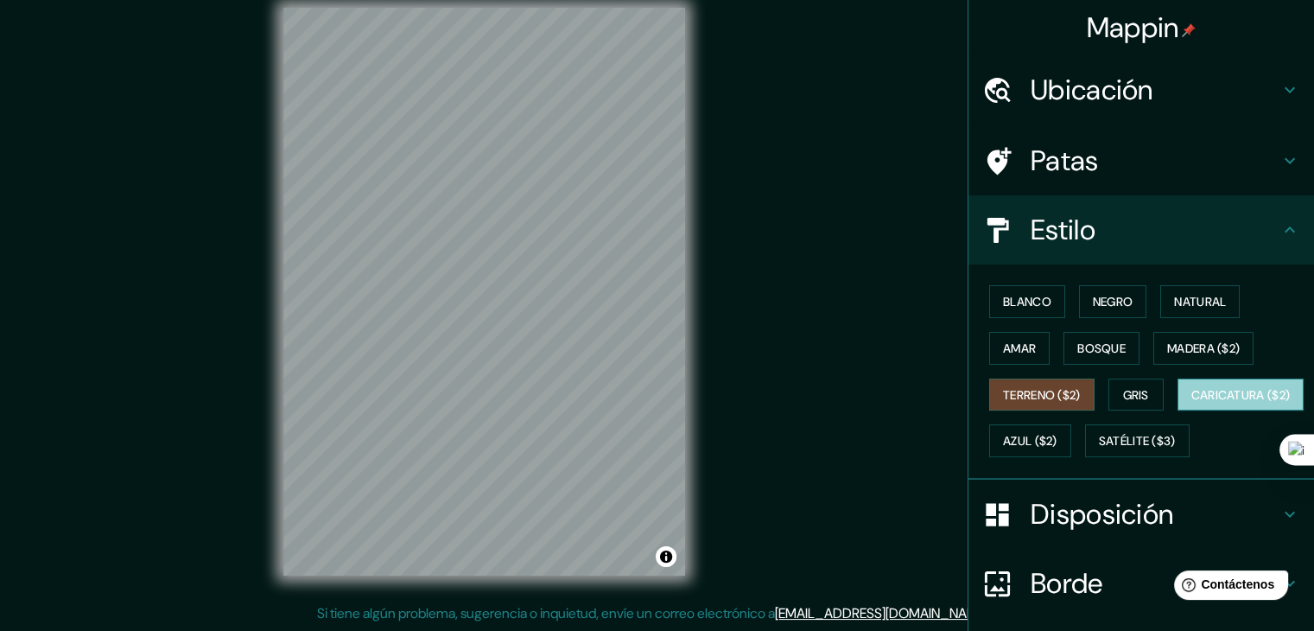
click at [1178, 411] on button "Caricatura ($2)" at bounding box center [1241, 394] width 127 height 33
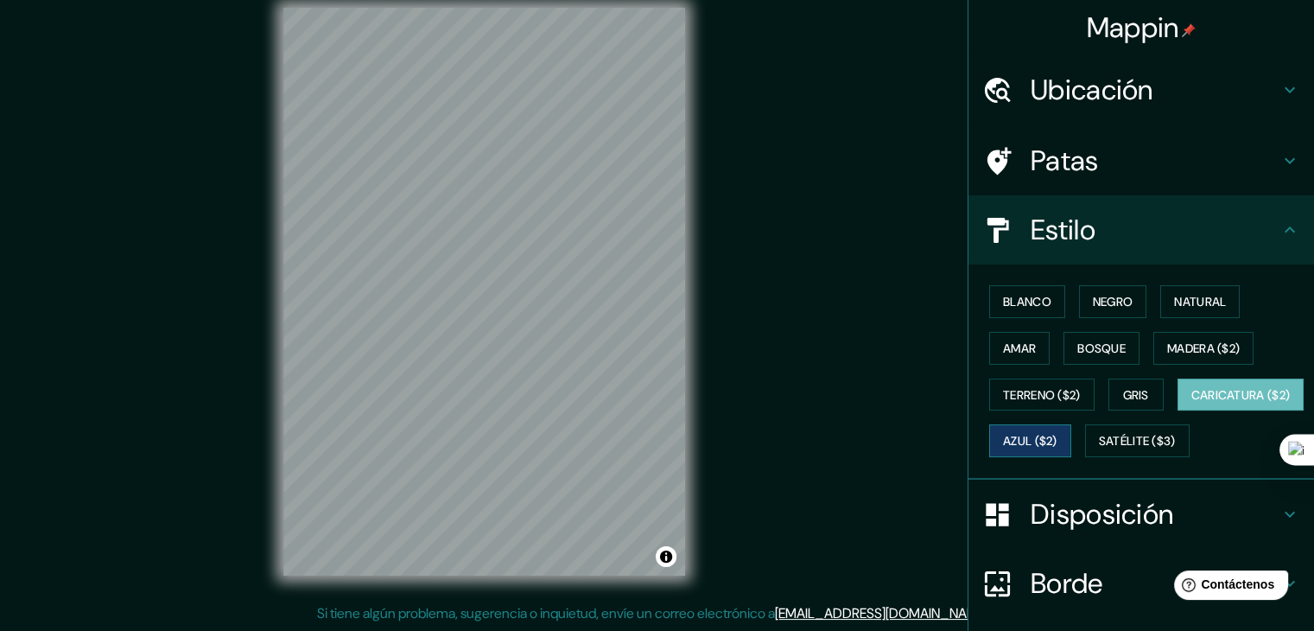
click at [1057, 429] on font "Azul ($2)" at bounding box center [1030, 440] width 54 height 22
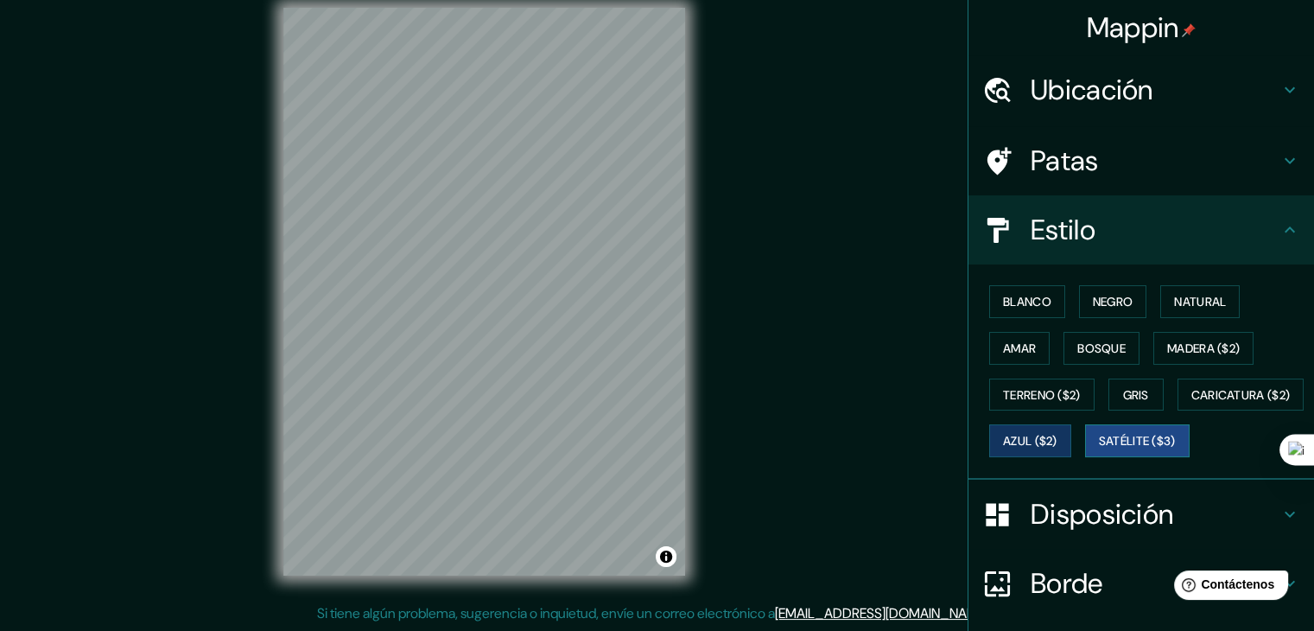
click at [1099, 452] on font "Satélite ($3)" at bounding box center [1137, 440] width 77 height 22
click at [1125, 379] on button "Gris" at bounding box center [1135, 394] width 55 height 33
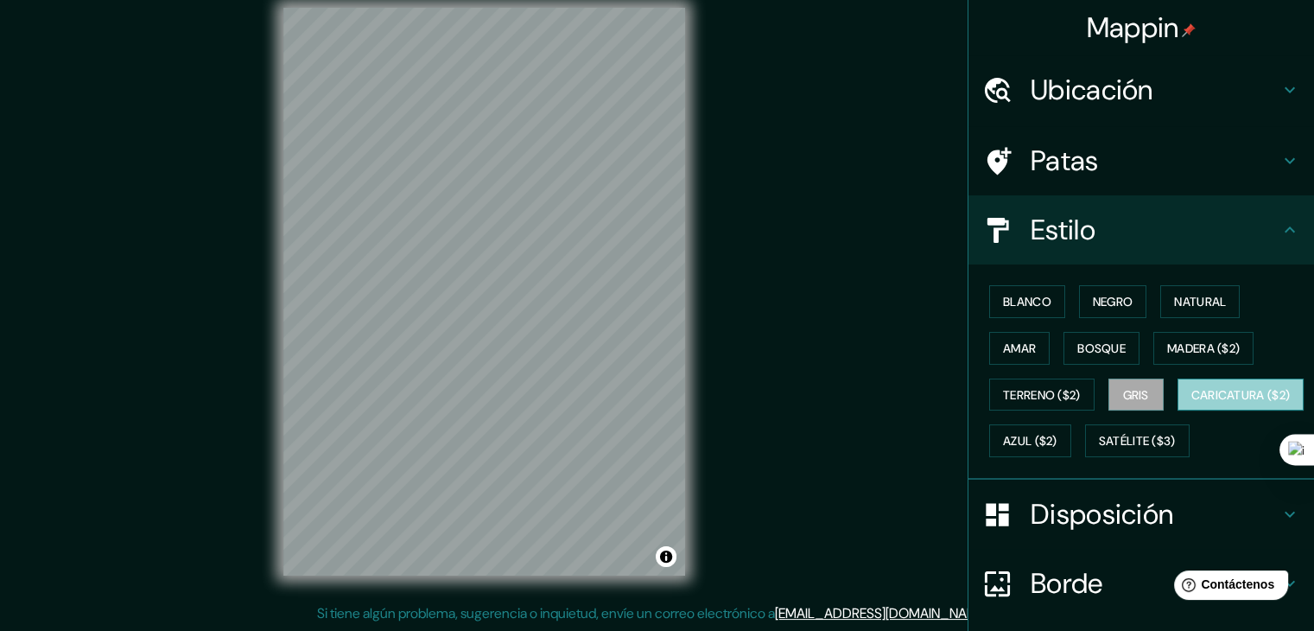
click at [1191, 406] on font "Caricatura ($2)" at bounding box center [1240, 395] width 99 height 22
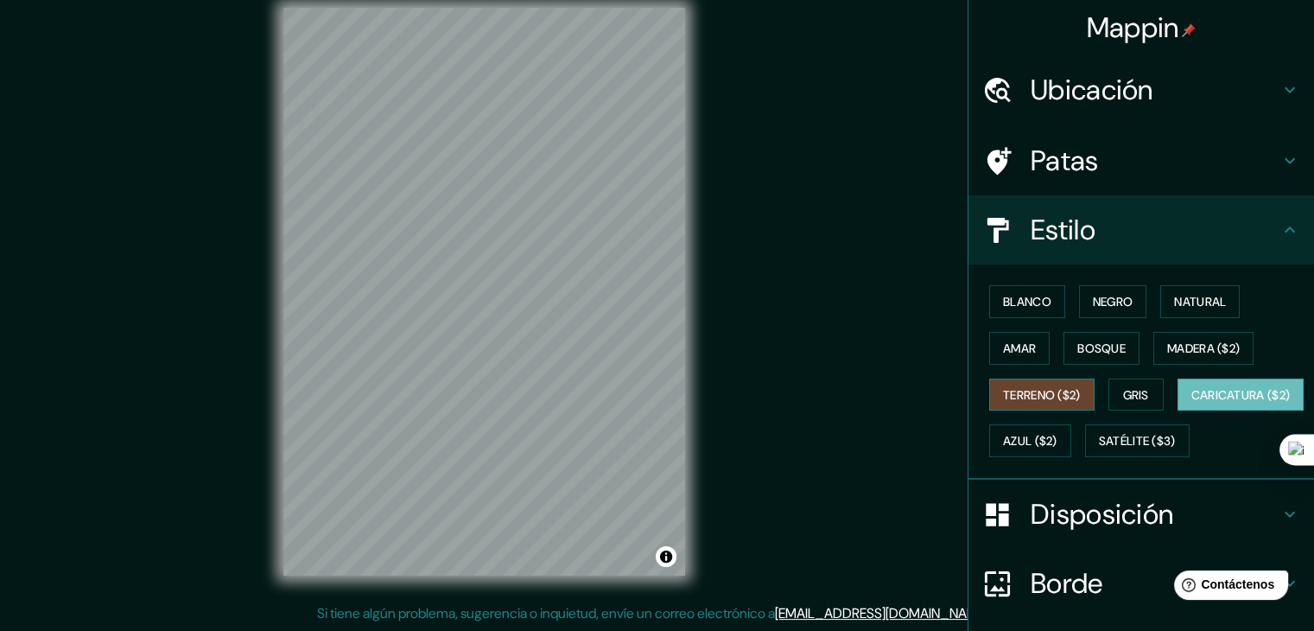
click at [1017, 402] on font "Terreno ($2)" at bounding box center [1042, 395] width 78 height 22
click at [1166, 334] on button "Madera ($2)" at bounding box center [1203, 348] width 100 height 33
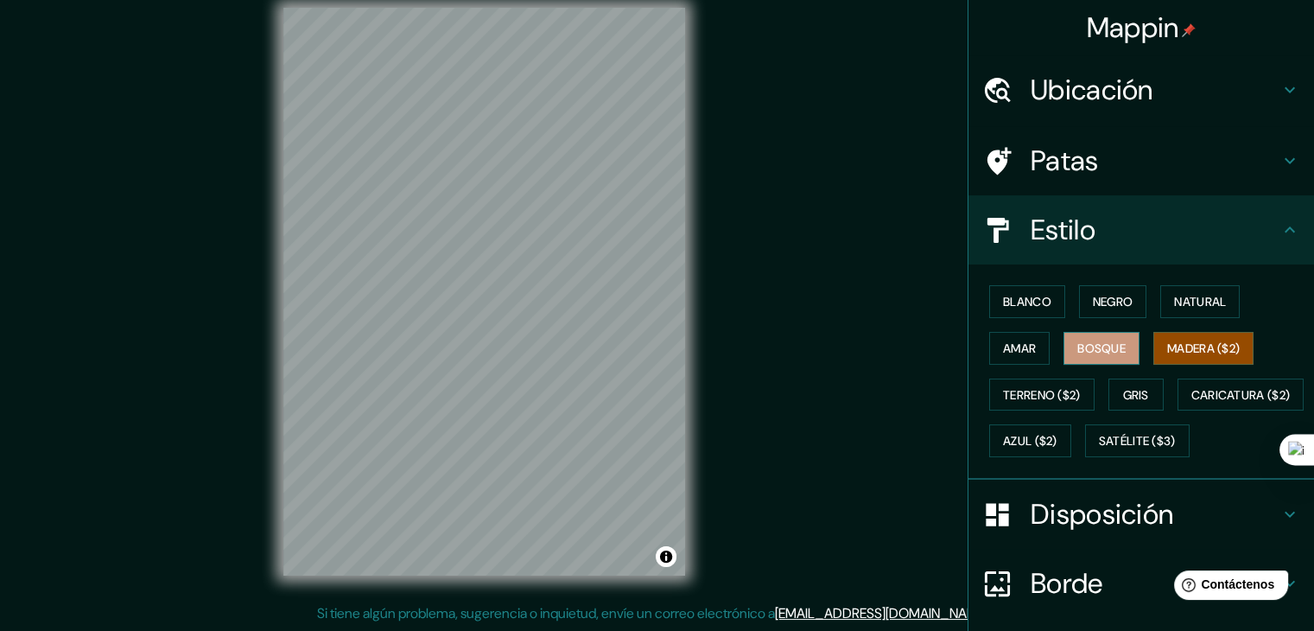
click at [1089, 362] on button "Bosque" at bounding box center [1101, 348] width 76 height 33
click at [1191, 406] on font "Caricatura ($2)" at bounding box center [1240, 395] width 99 height 22
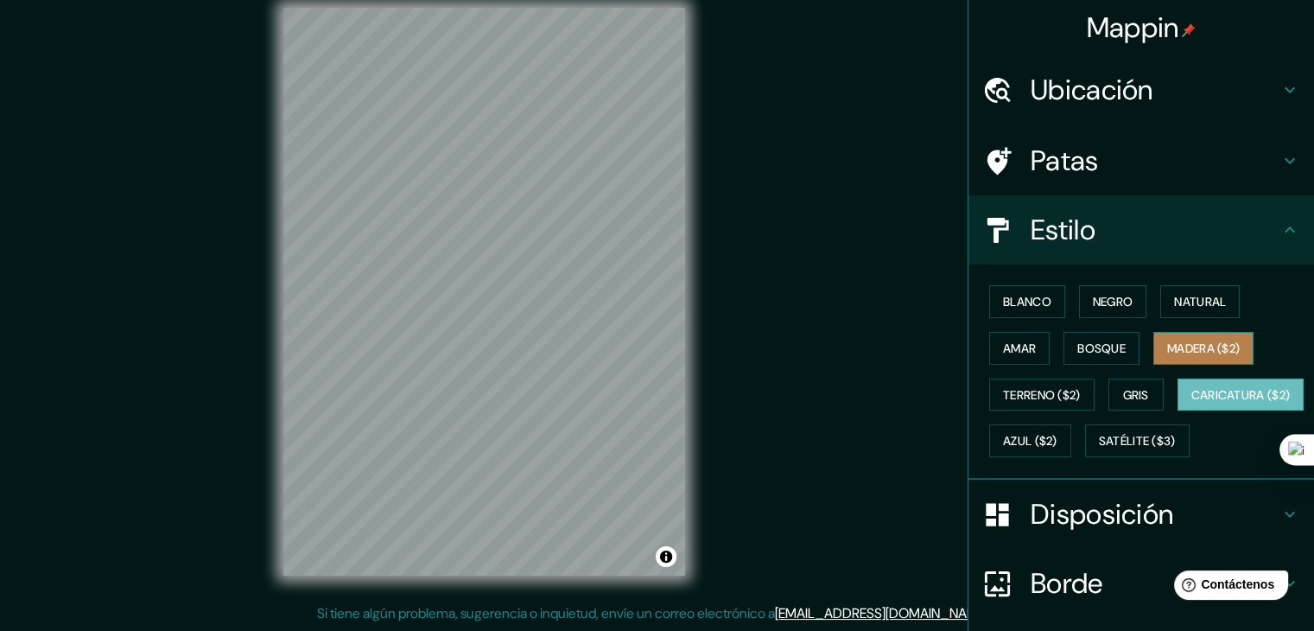
click at [1185, 359] on button "Madera ($2)" at bounding box center [1203, 348] width 100 height 33
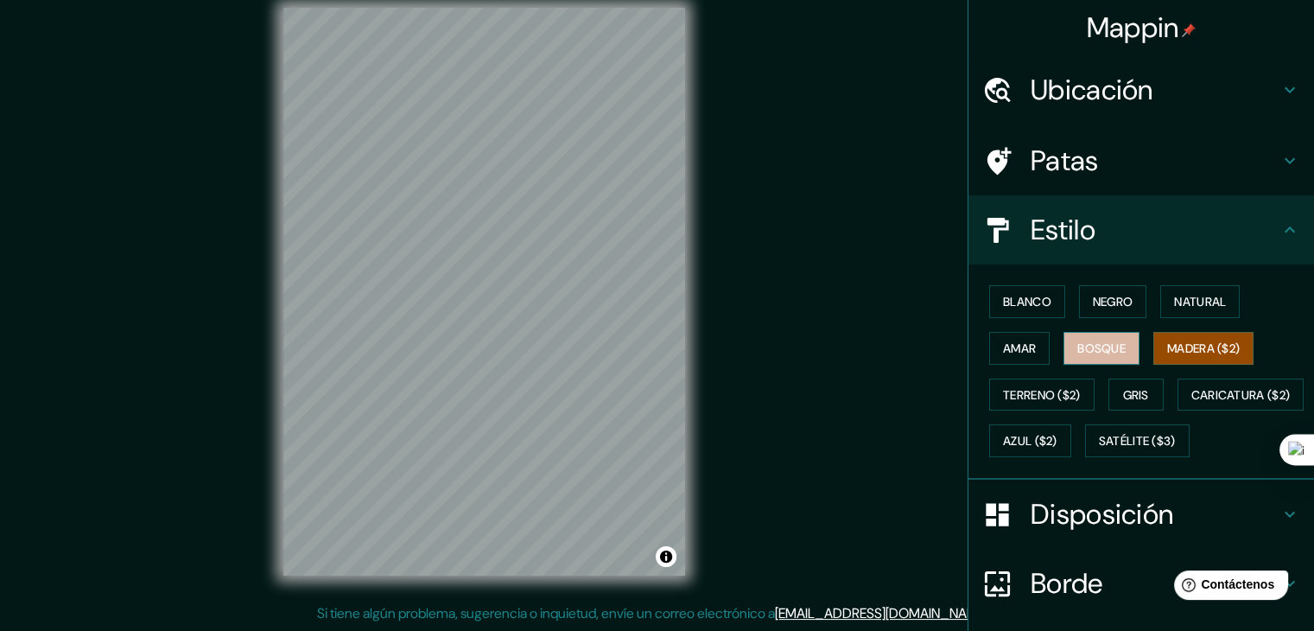
click at [1081, 354] on font "Bosque" at bounding box center [1101, 348] width 48 height 22
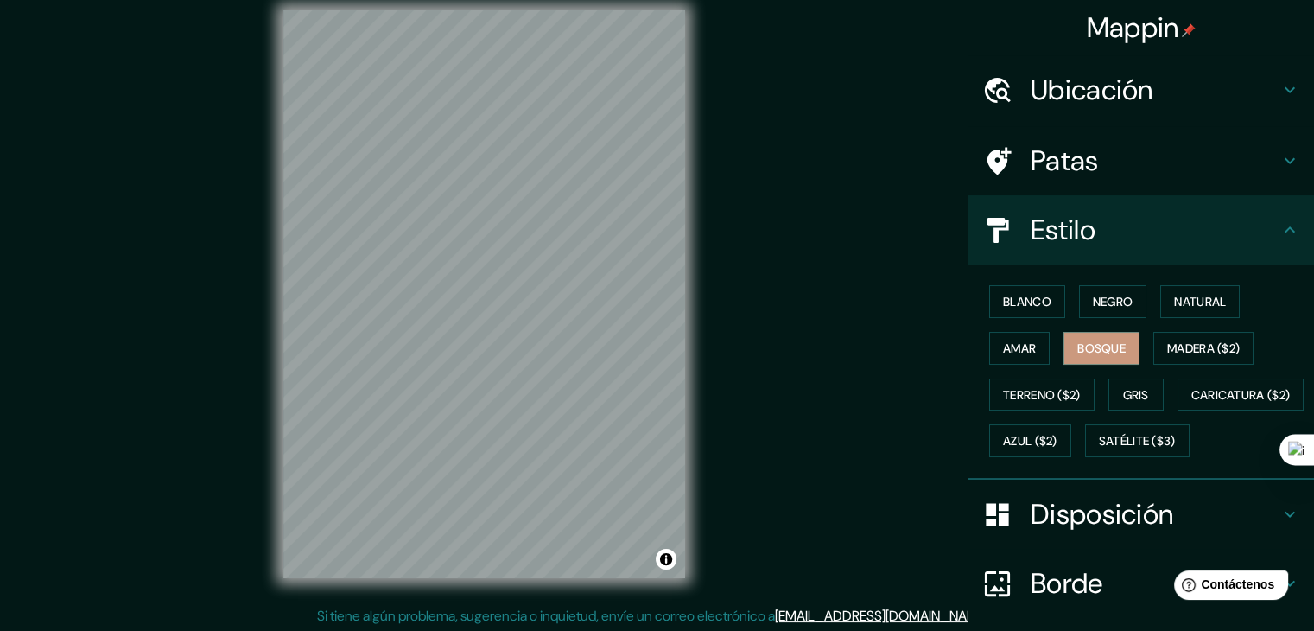
scroll to position [16, 0]
